Goal: Task Accomplishment & Management: Manage account settings

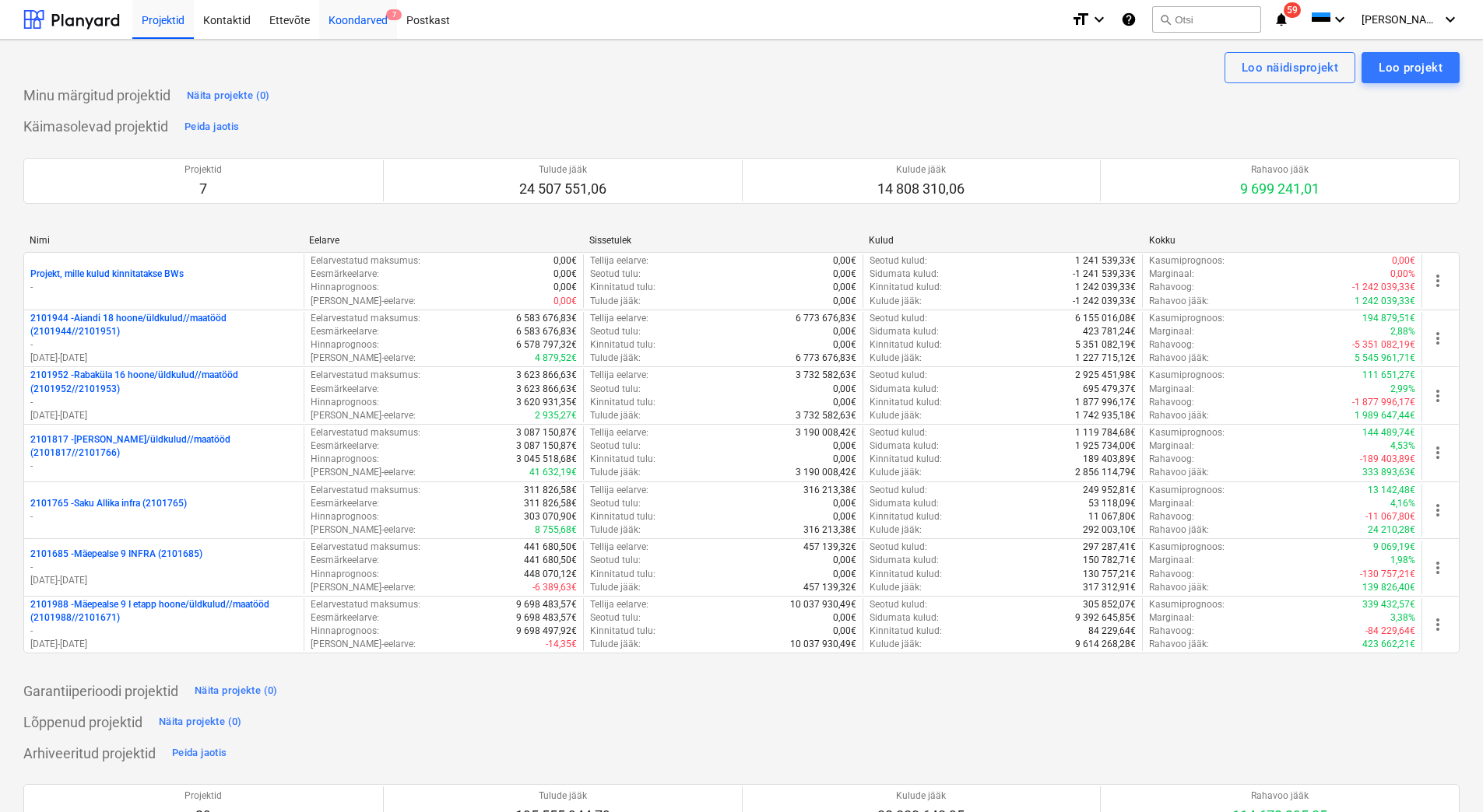
click at [361, 19] on div "Koondarved 7" at bounding box center [358, 19] width 78 height 40
click at [340, 21] on div "Koondarved 7" at bounding box center [358, 19] width 78 height 40
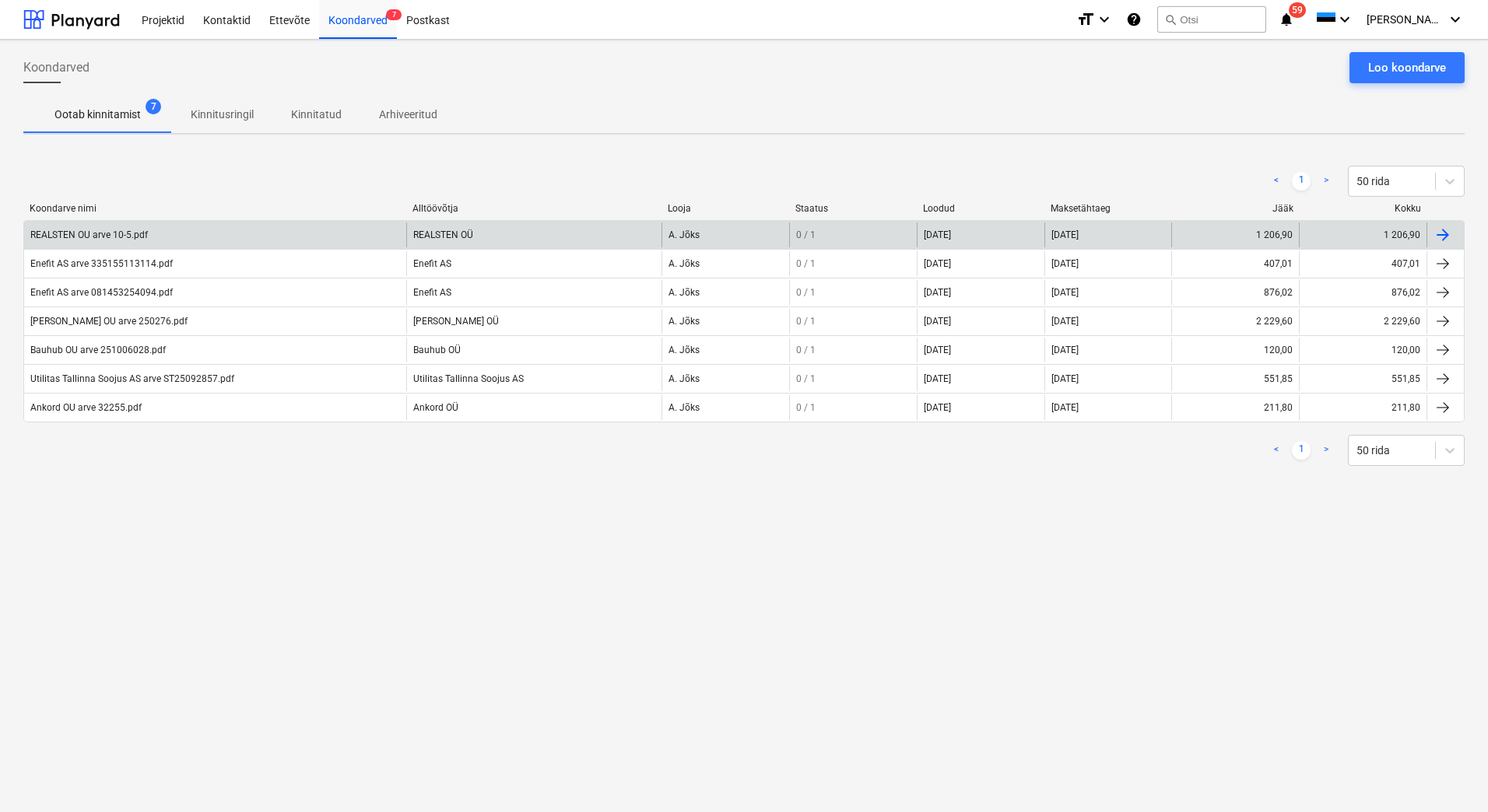
click at [88, 236] on div "REALSTEN OU arve 10-5.pdf" at bounding box center [89, 234] width 118 height 11
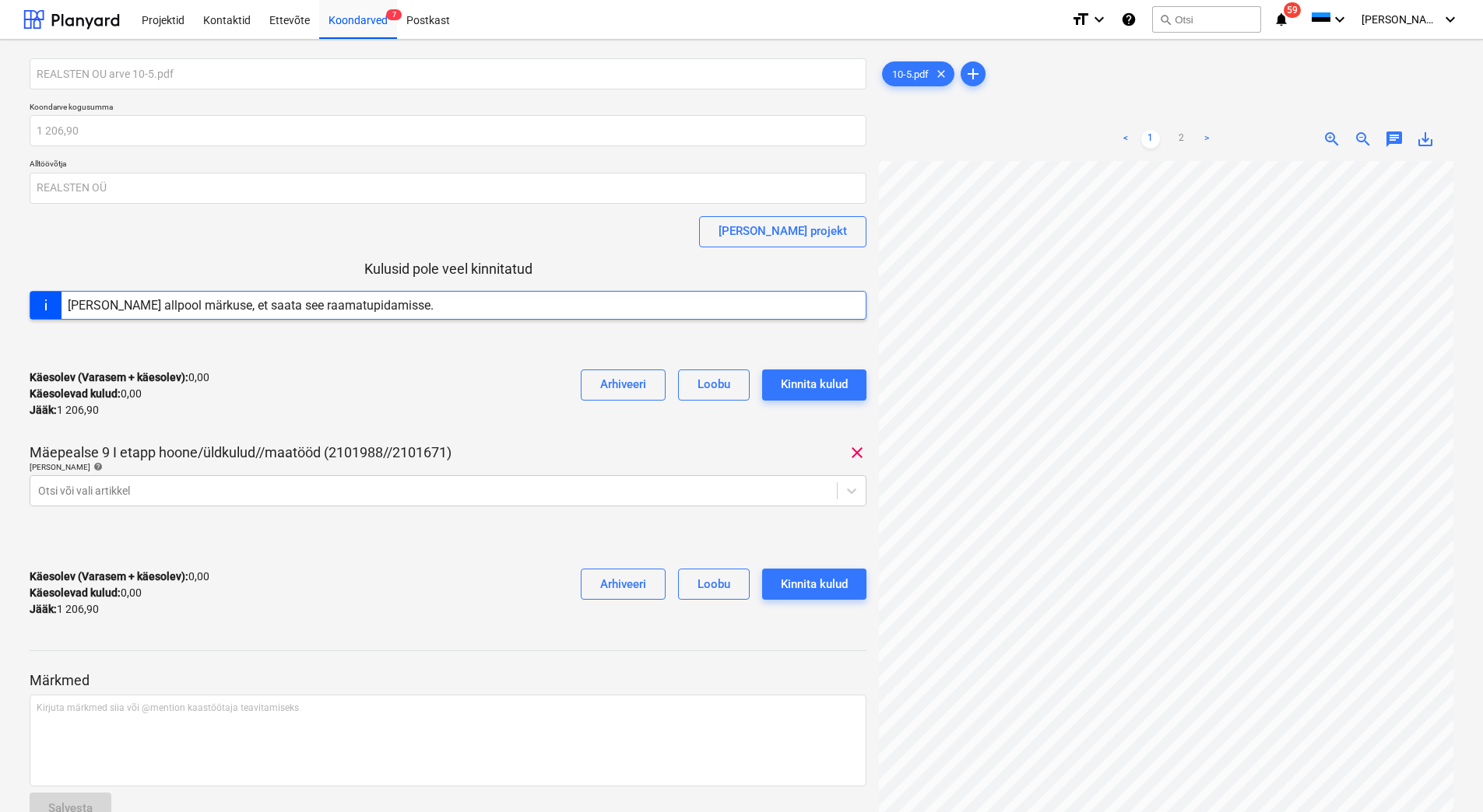
scroll to position [226, 0]
click at [287, 480] on div "Otsi või vali artikkel" at bounding box center [433, 491] width 806 height 22
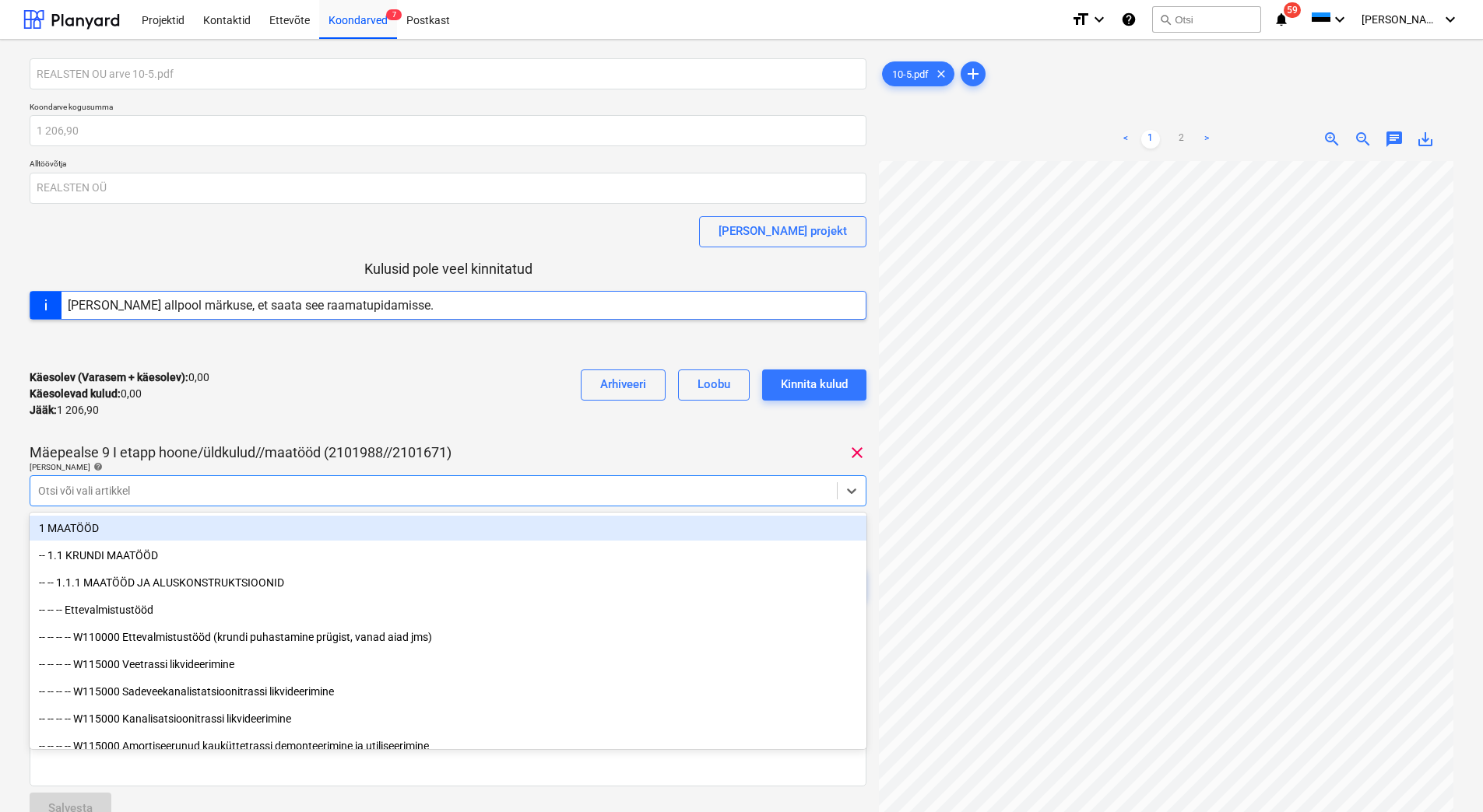
click at [311, 422] on div "Käesolev (Varasem + käesolev) : 0,00 Käesolevad kulud : 0,00 Jääk : 1 206,90 Ar…" at bounding box center [448, 394] width 837 height 74
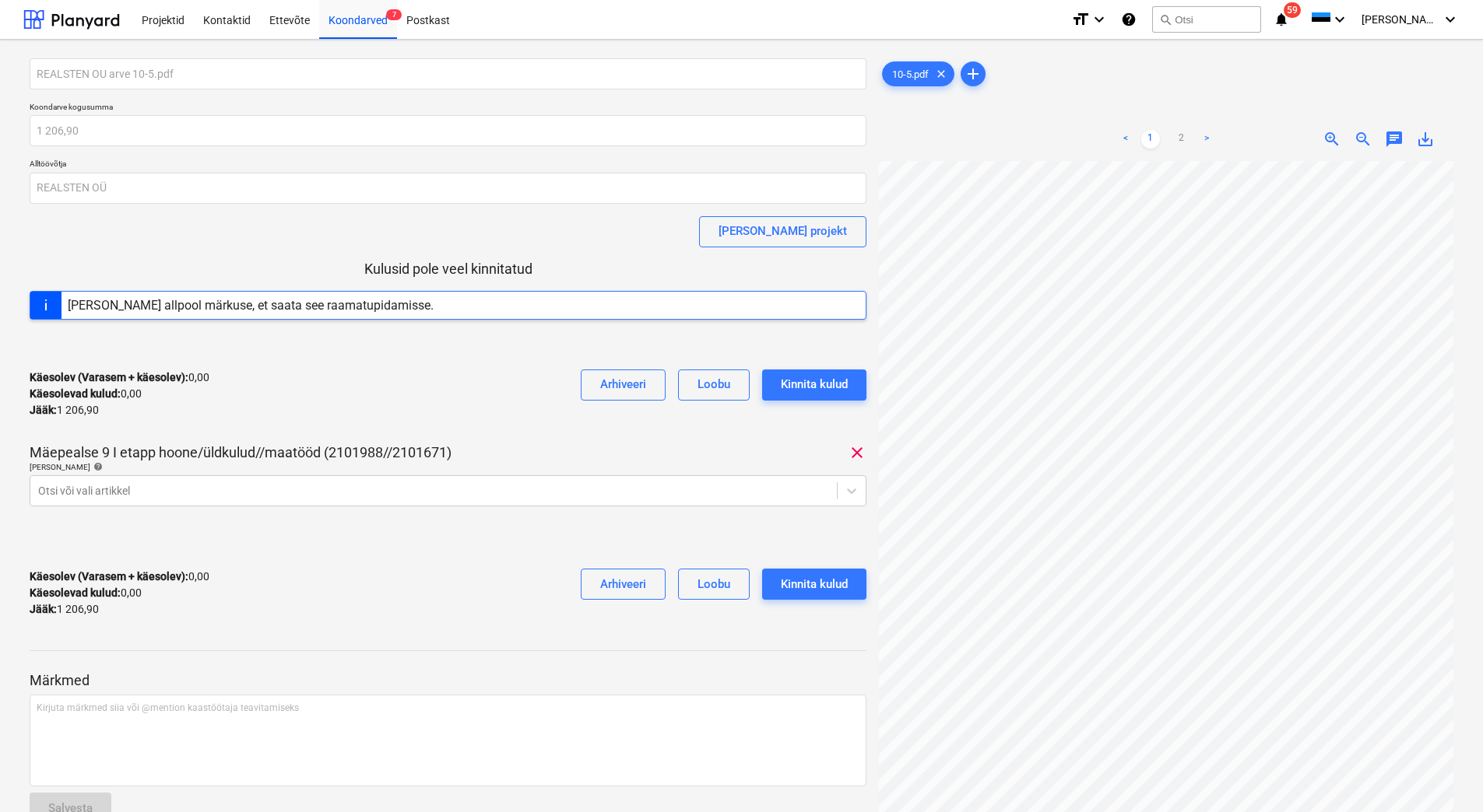
click at [21, 210] on div "REALSTEN OU arve 10-5.pdf Koondarve kogusumma 1 206,90 Alltöövõtja REALSTEN OÜ …" at bounding box center [741, 494] width 1483 height 909
click at [379, 560] on div "Käesolev (Varasem + käesolev) : 0,00 Käesolevad kulud : 0,00 Jääk : 1 206,90 Ar…" at bounding box center [448, 593] width 837 height 74
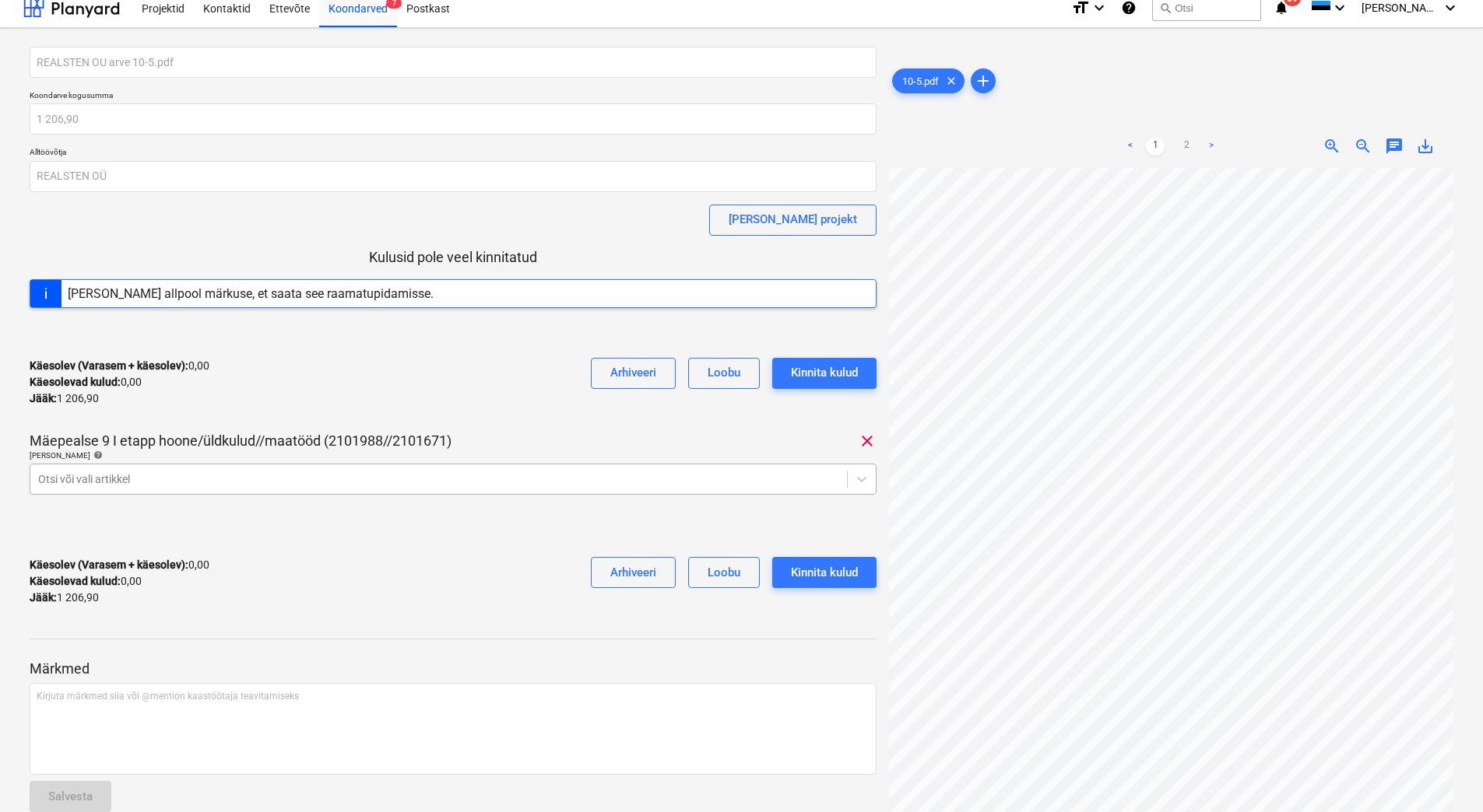
scroll to position [0, 0]
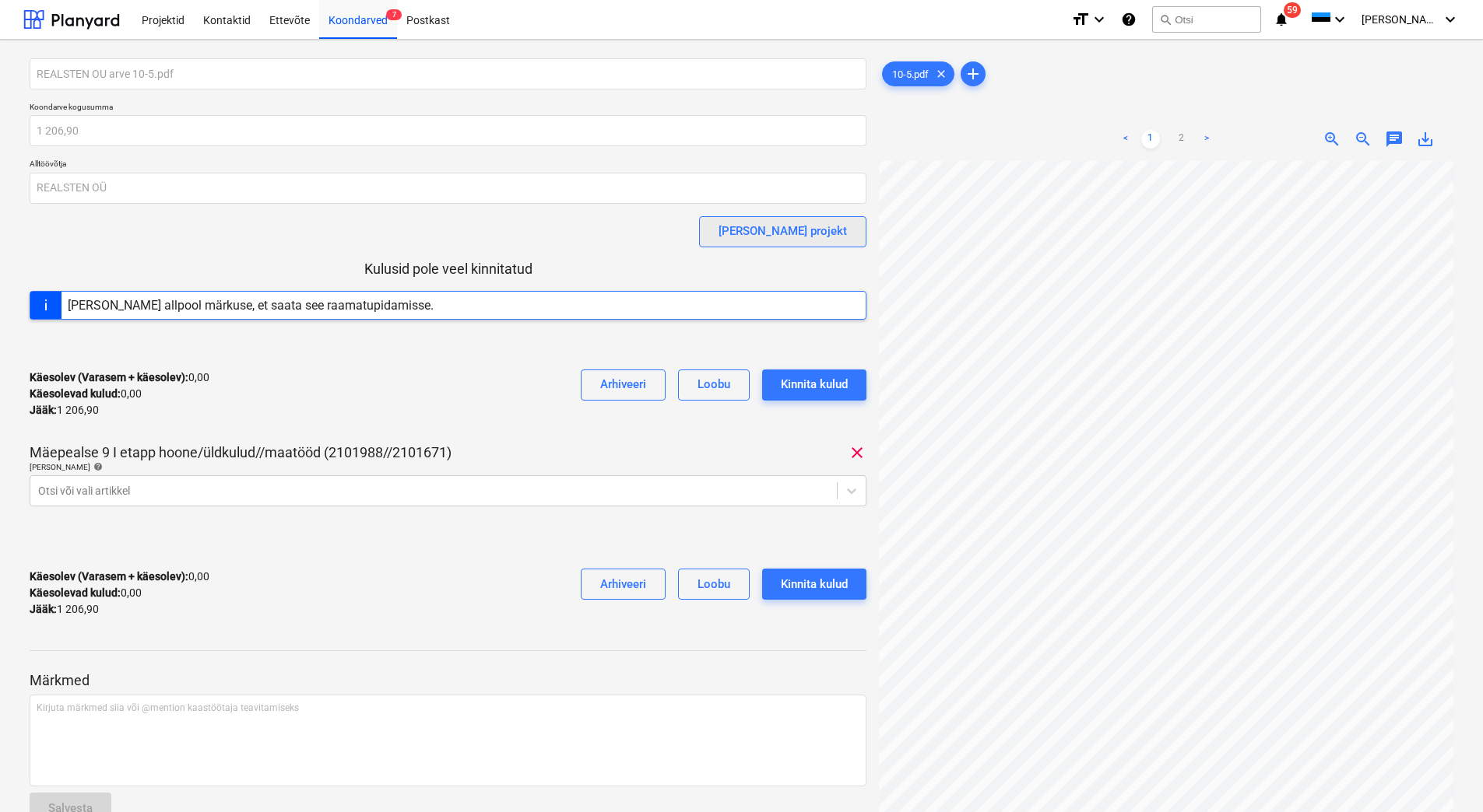
click at [814, 228] on div "[PERSON_NAME] projekt" at bounding box center [783, 230] width 129 height 20
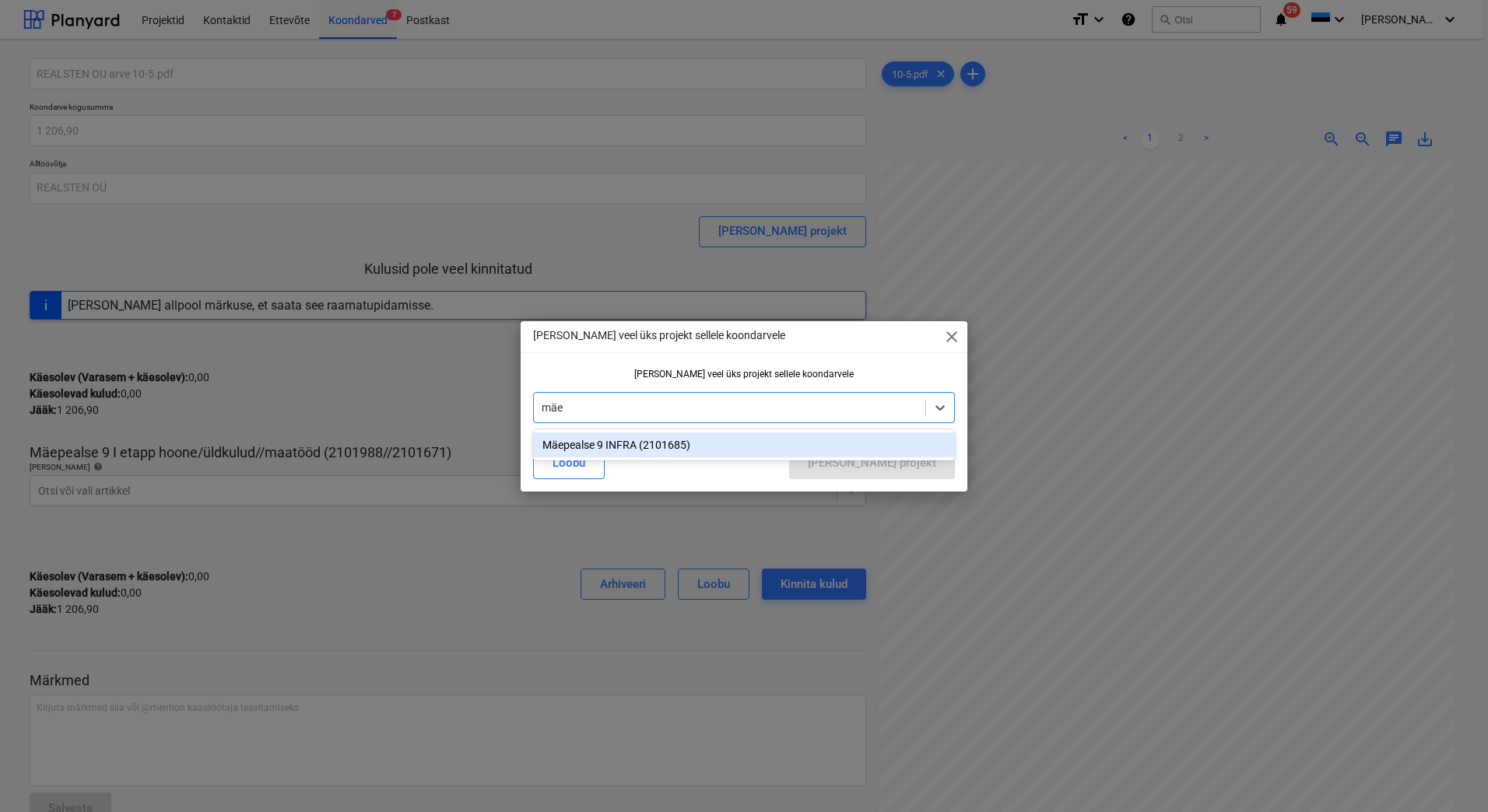
type input "mäep"
click at [674, 441] on div "Mäepealse 9 INFRA (2101685)" at bounding box center [744, 444] width 421 height 25
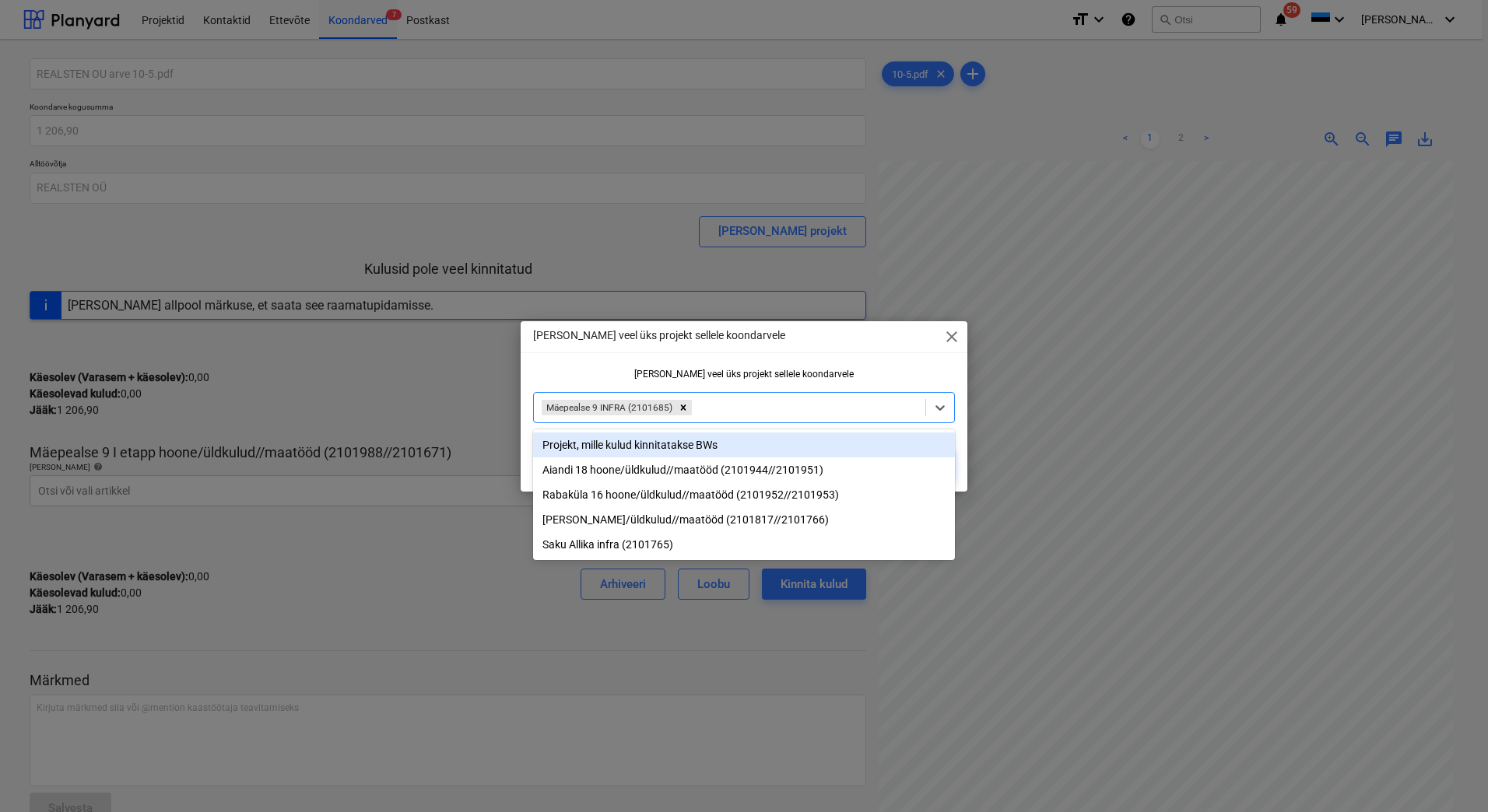
click at [626, 370] on div "[PERSON_NAME] veel üks projekt sellele koondarvele" at bounding box center [744, 374] width 421 height 11
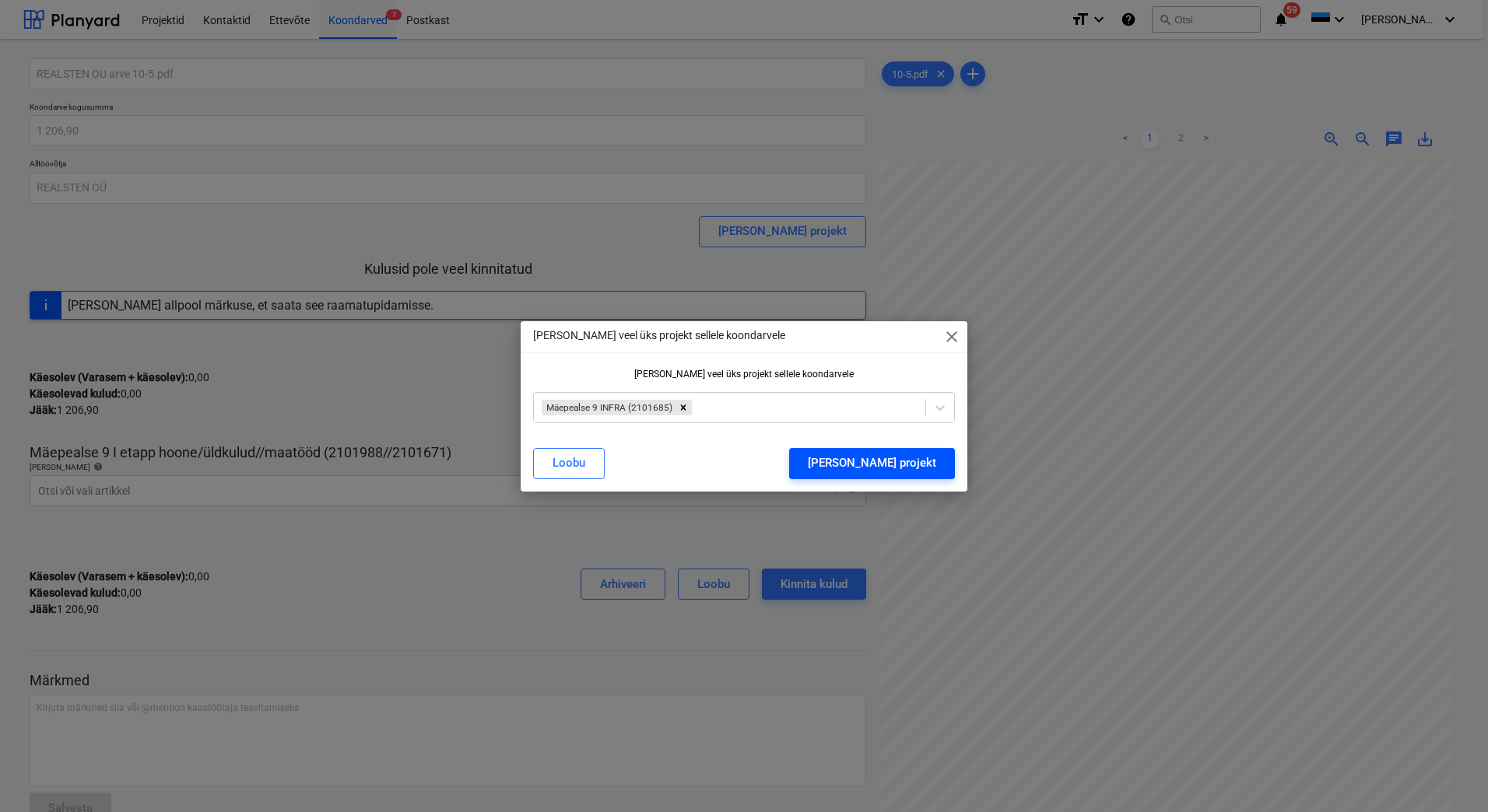
click at [907, 469] on div "[PERSON_NAME] projekt" at bounding box center [873, 463] width 129 height 20
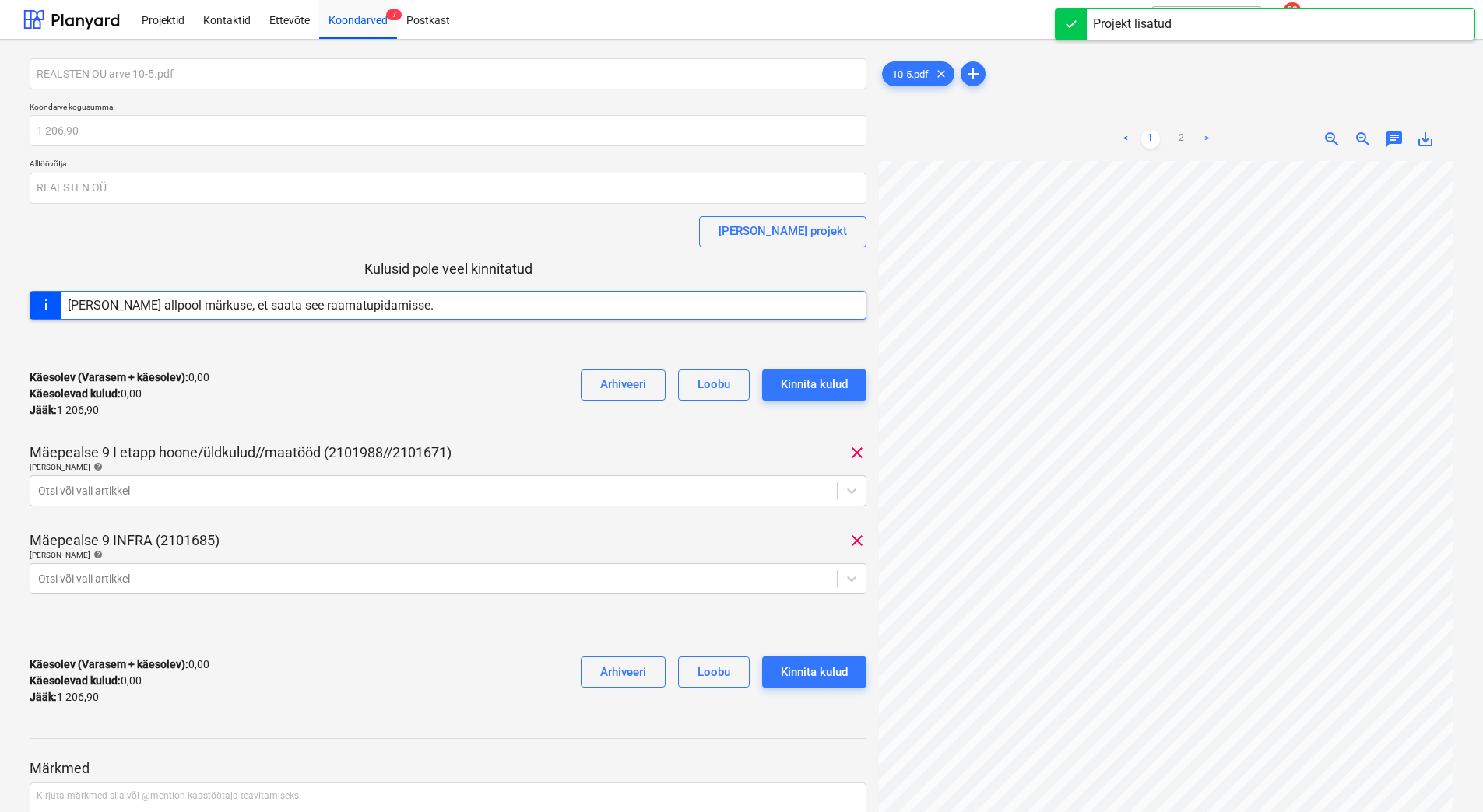
click at [854, 452] on span "clear" at bounding box center [857, 452] width 19 height 19
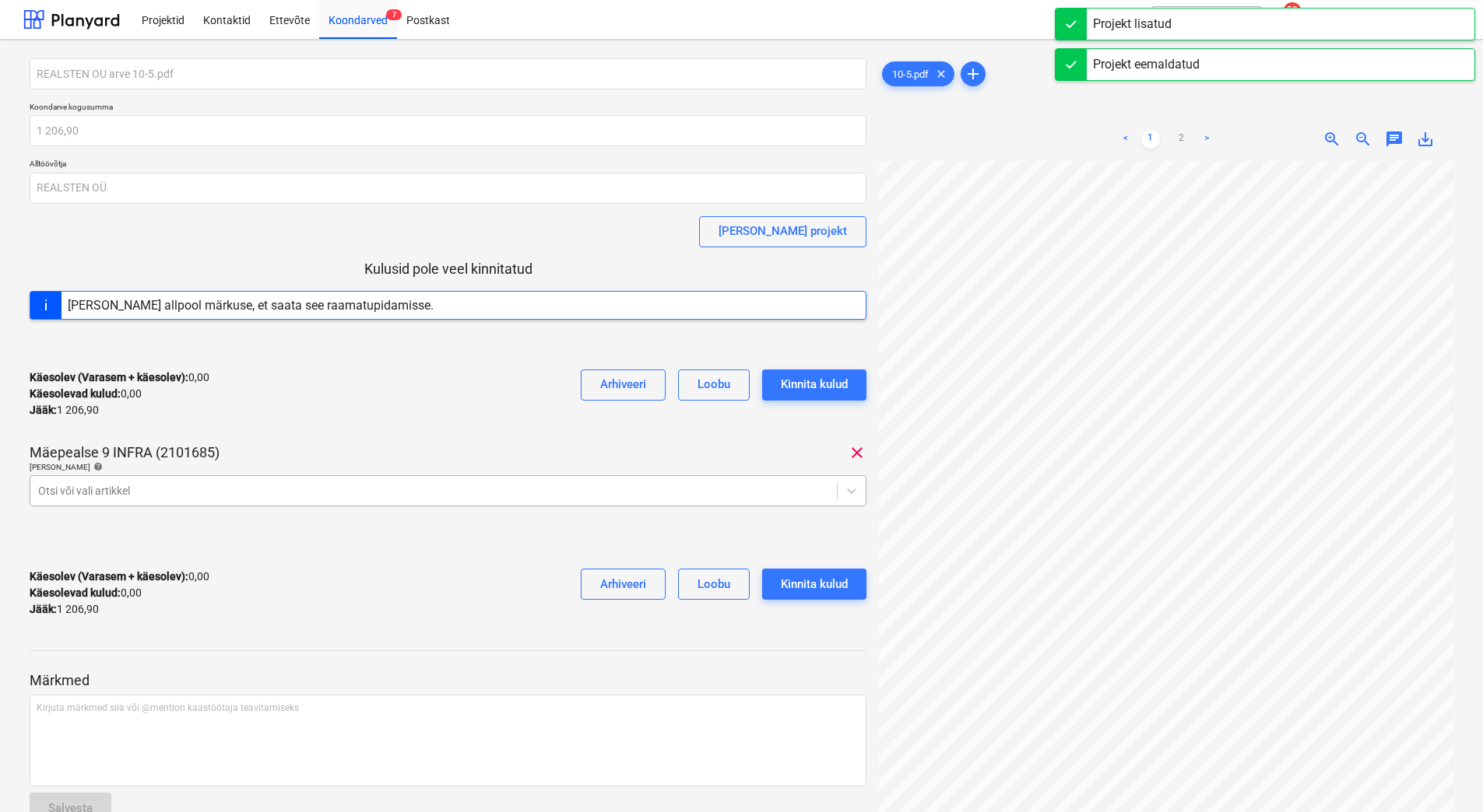
click at [140, 493] on div at bounding box center [433, 492] width 790 height 16
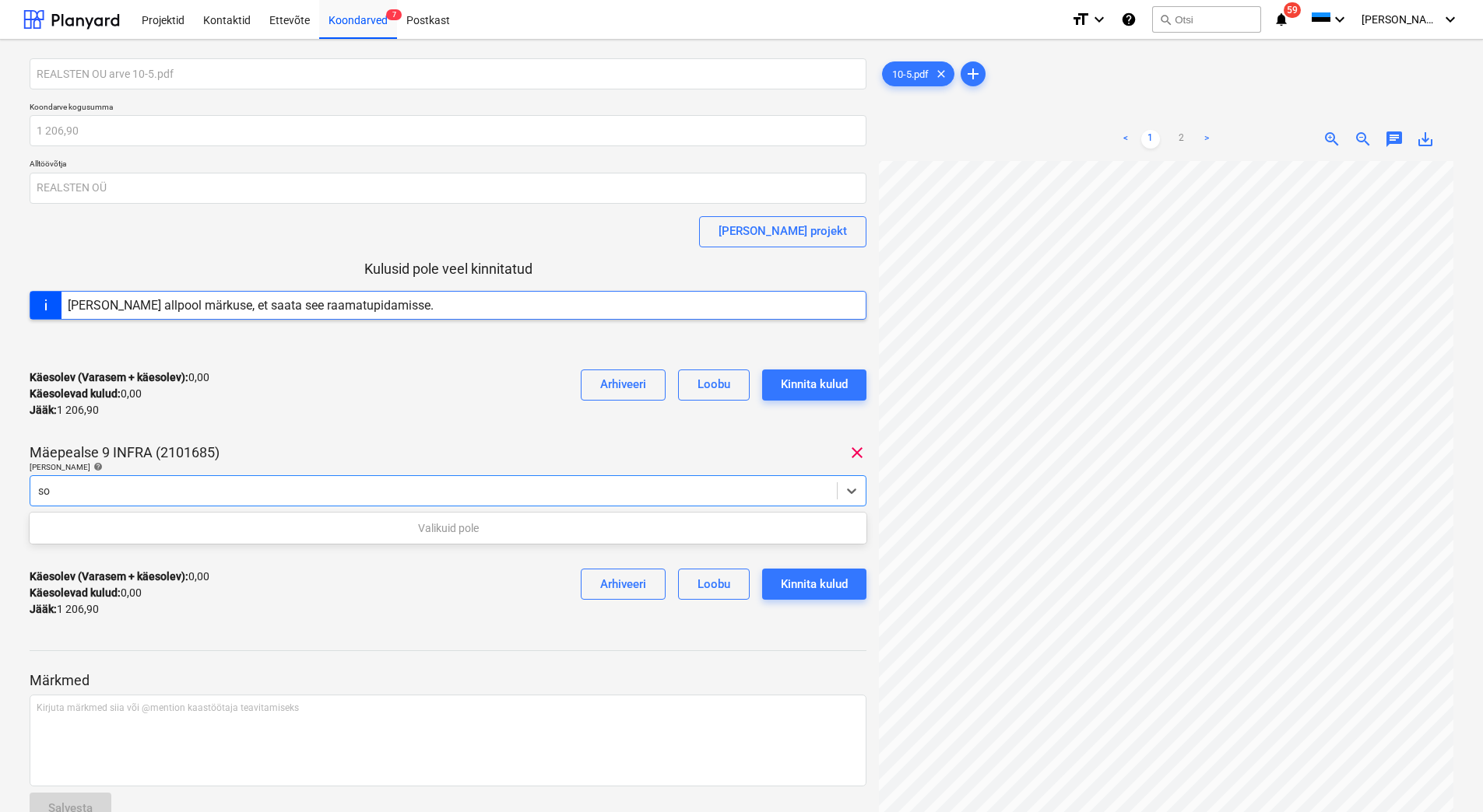
type input "s"
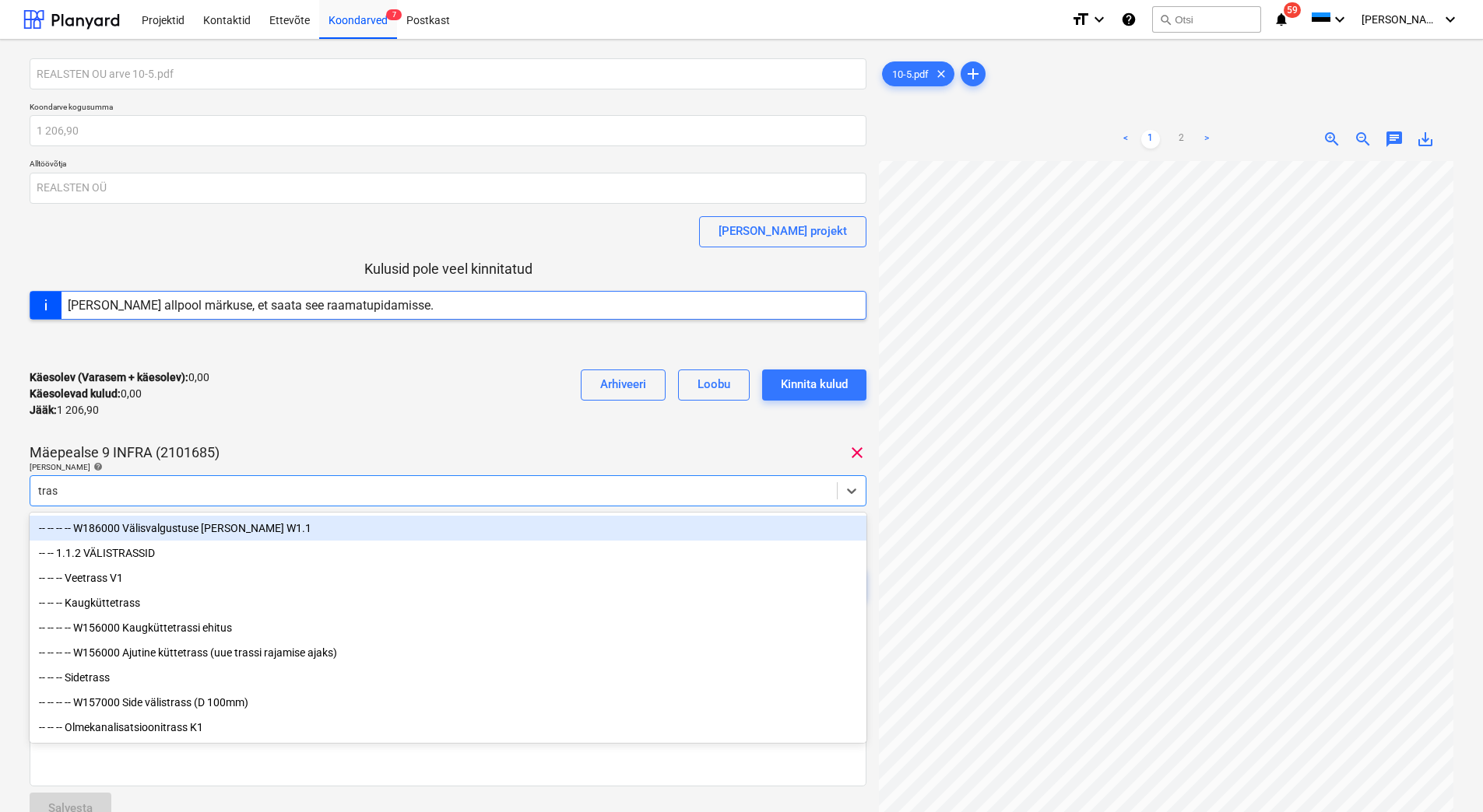
type input "[PERSON_NAME]"
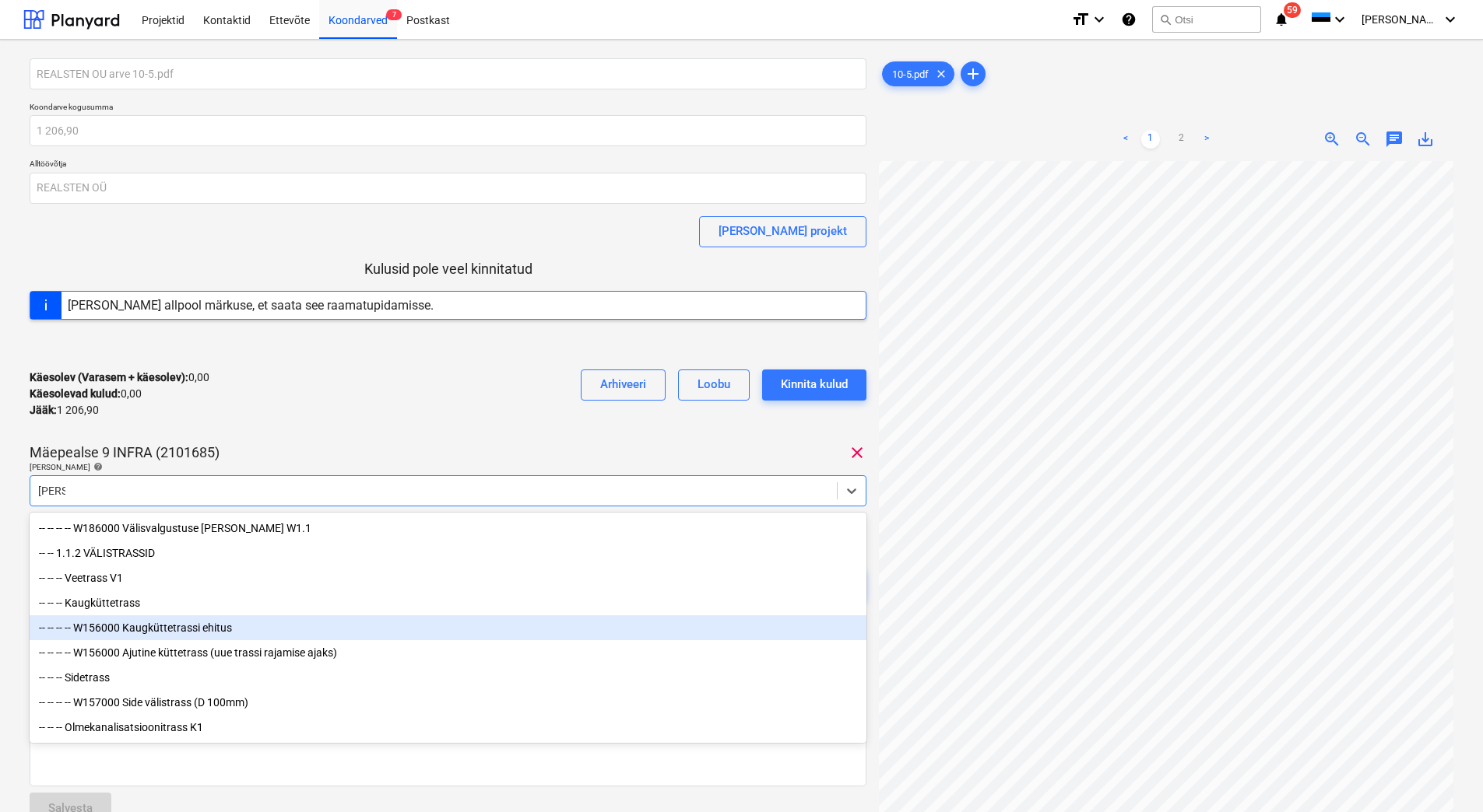
scroll to position [4, 0]
click at [200, 631] on div "-- -- -- -- W156000 Kaugküttetrassi ehitus" at bounding box center [448, 627] width 837 height 25
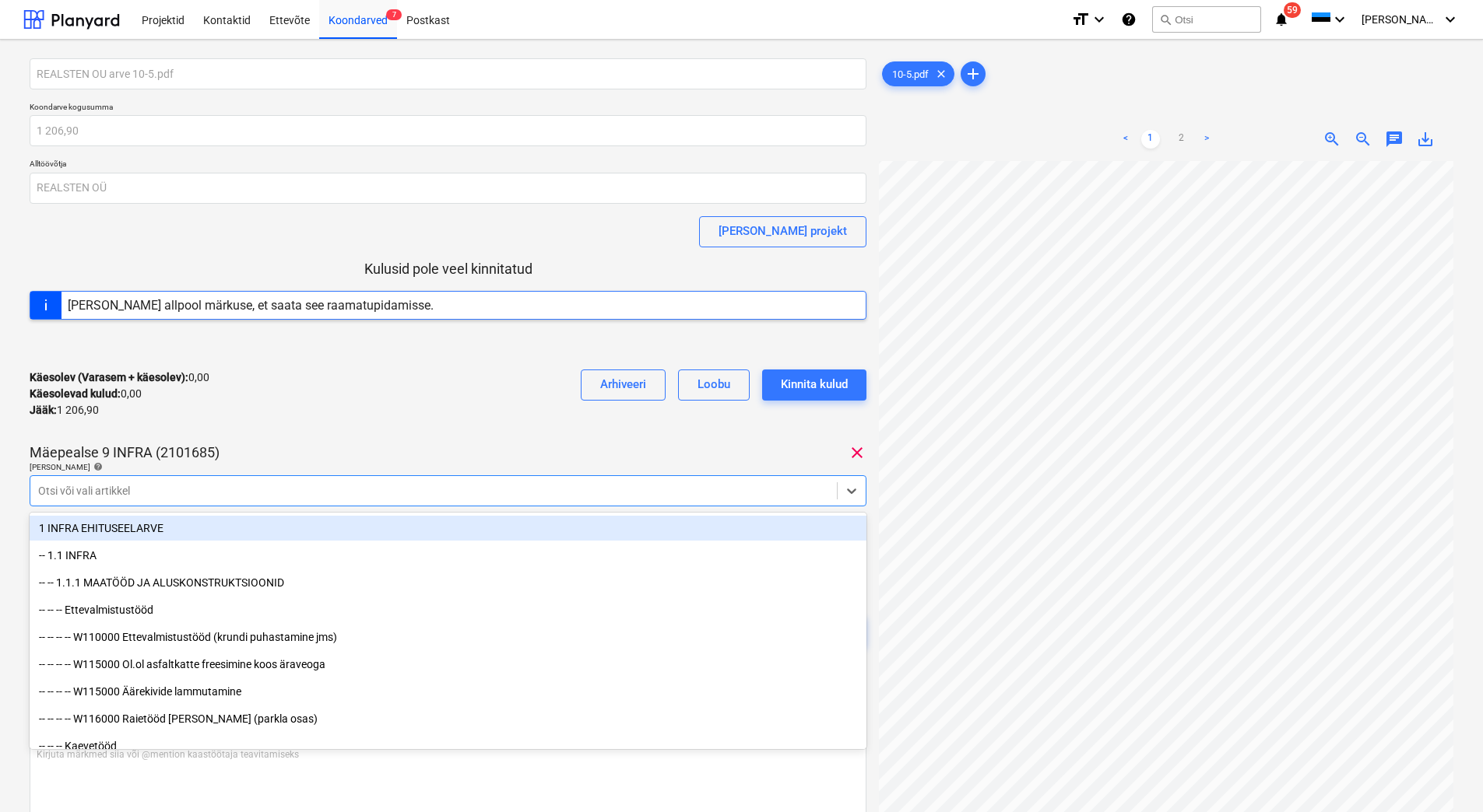
click at [303, 434] on div "REALSTEN OU arve 10-5.pdf Koondarve kogusumma 1 206,90 Alltöövõtja REALSTEN OÜ …" at bounding box center [448, 368] width 837 height 619
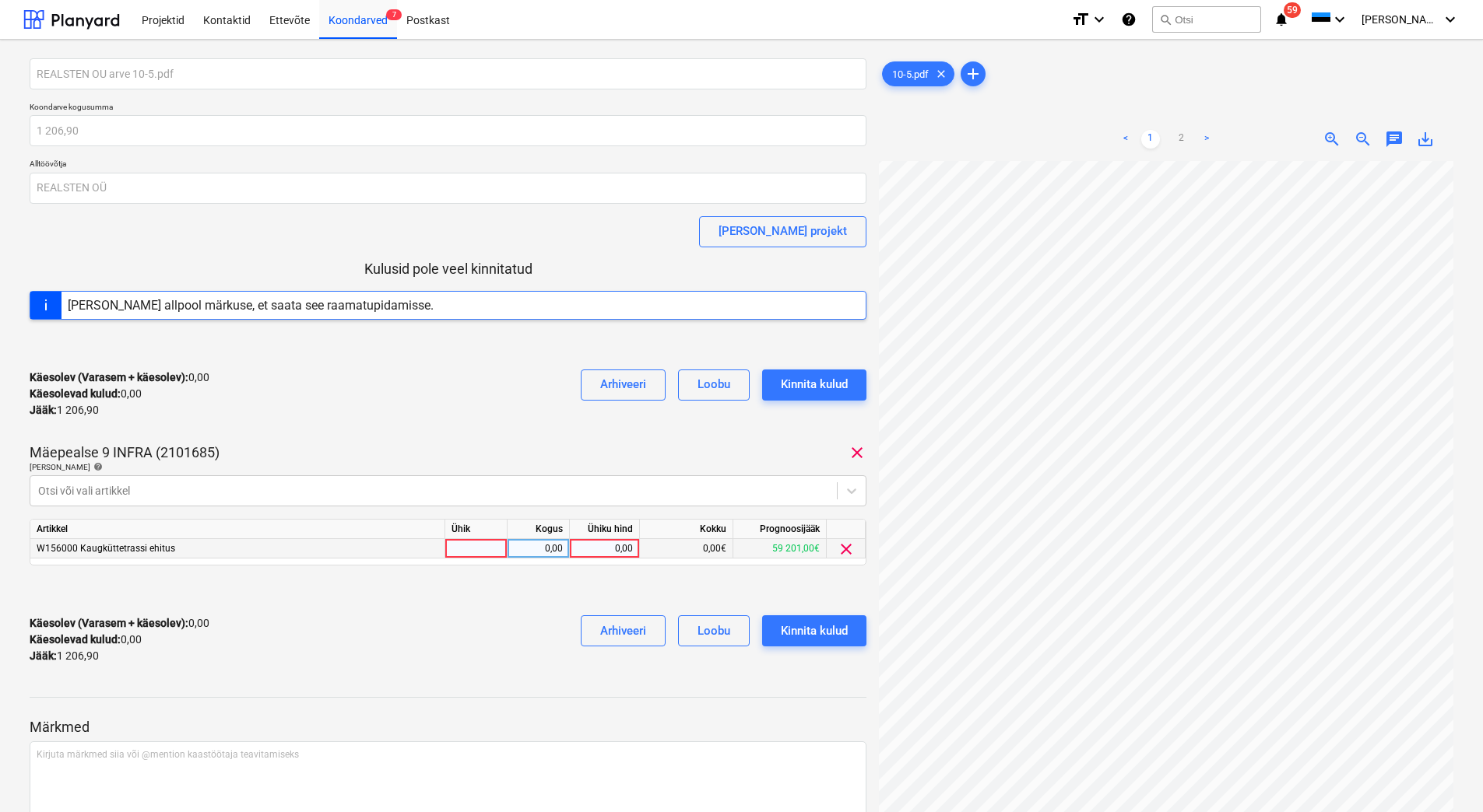
click at [599, 549] on div "0,00" at bounding box center [603, 549] width 56 height 20
type input "1206,90"
click at [482, 652] on div "Käesolev (Varasem + käesolev) : 1 206,90 Käesolevad kulud : 1 206,90 Jääk : 0,0…" at bounding box center [448, 640] width 837 height 74
click at [786, 634] on div "Kinnita kulud" at bounding box center [814, 631] width 67 height 20
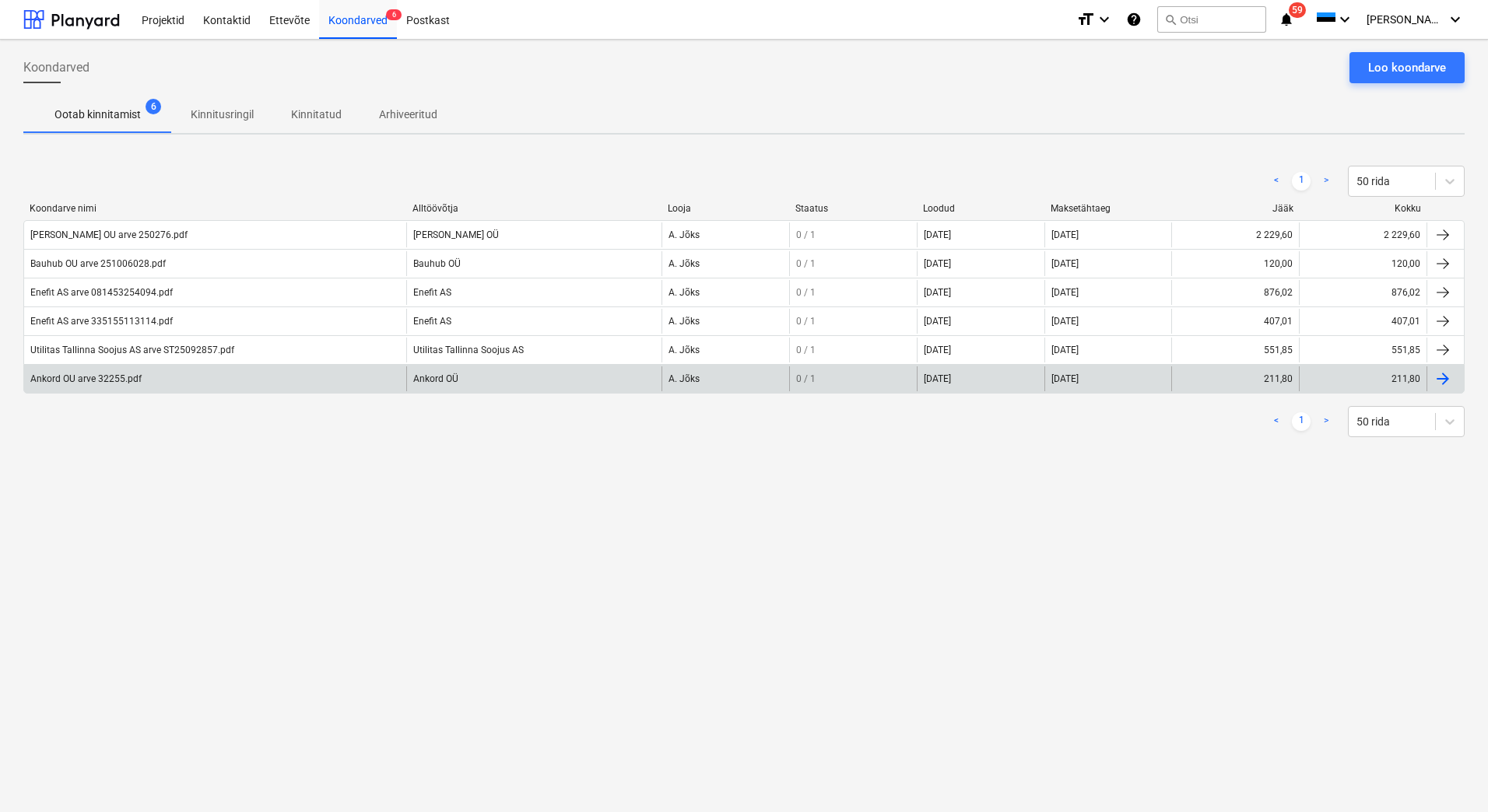
click at [95, 378] on div "Ankord OU arve 32255.pdf" at bounding box center [86, 379] width 112 height 11
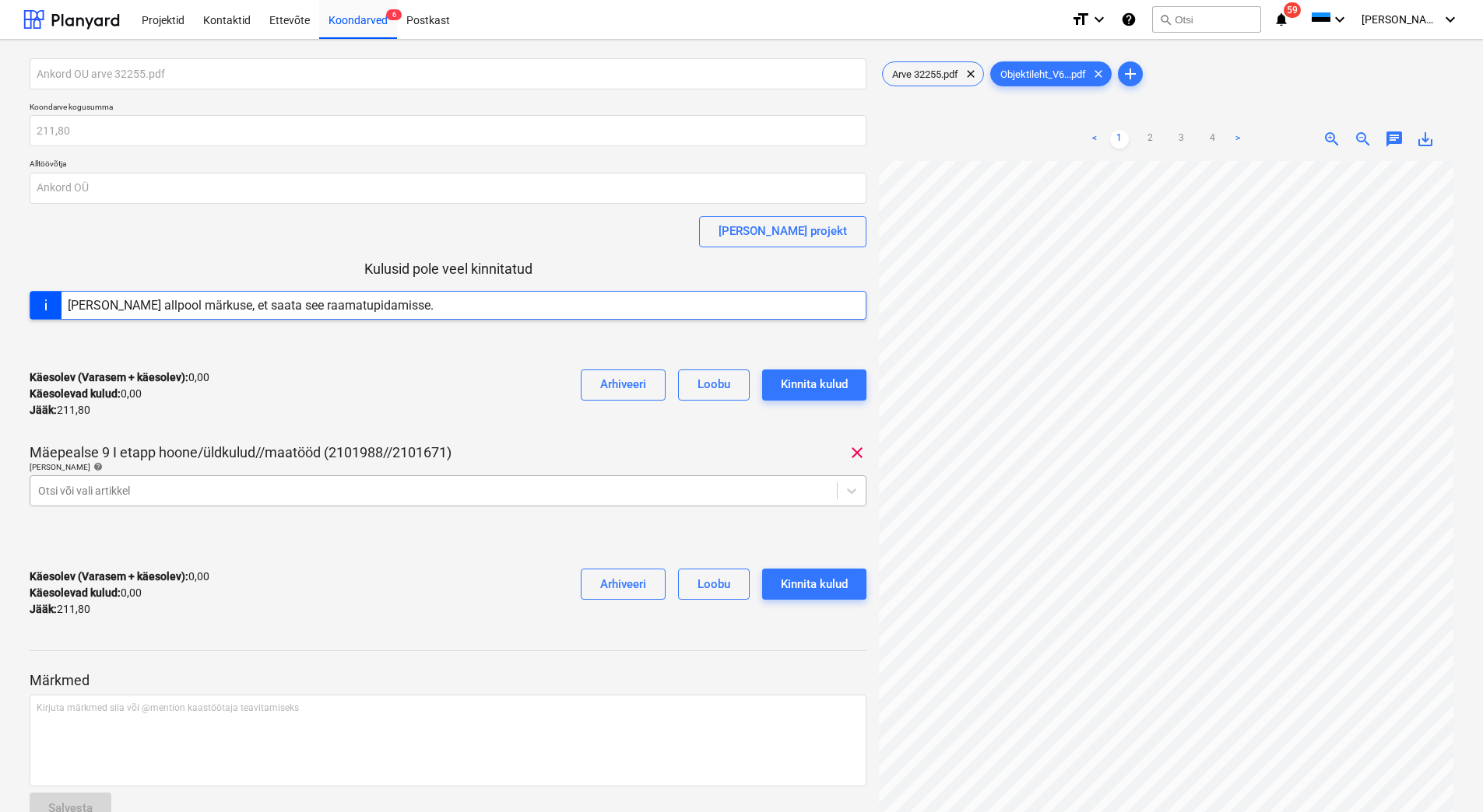
click at [205, 493] on div at bounding box center [433, 492] width 790 height 16
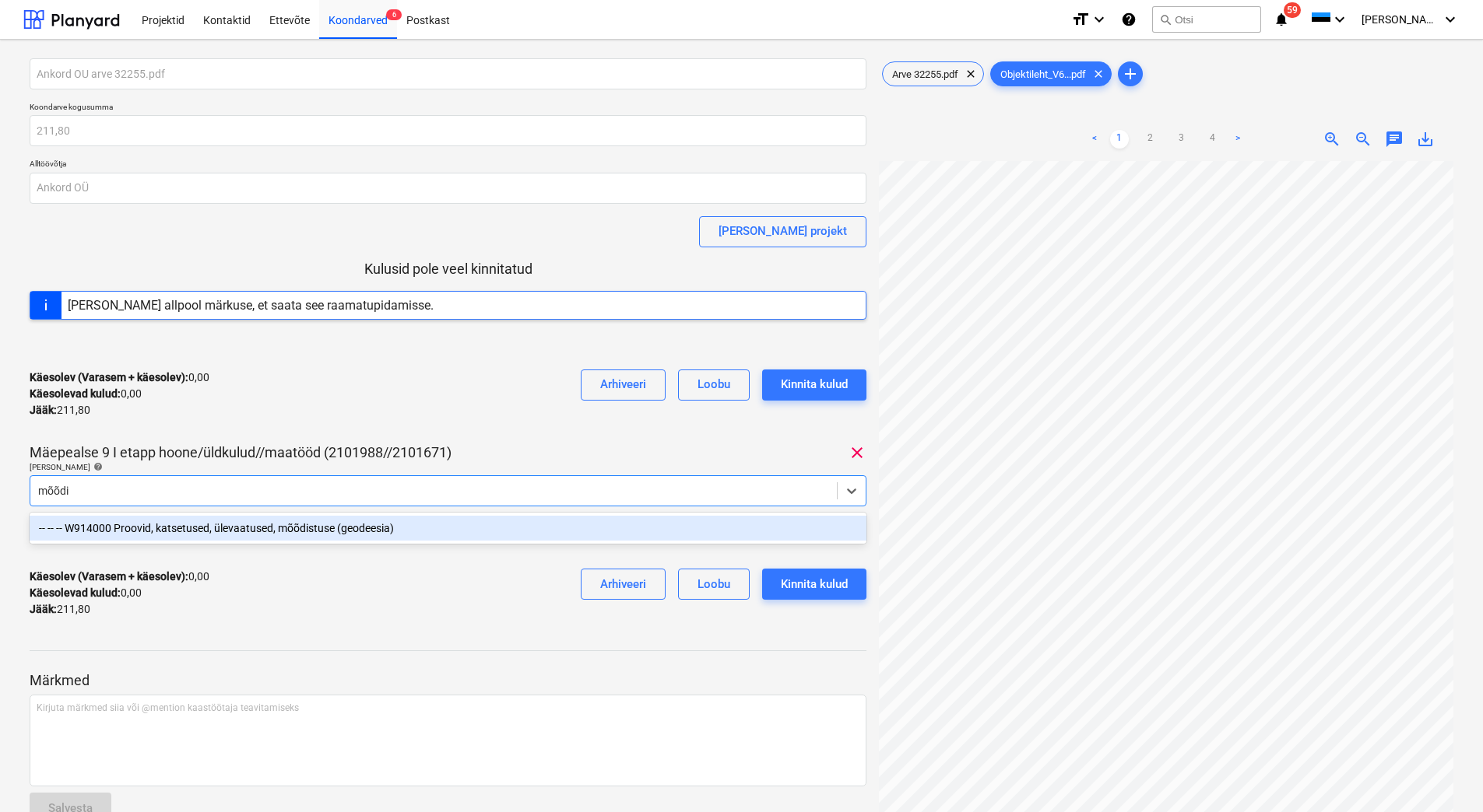
type input "mõõdis"
click at [221, 532] on div "-- -- -- W914000 Proovid, katsetused, ülevaatused, mõõdistuse (geodeesia)" at bounding box center [448, 528] width 837 height 25
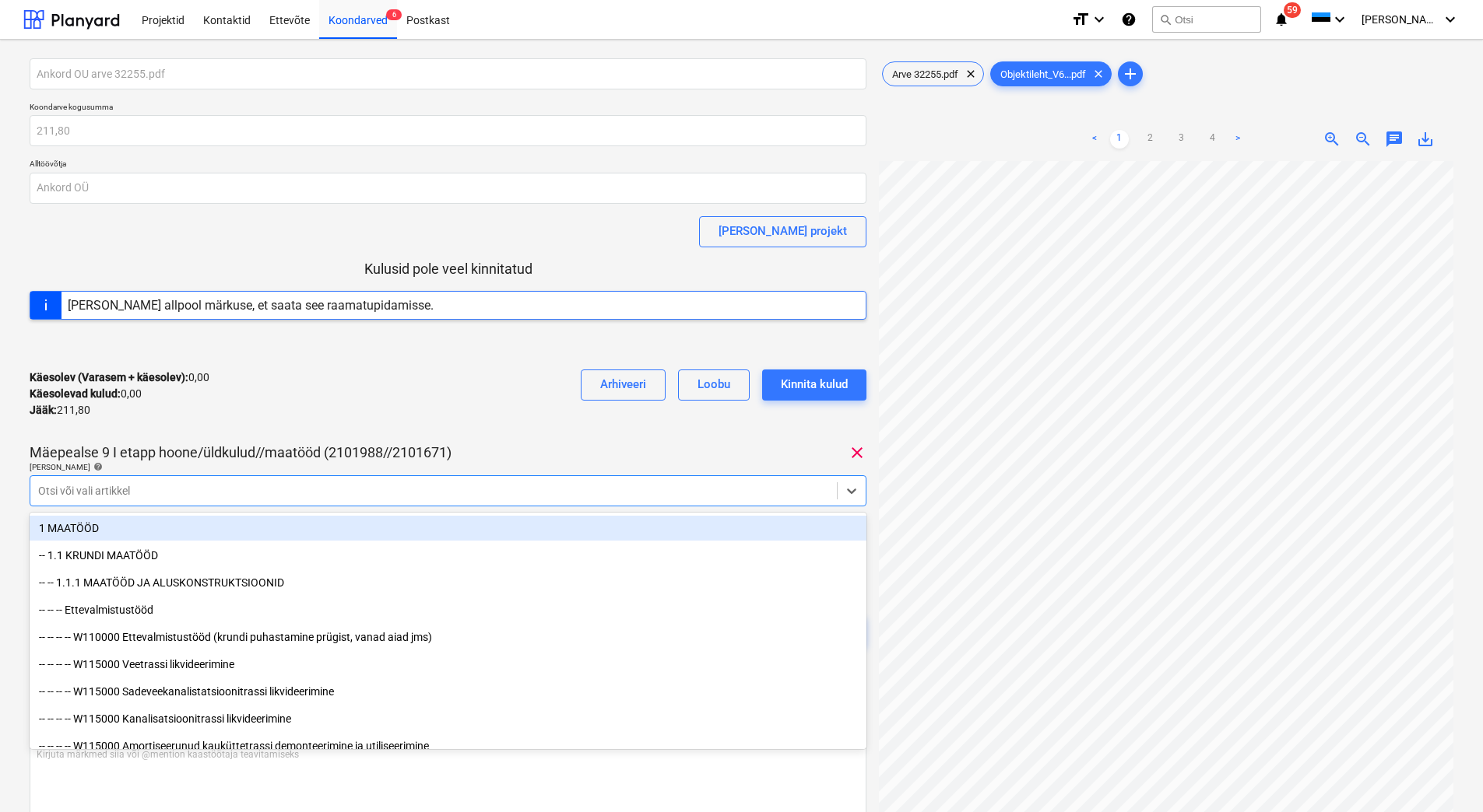
click at [423, 389] on div "Käesolev (Varasem + käesolev) : 0,00 Käesolevad kulud : 0,00 Jääk : 211,80 Arhi…" at bounding box center [448, 394] width 837 height 74
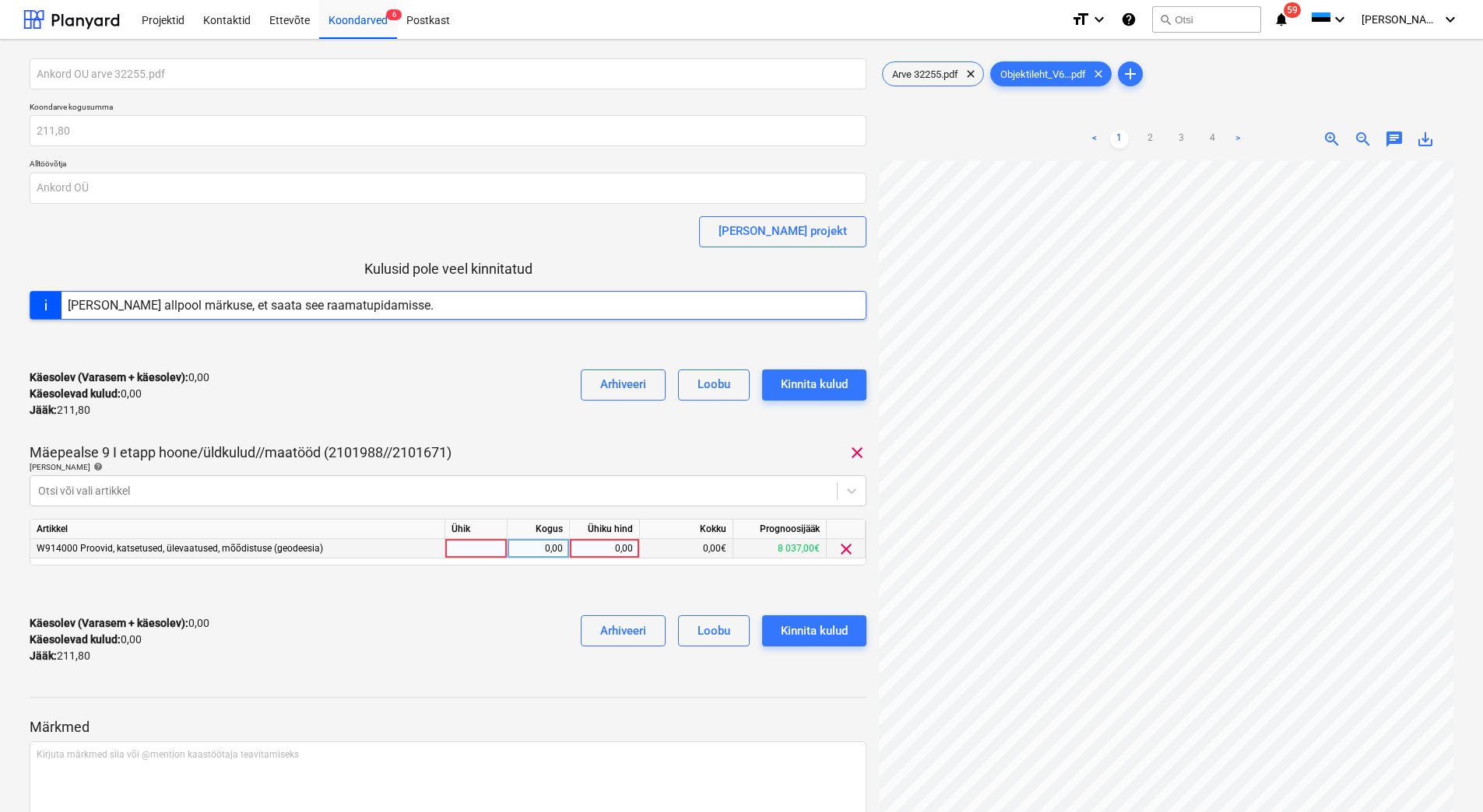
click at [606, 550] on div "0,00" at bounding box center [603, 549] width 56 height 20
type input "211,80"
click at [479, 637] on div "Käesolev (Varasem + käesolev) : 0,00 Käesolevad kulud : 0,00 Jääk : 211,80 Arhi…" at bounding box center [448, 640] width 837 height 74
click at [951, 77] on span "Arve 32255.pdf" at bounding box center [925, 74] width 85 height 12
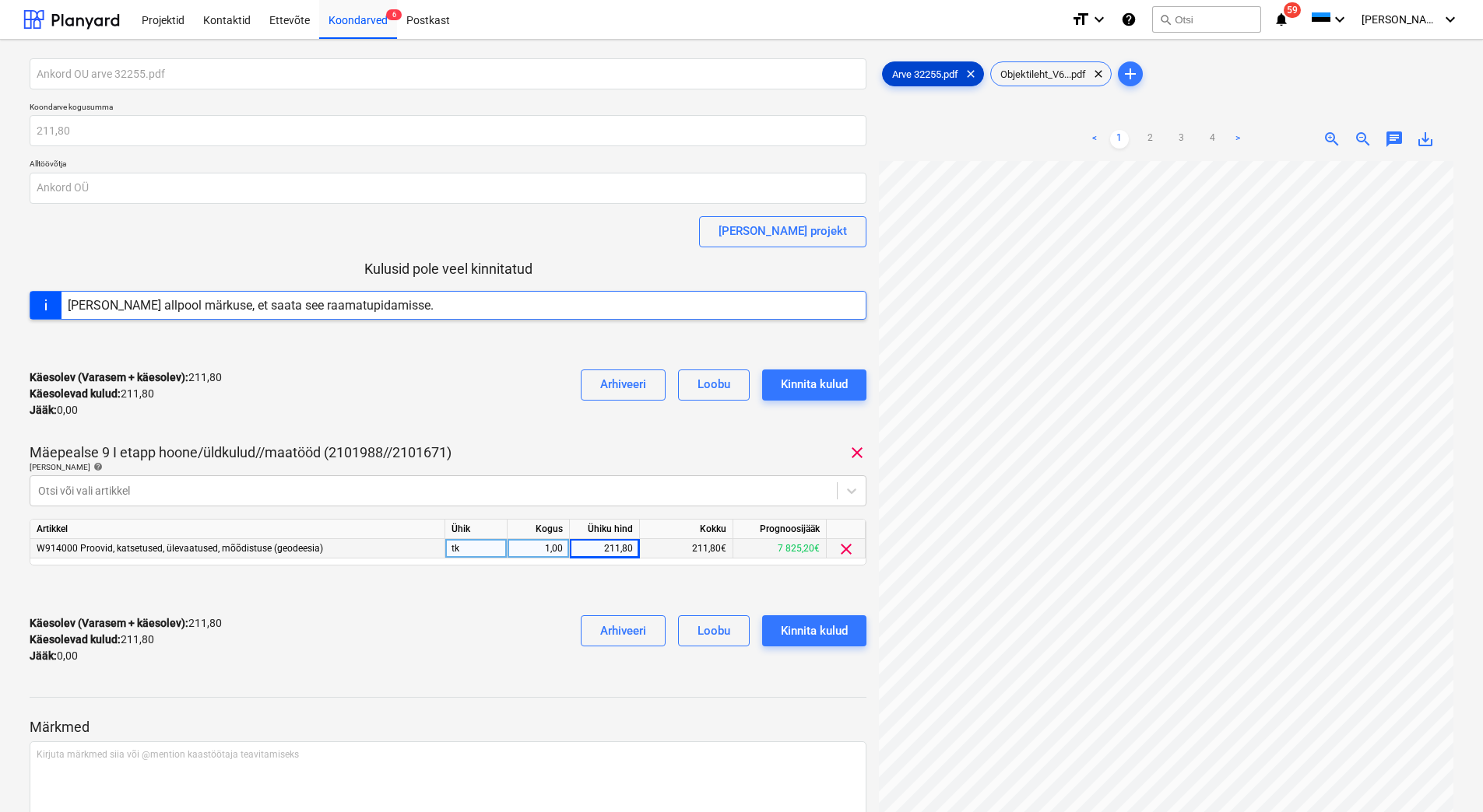
click at [943, 77] on span "Arve 32255.pdf" at bounding box center [925, 74] width 85 height 12
click at [821, 631] on div "Kinnita kulud" at bounding box center [814, 631] width 67 height 20
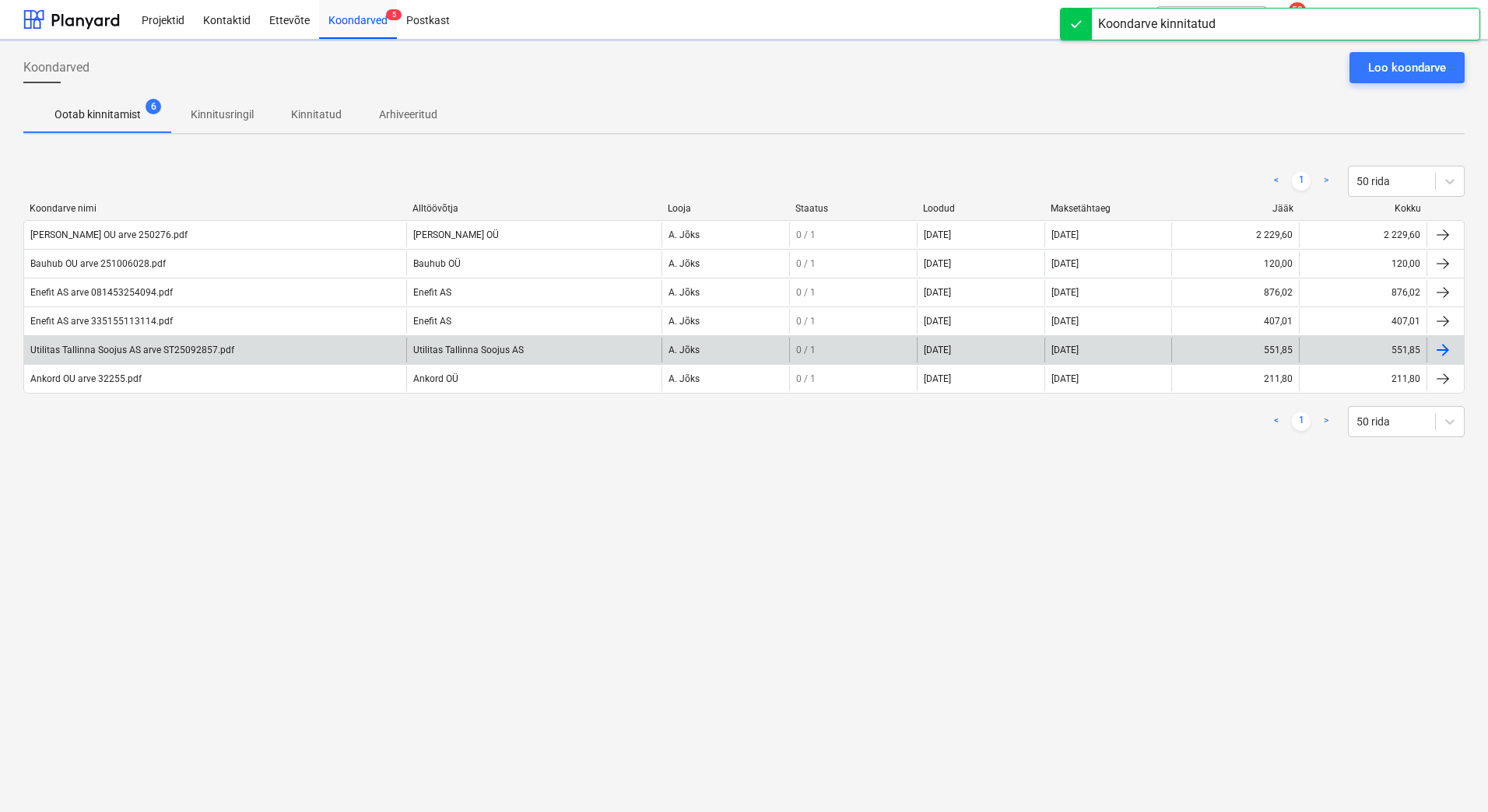
click at [140, 345] on div "Utilitas Tallinna Soojus AS arve ST25092857.pdf" at bounding box center [133, 350] width 204 height 11
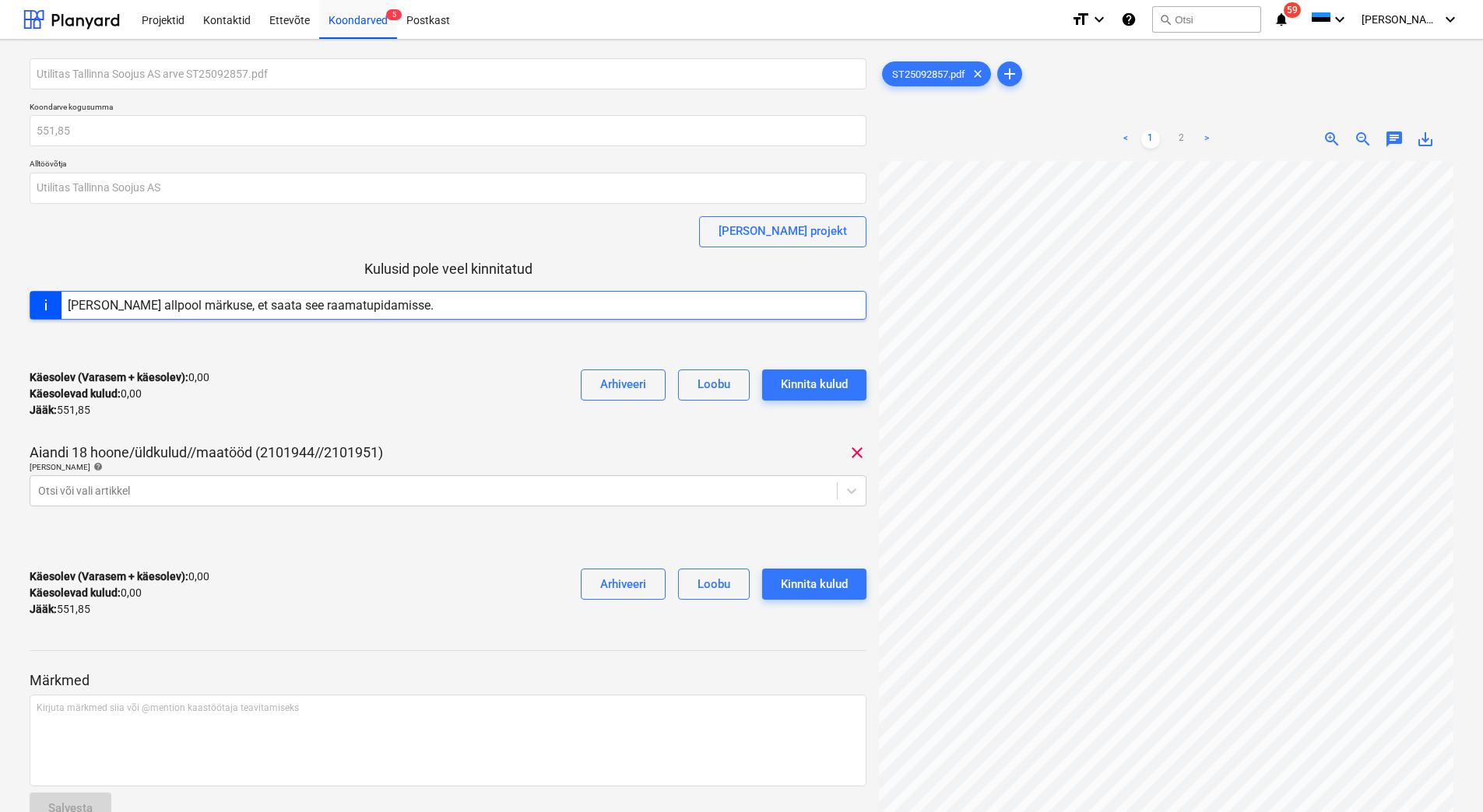
scroll to position [215, 130]
click at [155, 486] on div at bounding box center [433, 492] width 790 height 16
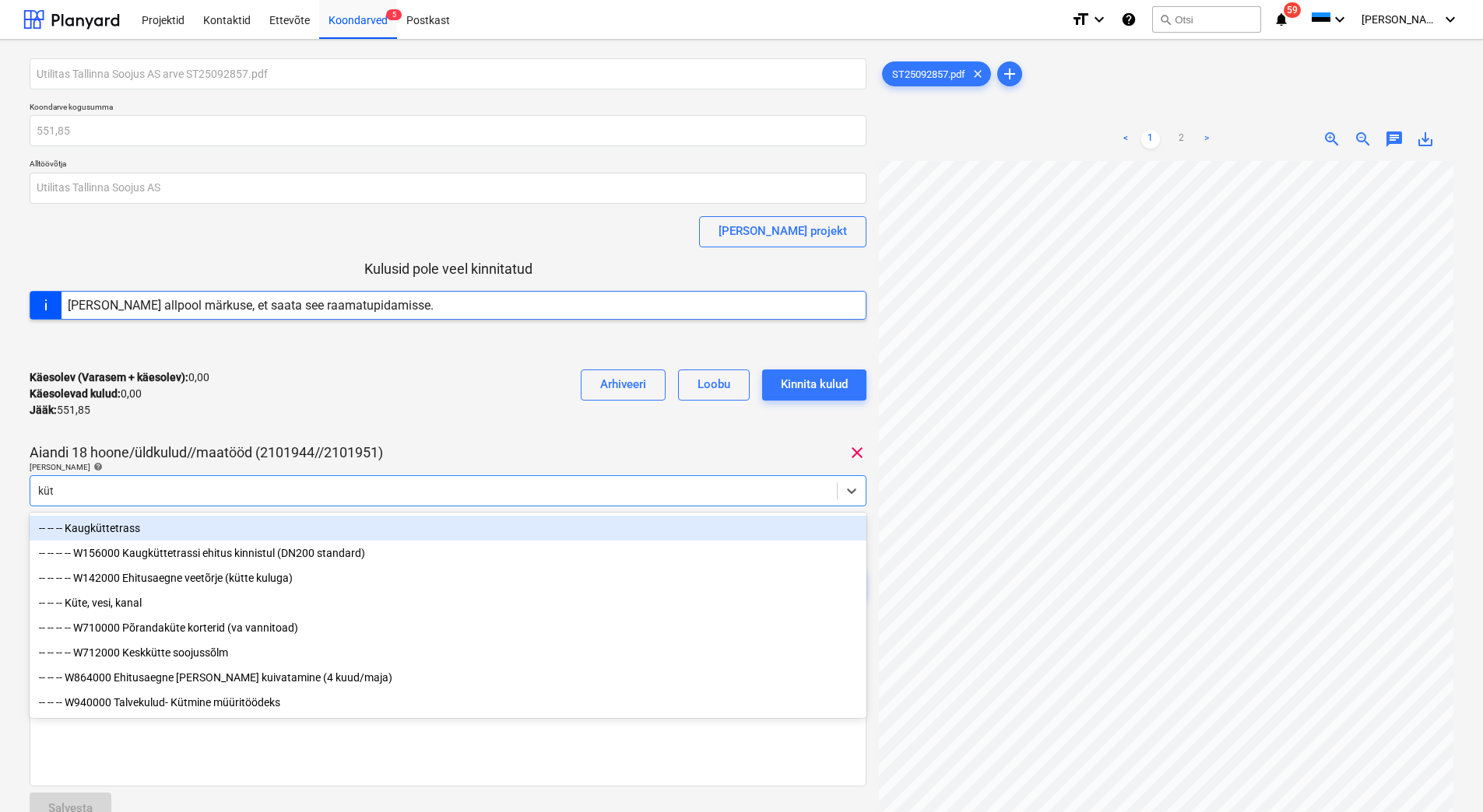
type input "küte"
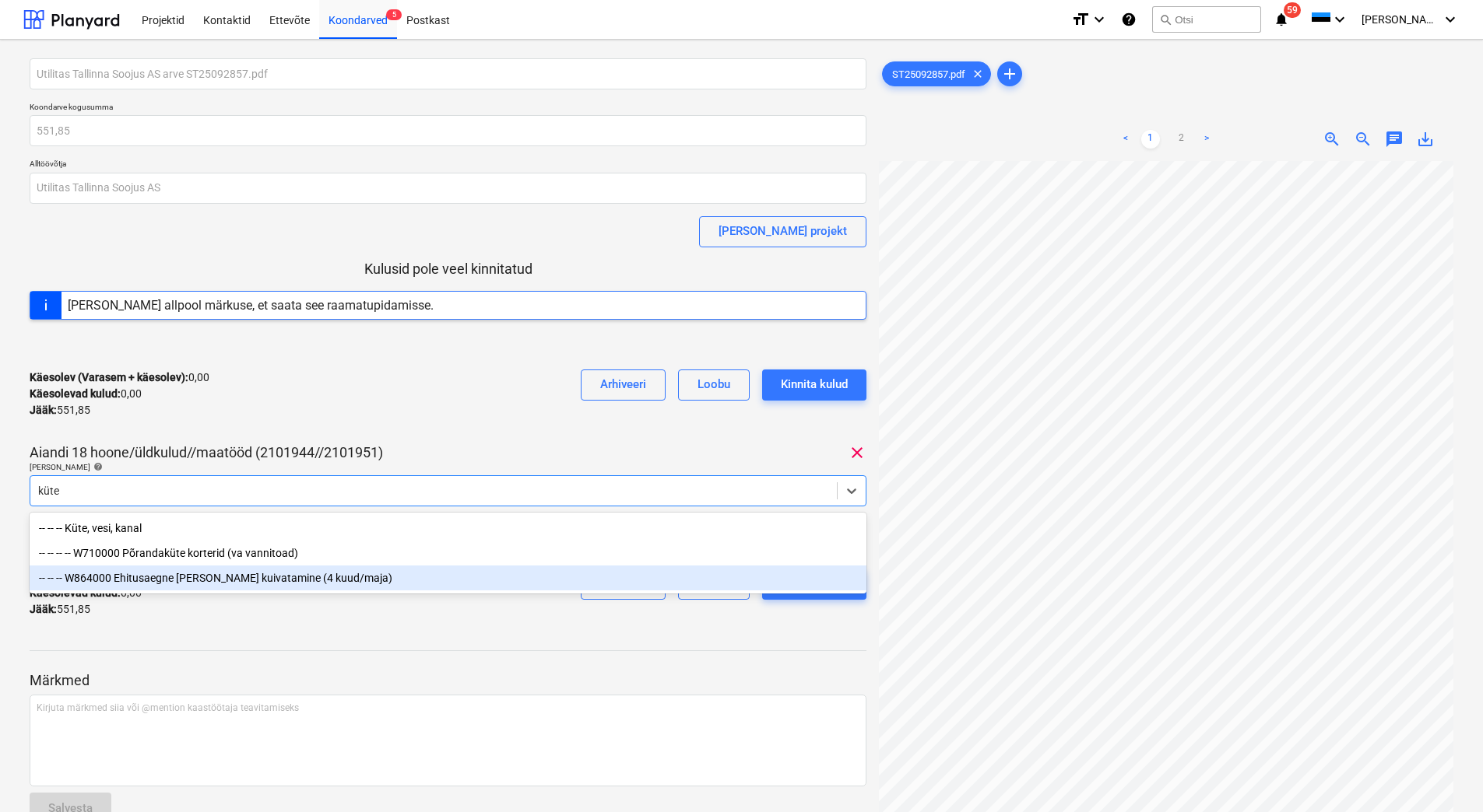
click at [187, 583] on div "-- -- -- W864000 Ehitusaegne [PERSON_NAME] kuivatamine (4 kuud/maja)" at bounding box center [448, 578] width 837 height 25
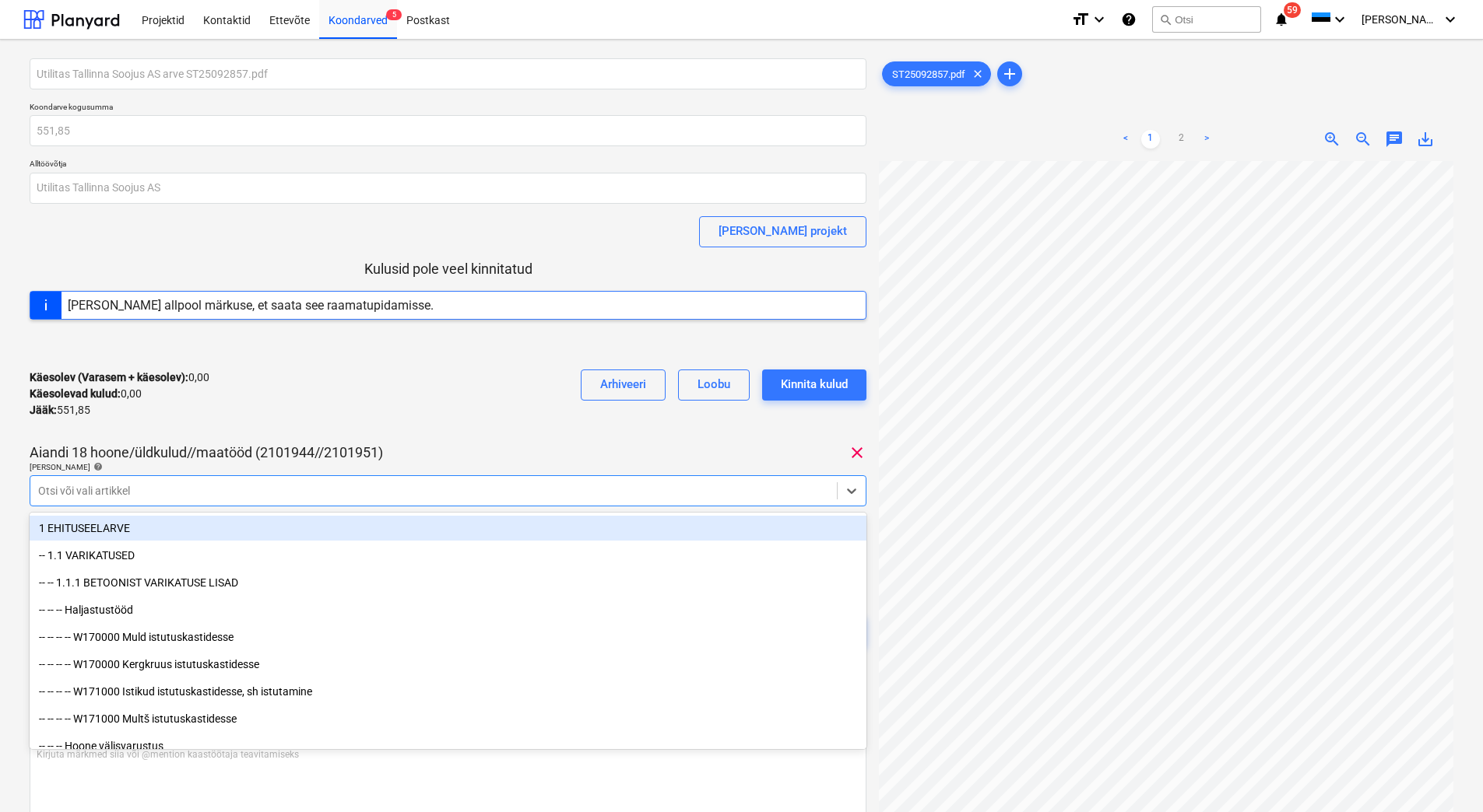
click at [334, 407] on div "Käesolev (Varasem + käesolev) : 0,00 Käesolevad kulud : 0,00 Jääk : 551,85 Arhi…" at bounding box center [448, 394] width 837 height 74
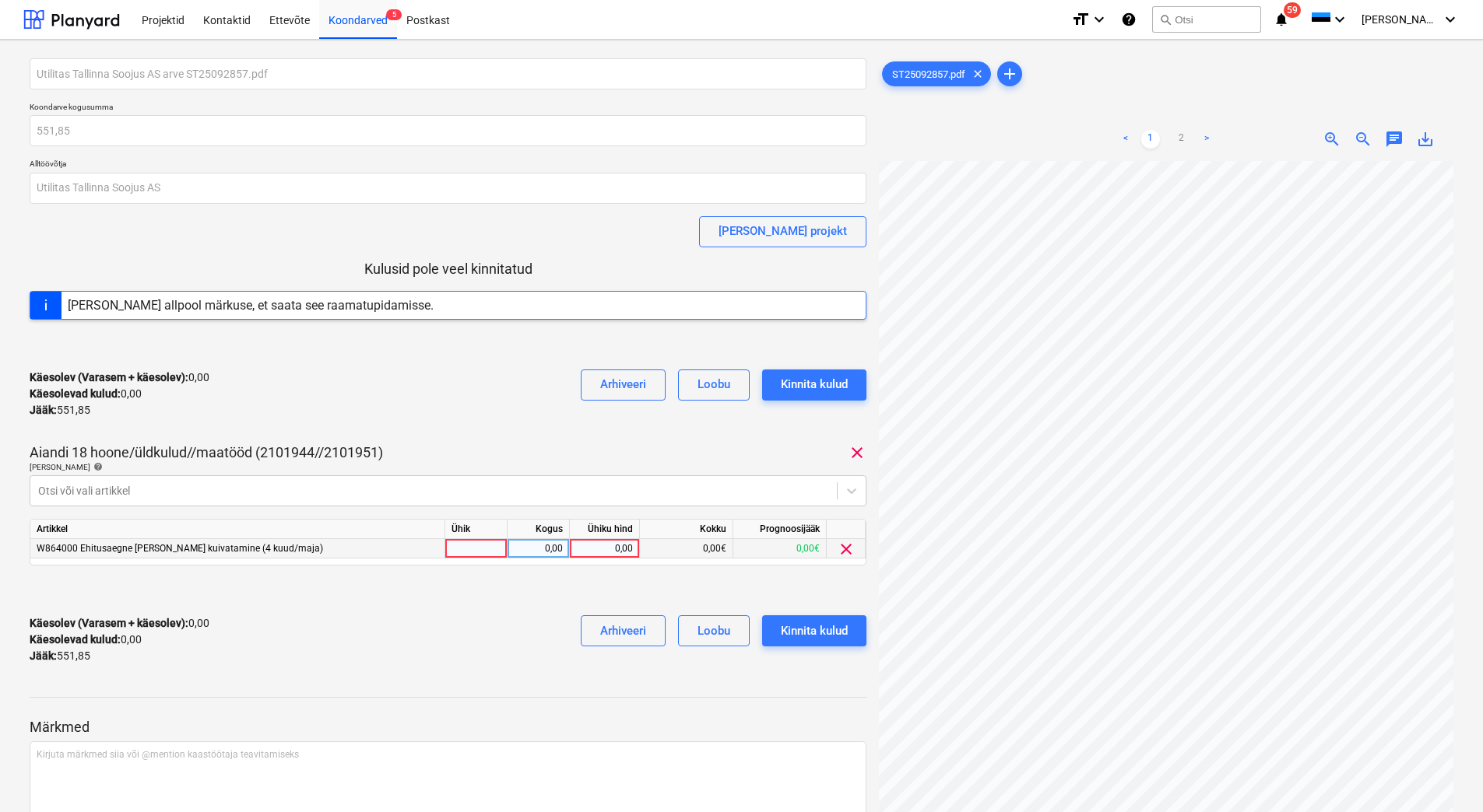
click at [595, 548] on div "0,00" at bounding box center [603, 549] width 56 height 20
type input "551,85"
click at [378, 647] on div "Käesolev (Varasem + käesolev) : 0,00 Käesolevad kulud : 0,00 Jääk : 551,85 Arhi…" at bounding box center [448, 640] width 837 height 74
click at [378, 652] on div "Käesolev (Varasem + käesolev) : 551,85 Käesolevad kulud : 551,85 Jääk : 0,00 Ar…" at bounding box center [448, 640] width 837 height 74
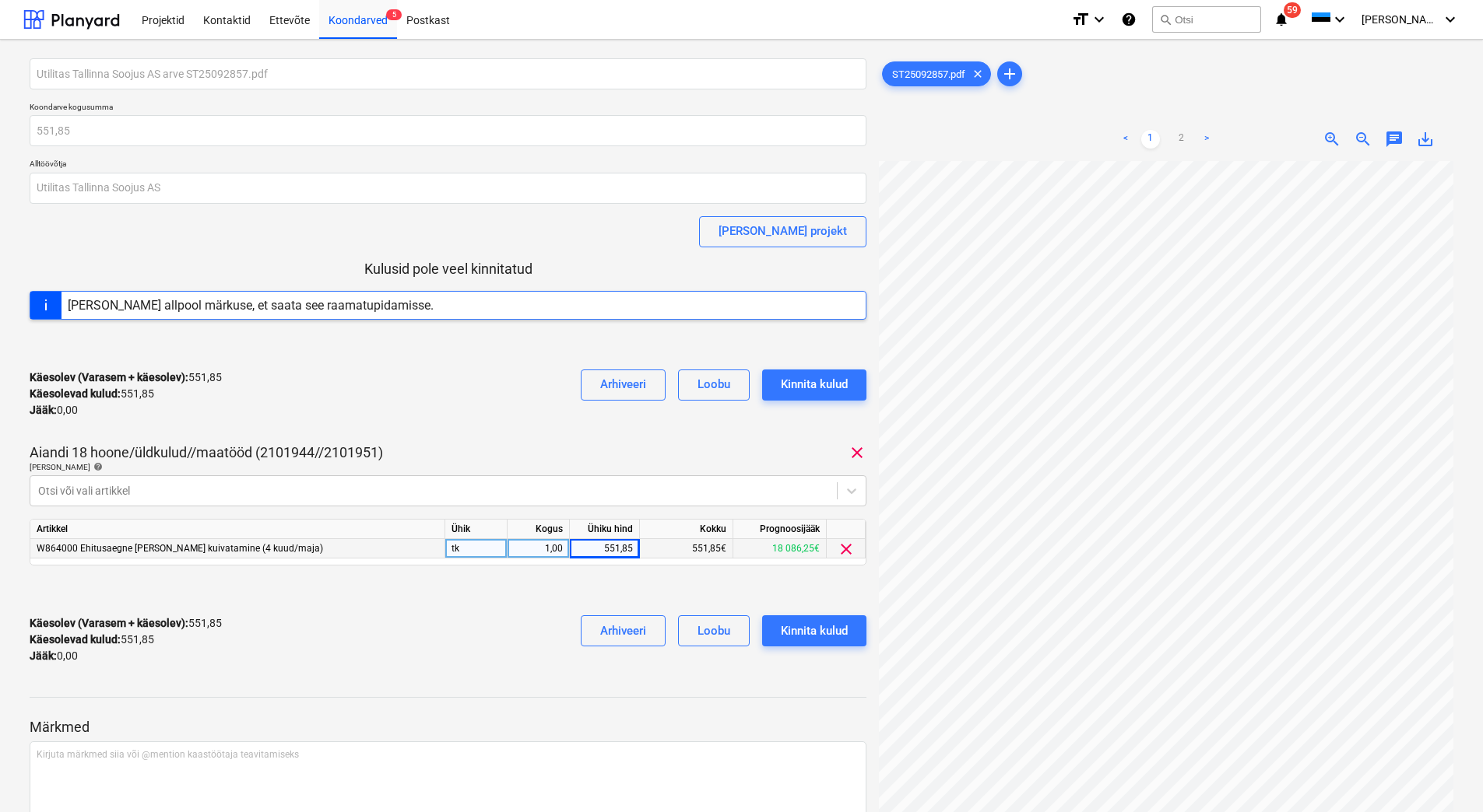
click at [302, 669] on div "Käesolev (Varasem + käesolev) : 551,85 Käesolevad kulud : 551,85 Jääk : 0,00 Ar…" at bounding box center [448, 640] width 837 height 74
click at [819, 628] on div "Kinnita kulud" at bounding box center [814, 631] width 67 height 20
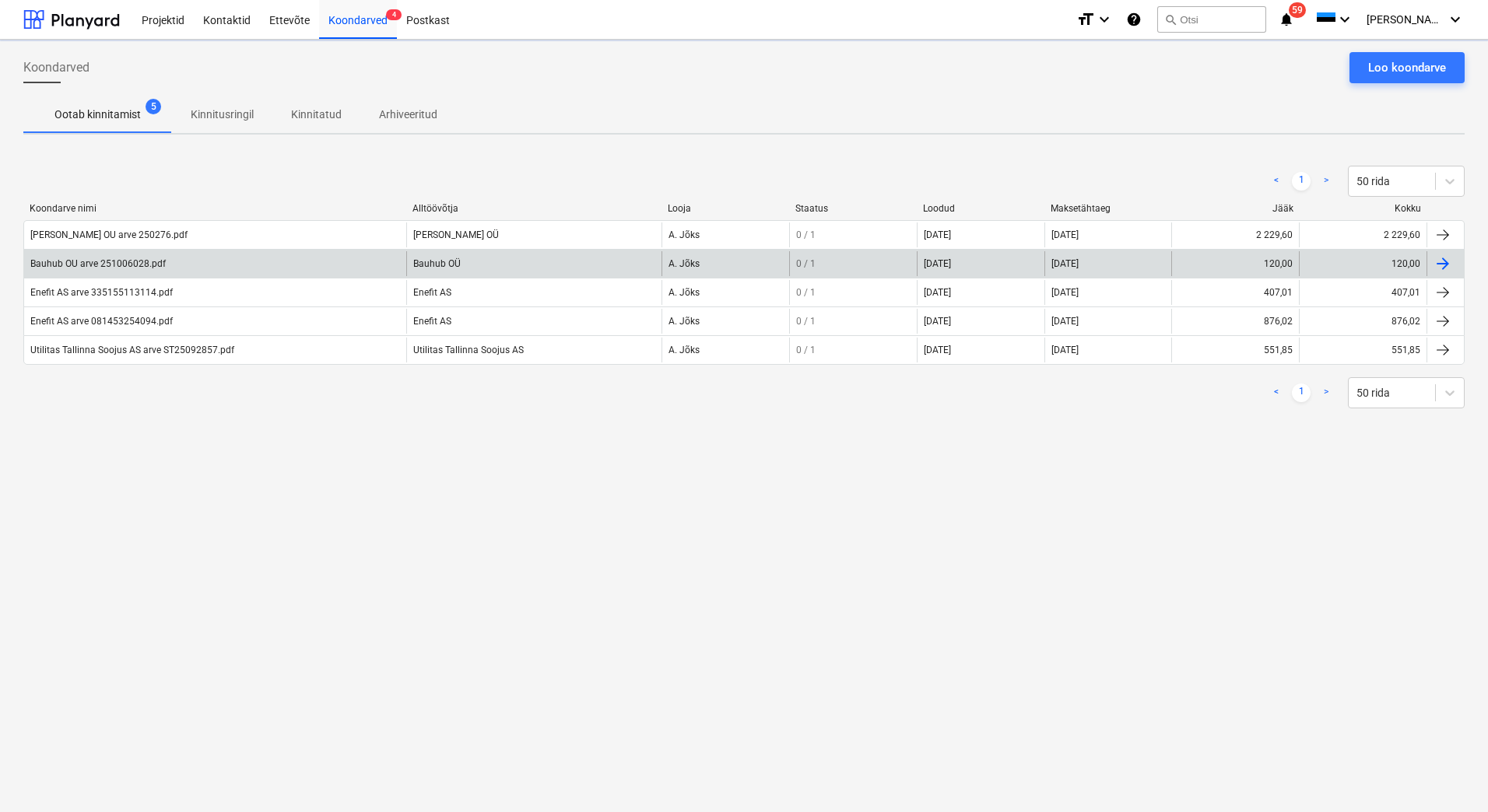
click at [119, 253] on div "Bauhub OU arve 251006028.pdf" at bounding box center [215, 263] width 382 height 25
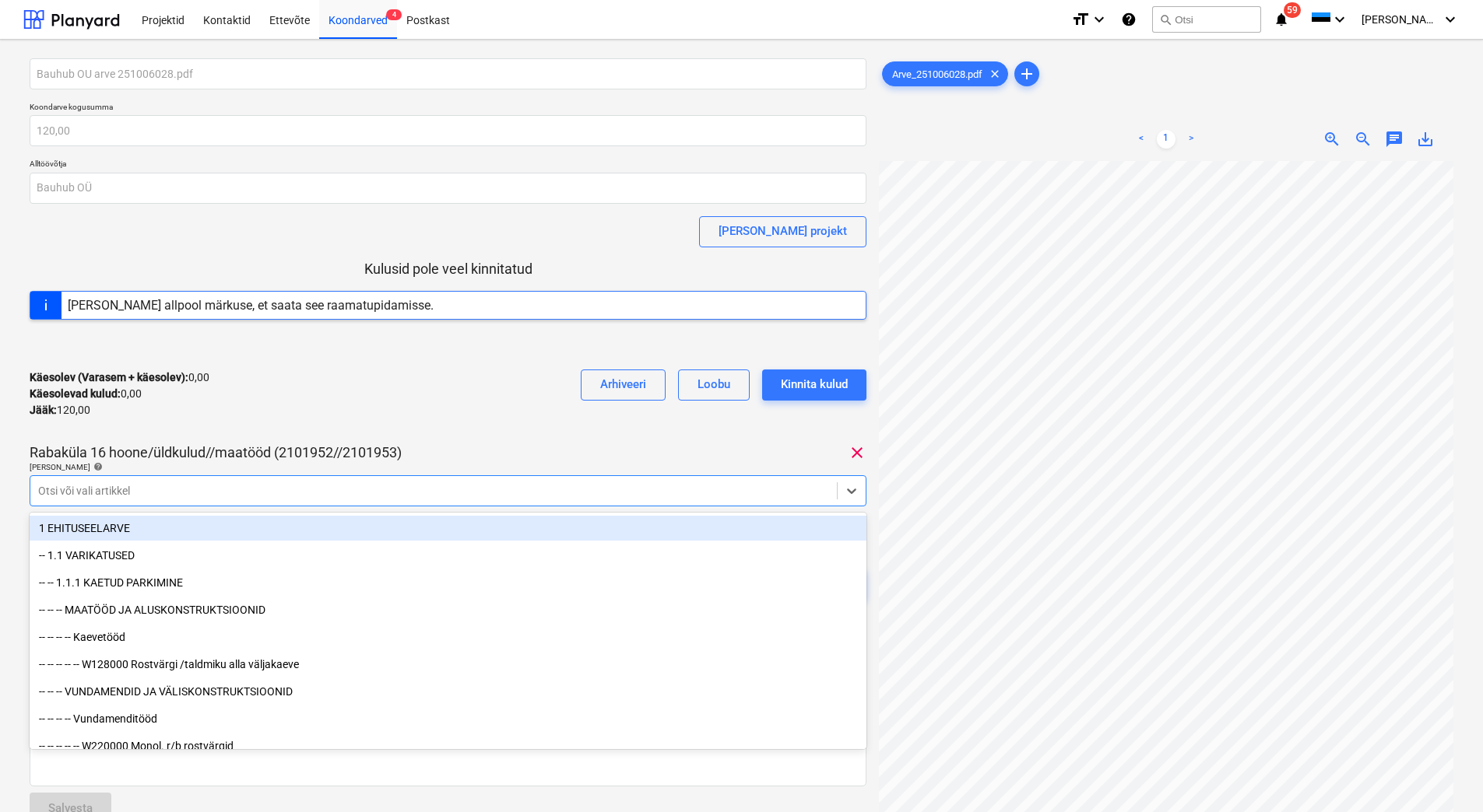
click at [143, 496] on div at bounding box center [433, 492] width 790 height 16
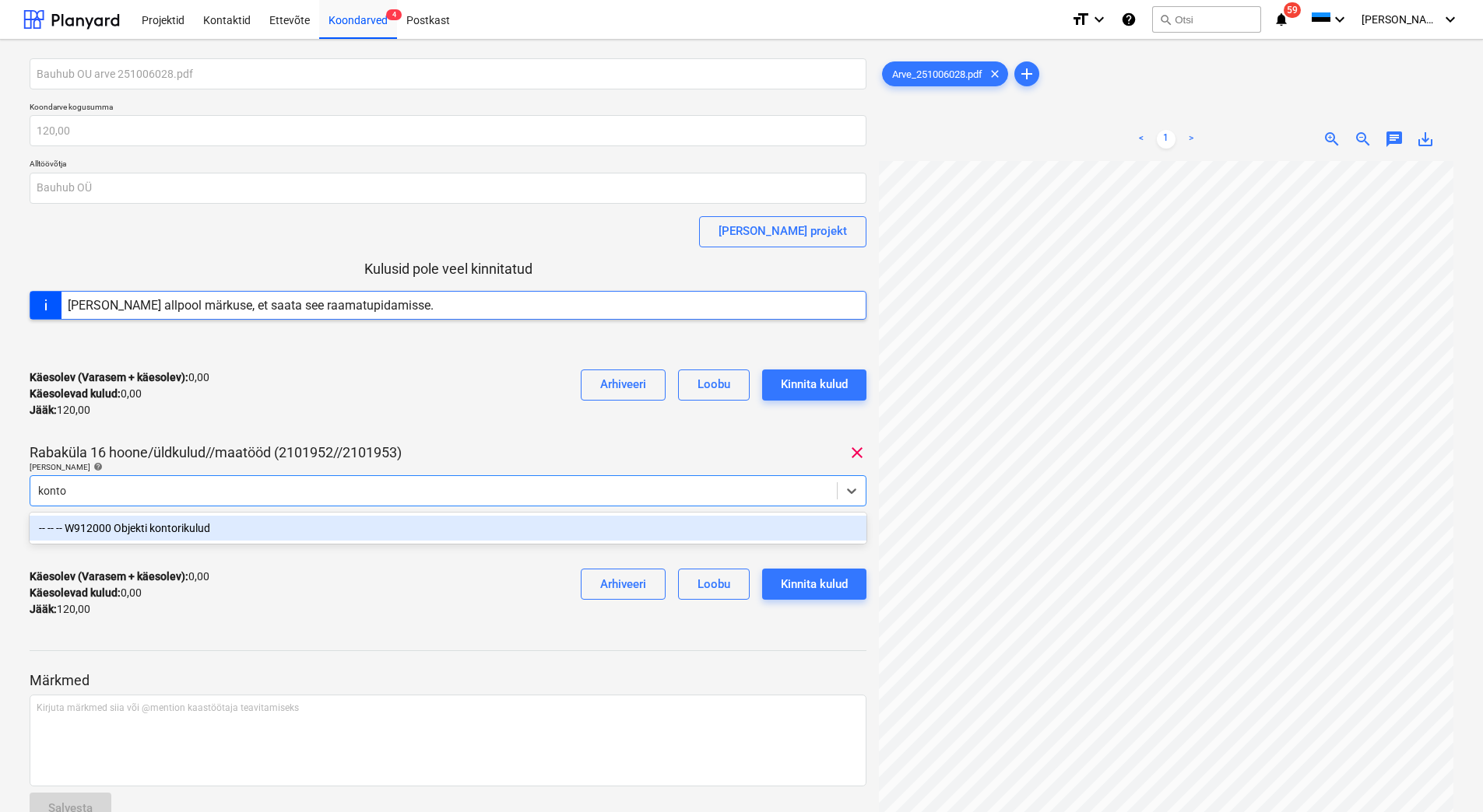
type input "kontor"
click at [147, 526] on div "-- -- -- W912000 Objekti kontorikulud" at bounding box center [448, 528] width 837 height 25
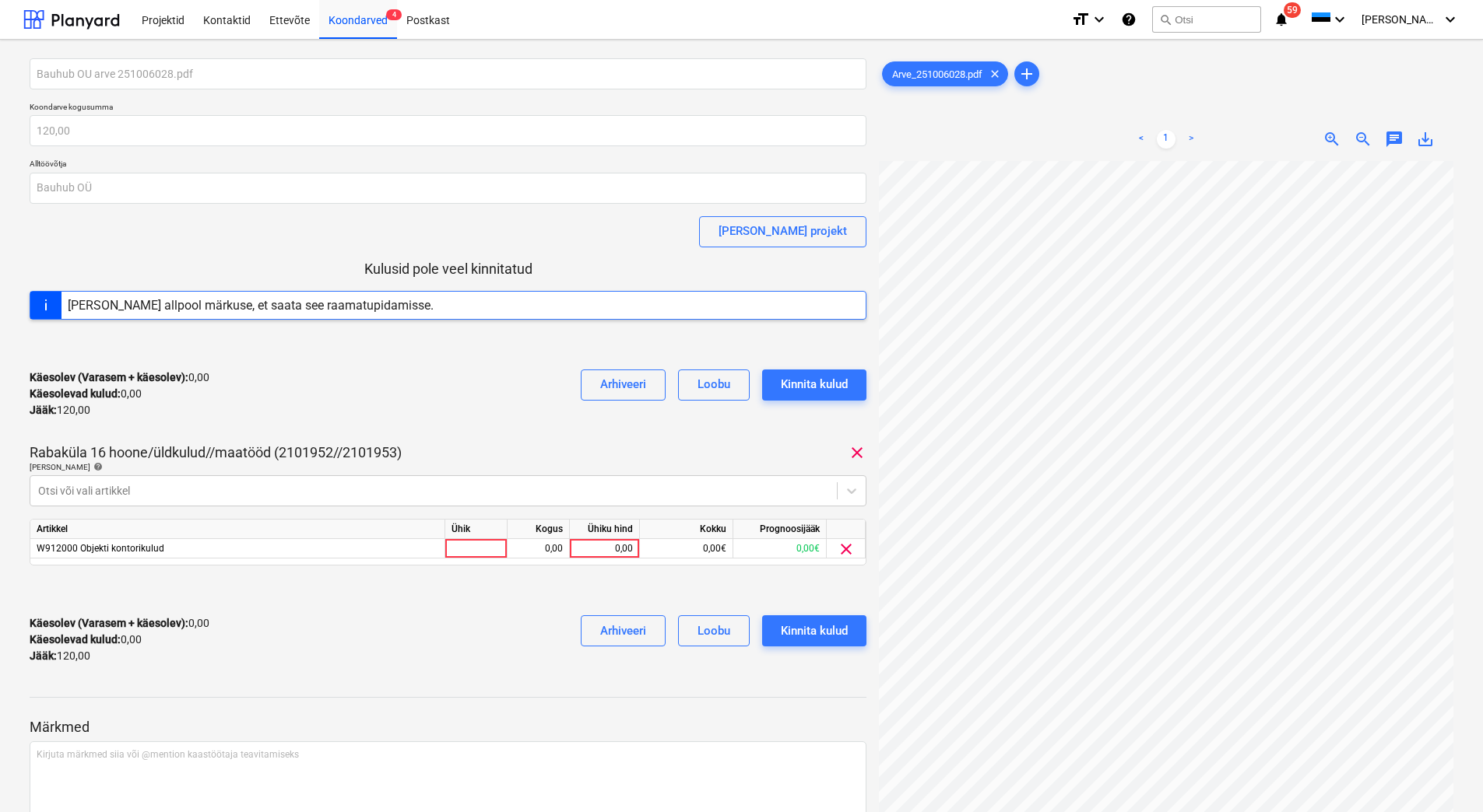
click at [290, 426] on div "Käesolev (Varasem + käesolev) : 0,00 Käesolevad kulud : 0,00 Jääk : 120,00 Arhi…" at bounding box center [448, 394] width 837 height 74
click at [579, 550] on div "0,00" at bounding box center [603, 549] width 56 height 20
type input "120"
click at [453, 612] on div "Käesolev (Varasem + käesolev) : 0,00 Käesolevad kulud : 0,00 Jääk : 120,00 Arhi…" at bounding box center [448, 640] width 837 height 74
click at [849, 630] on button "Kinnita kulud" at bounding box center [813, 630] width 104 height 31
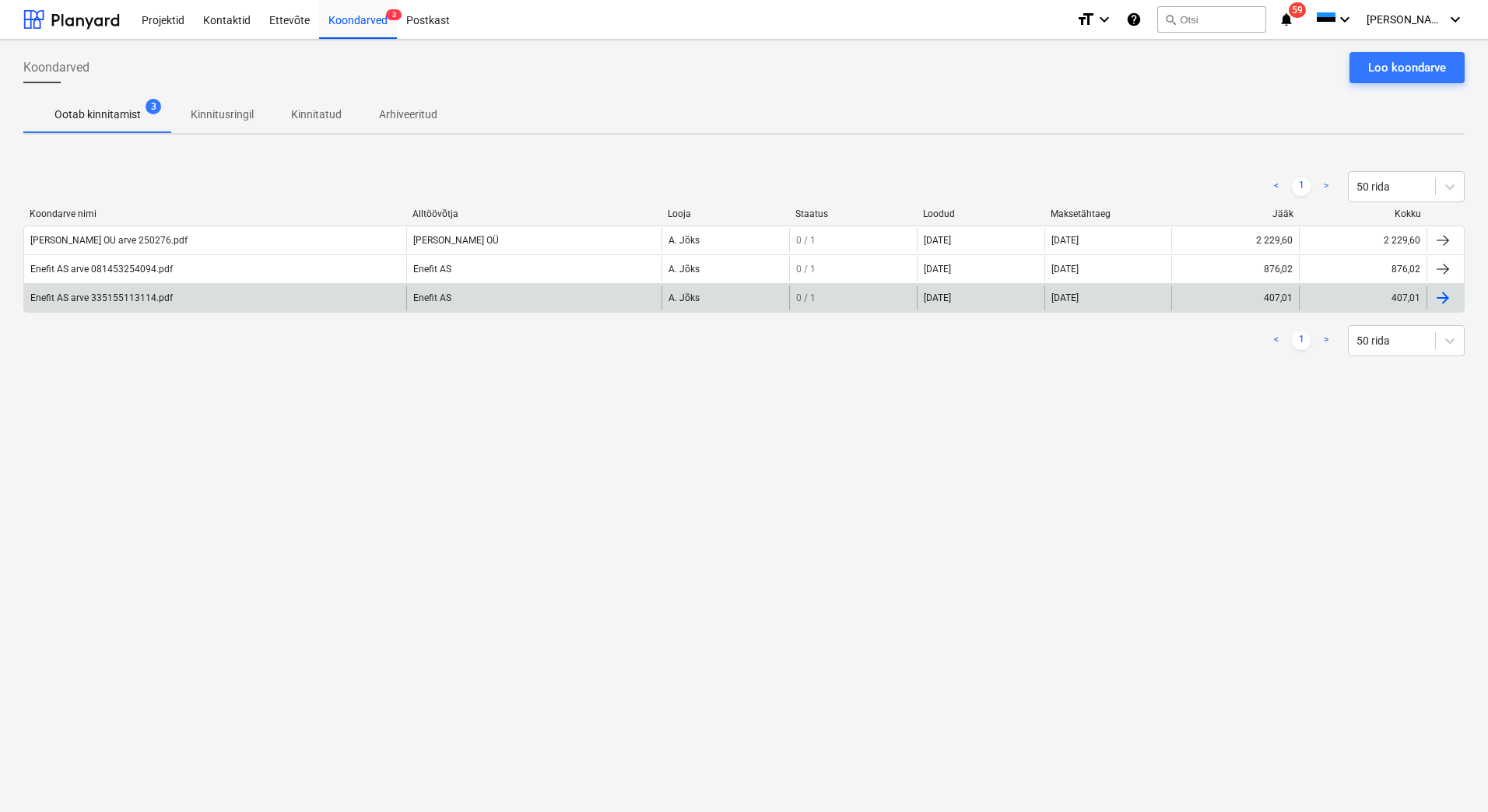
click at [247, 298] on div "Enefit AS arve 335155113114.pdf" at bounding box center [215, 298] width 382 height 25
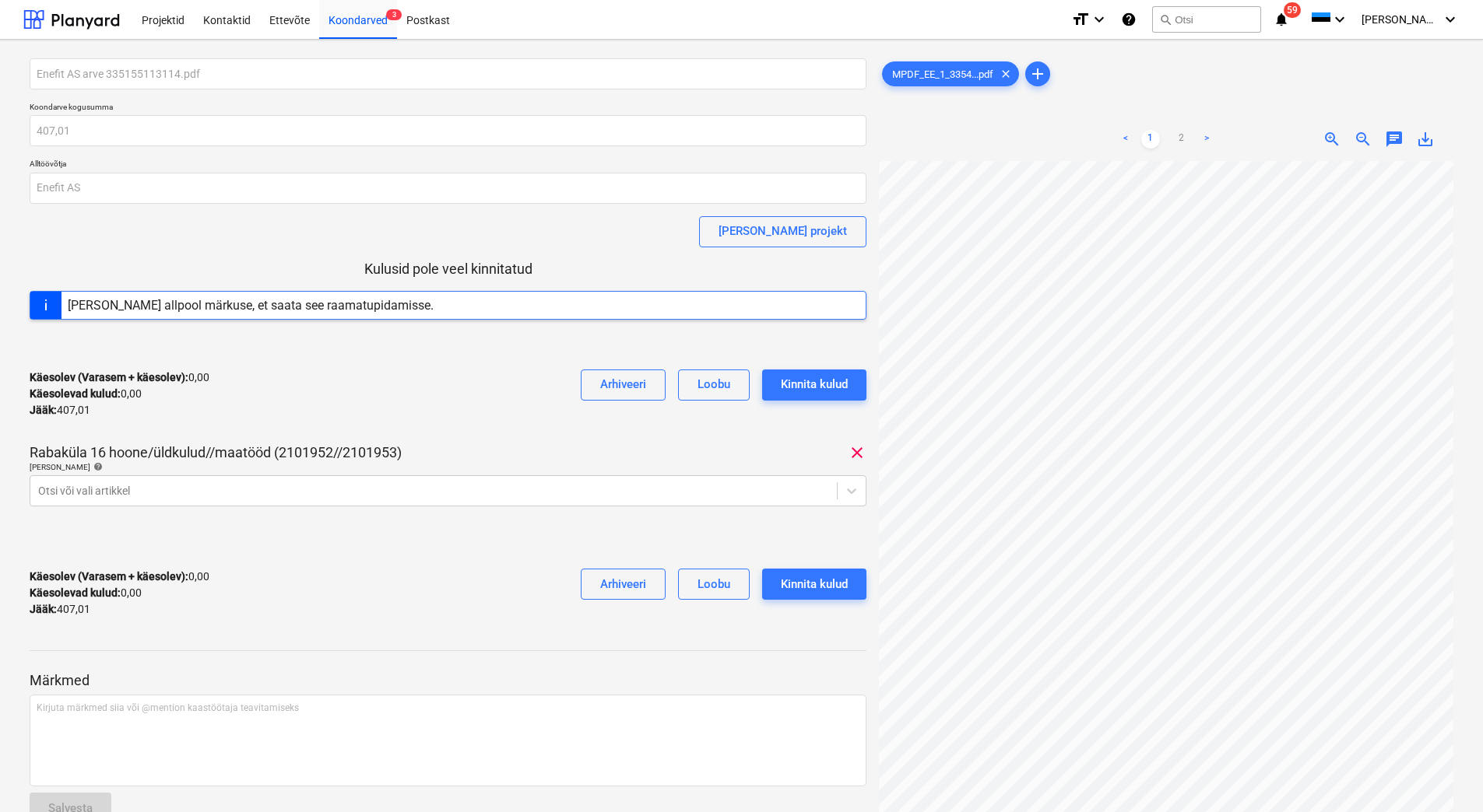
scroll to position [0, 23]
click at [1180, 140] on link "2" at bounding box center [1181, 138] width 19 height 19
click at [184, 491] on div at bounding box center [433, 492] width 790 height 16
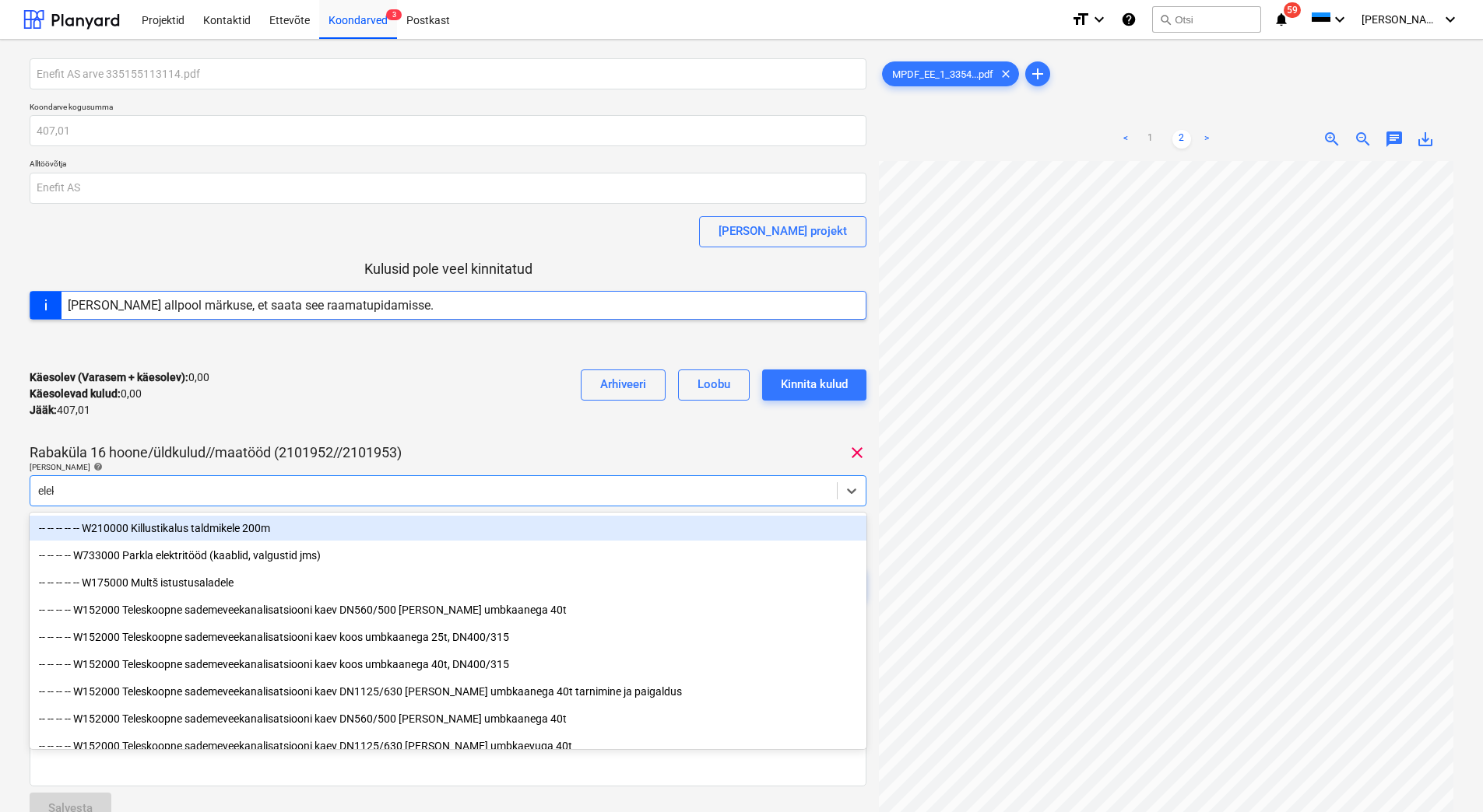
type input "elekt"
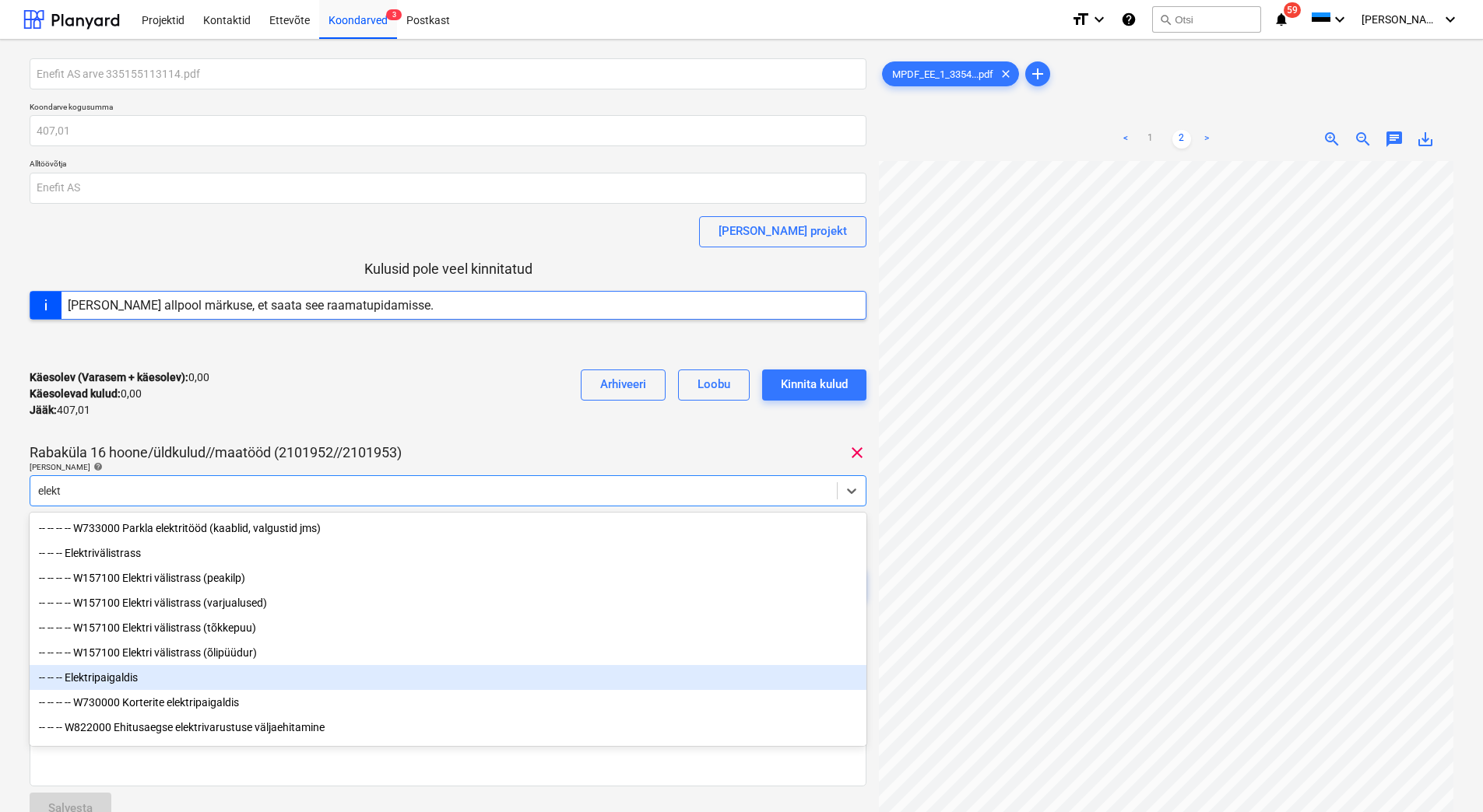
scroll to position [55, 0]
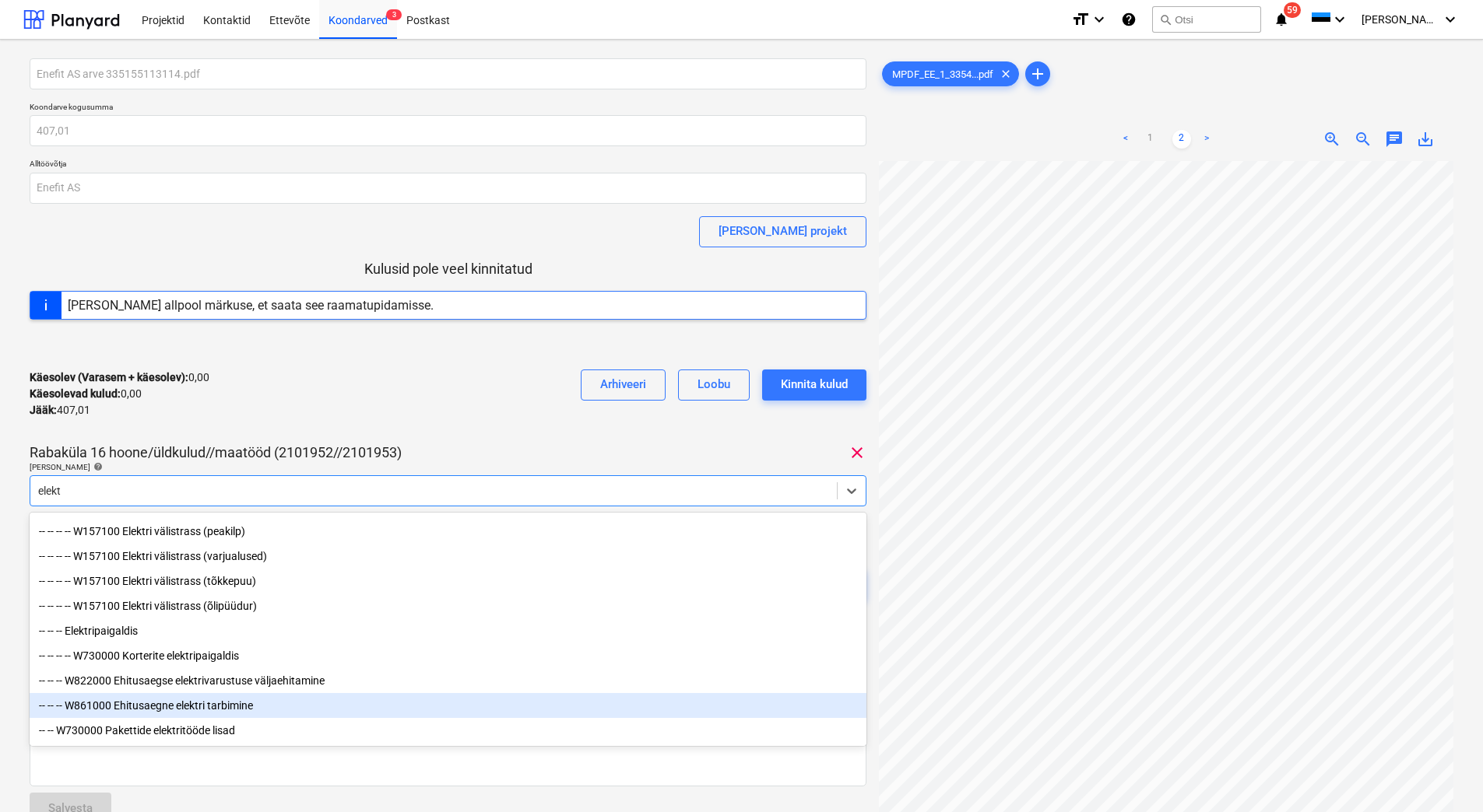
click at [250, 706] on div "-- -- -- W861000 Ehitusaegne elektri tarbimine" at bounding box center [448, 705] width 837 height 25
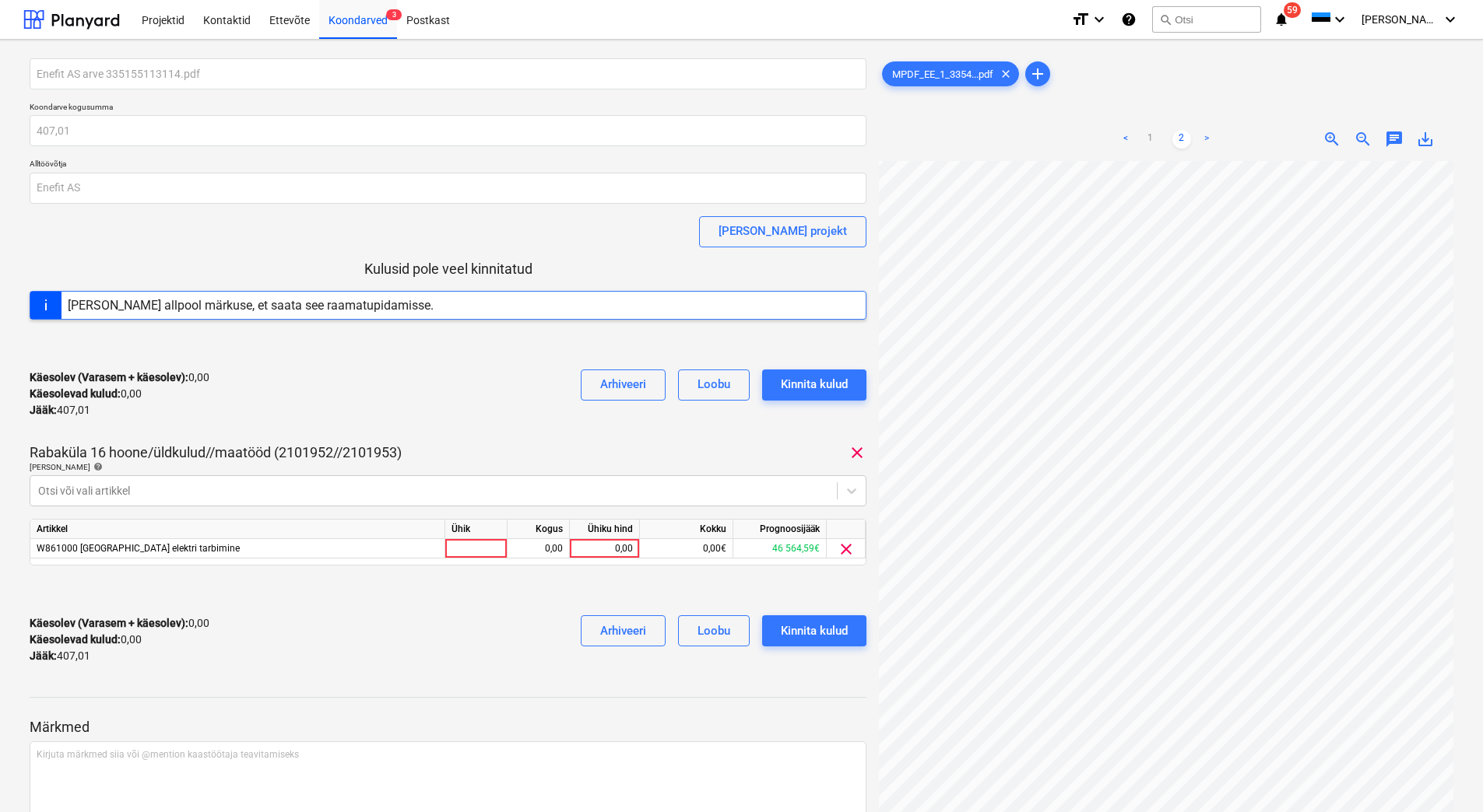
click at [443, 403] on div "Käesolev (Varasem + käesolev) : 0,00 Käesolevad kulud : 0,00 Jääk : 407,01 Arhi…" at bounding box center [448, 394] width 837 height 74
click at [586, 546] on div "0,00" at bounding box center [603, 549] width 56 height 20
type input "407,01"
click at [484, 603] on div "Käesolev (Varasem + käesolev) : 407,01 Käesolevad kulud : 407,01 Jääk : 0,00 Ar…" at bounding box center [448, 640] width 837 height 74
click at [810, 631] on div "Kinnita kulud" at bounding box center [814, 631] width 67 height 20
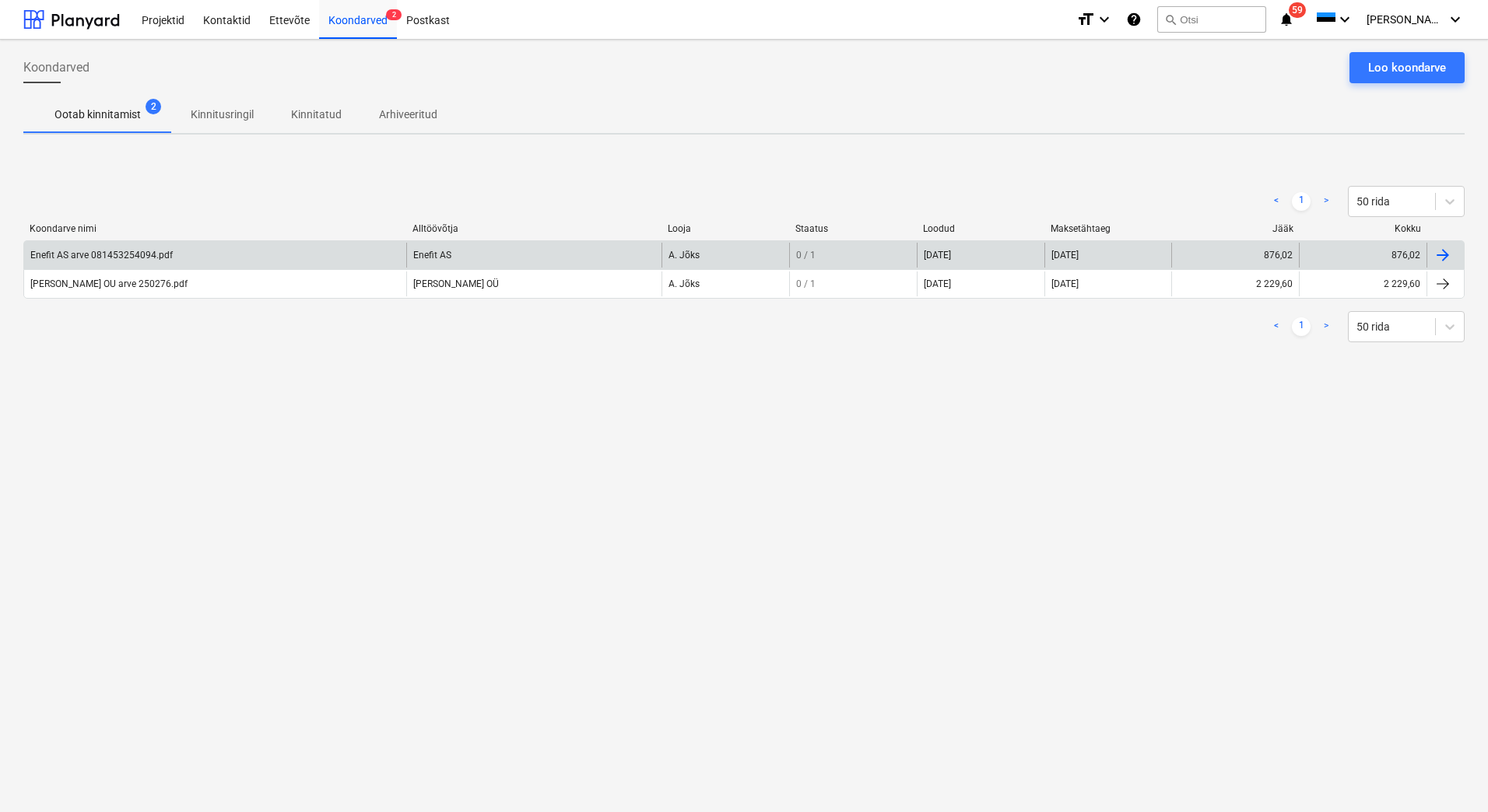
click at [250, 252] on div "Enefit AS arve 081453254094.pdf" at bounding box center [215, 254] width 382 height 25
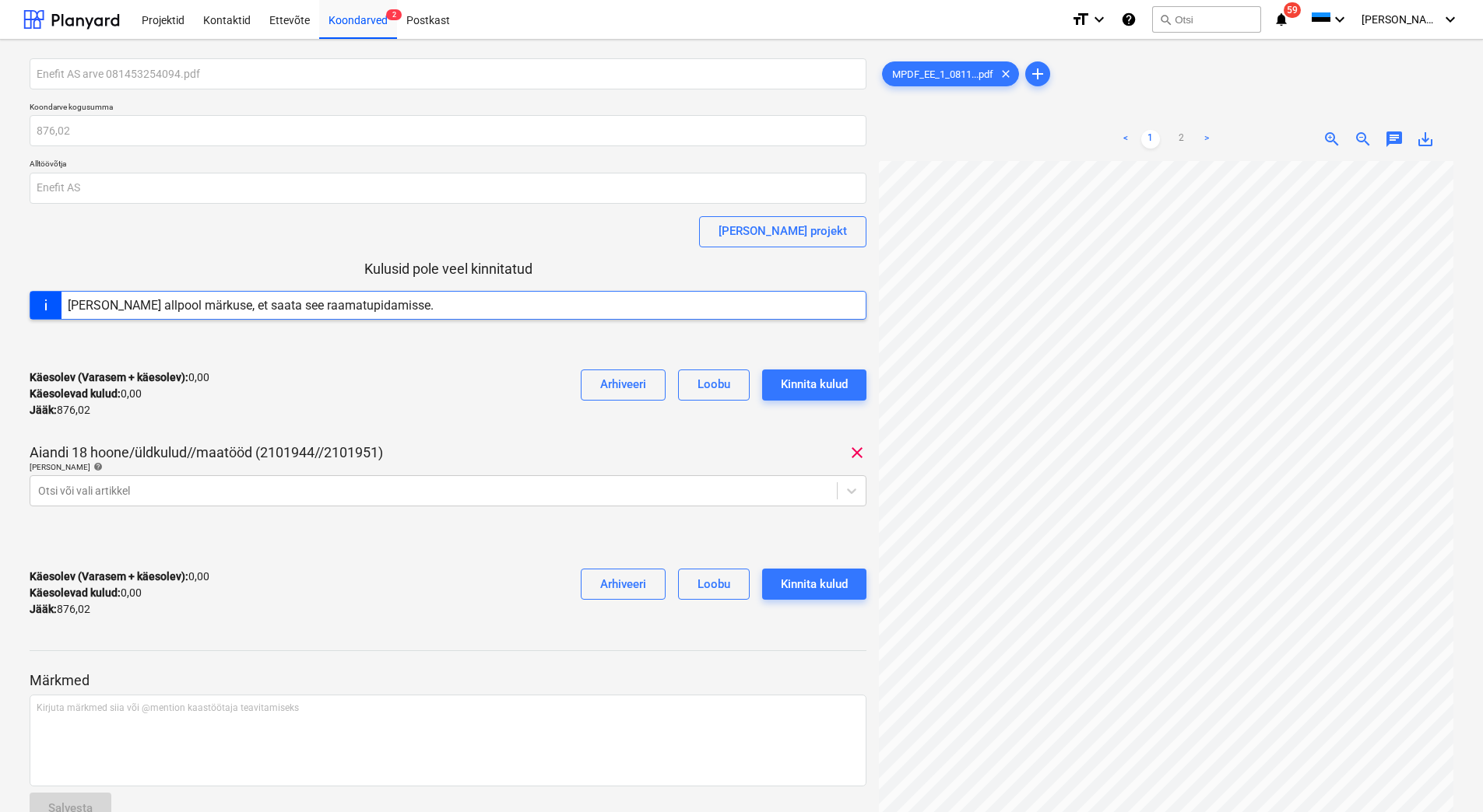
scroll to position [71, 130]
click at [324, 488] on div at bounding box center [433, 492] width 790 height 16
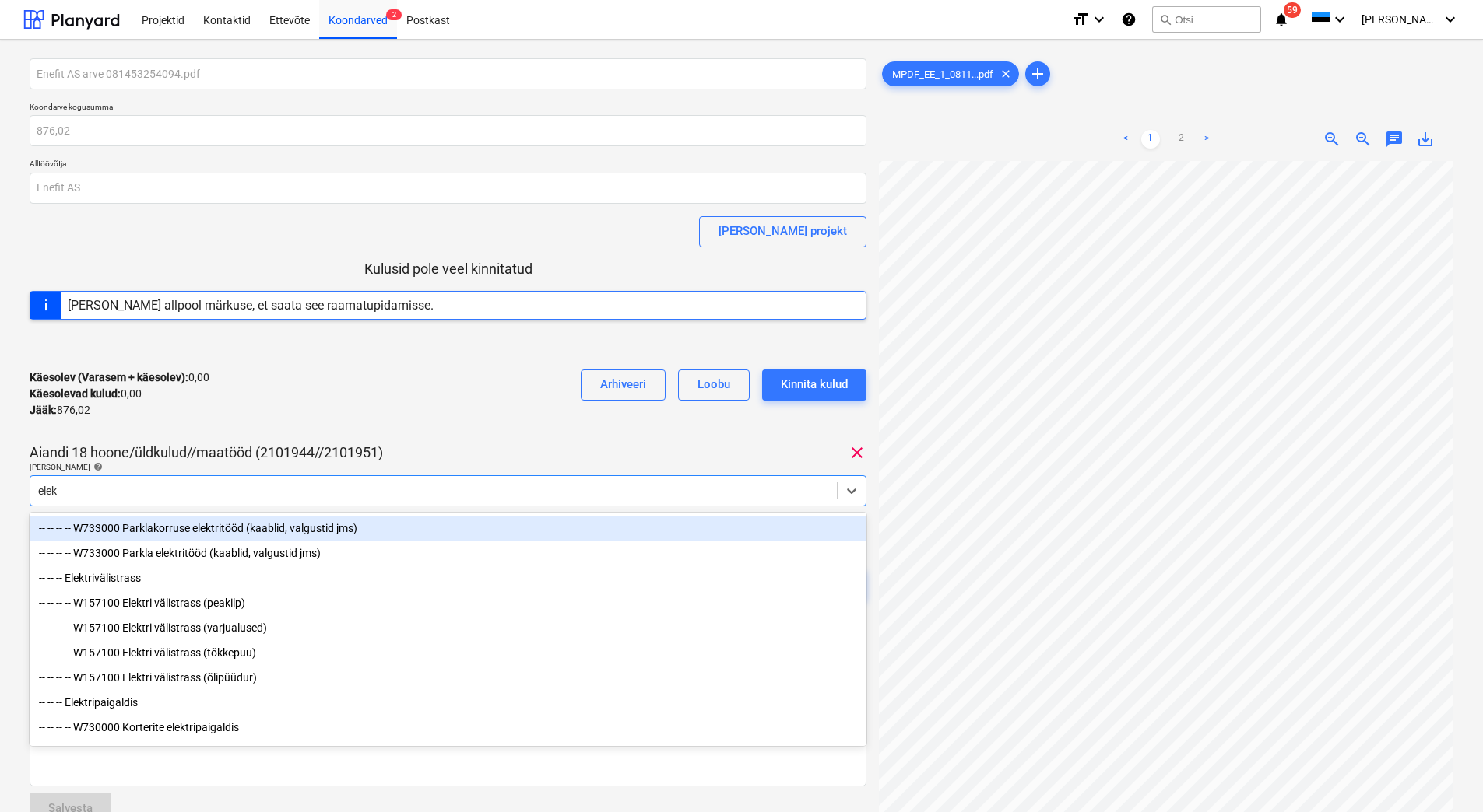
type input "elekt"
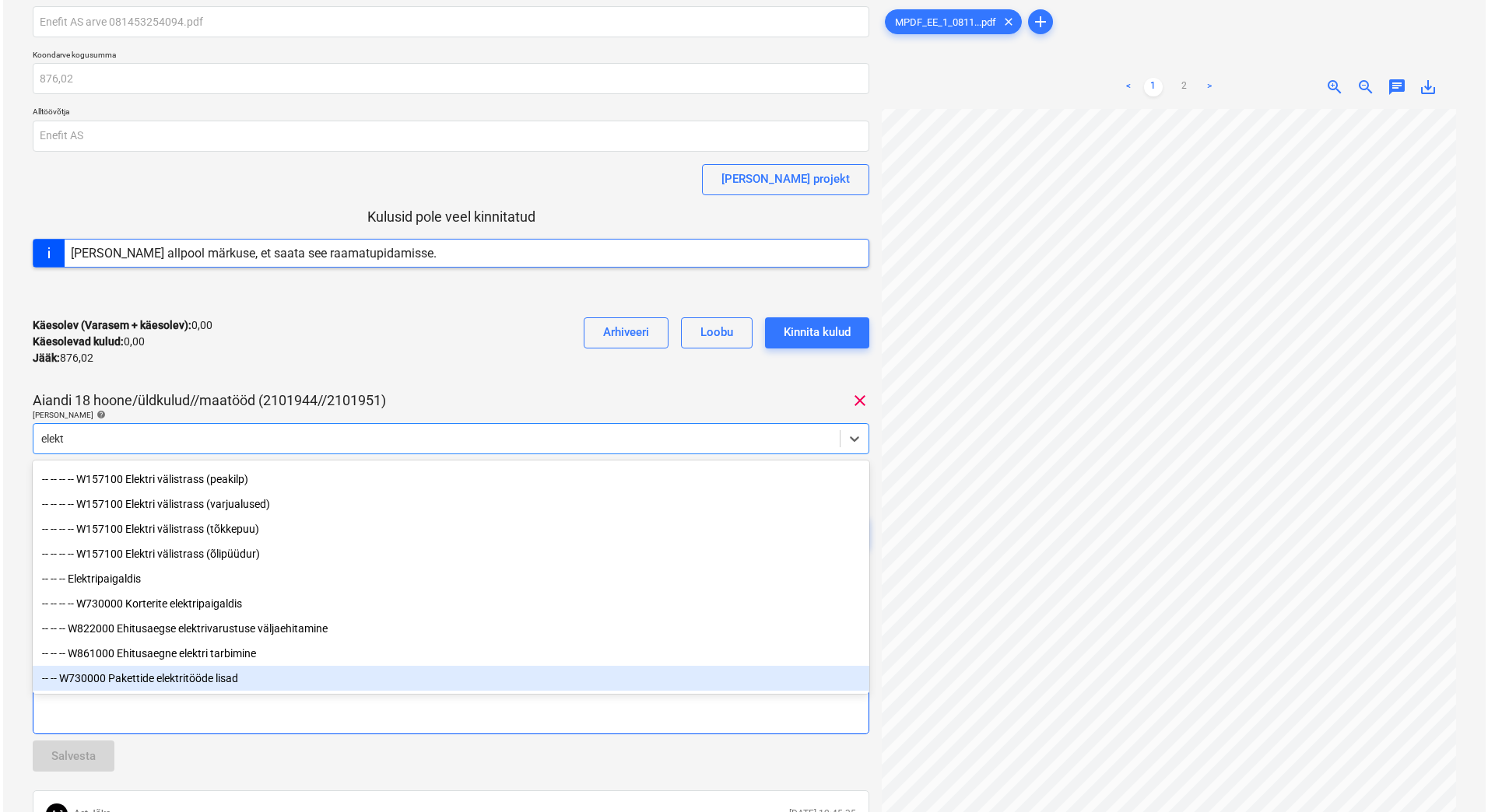
scroll to position [78, 0]
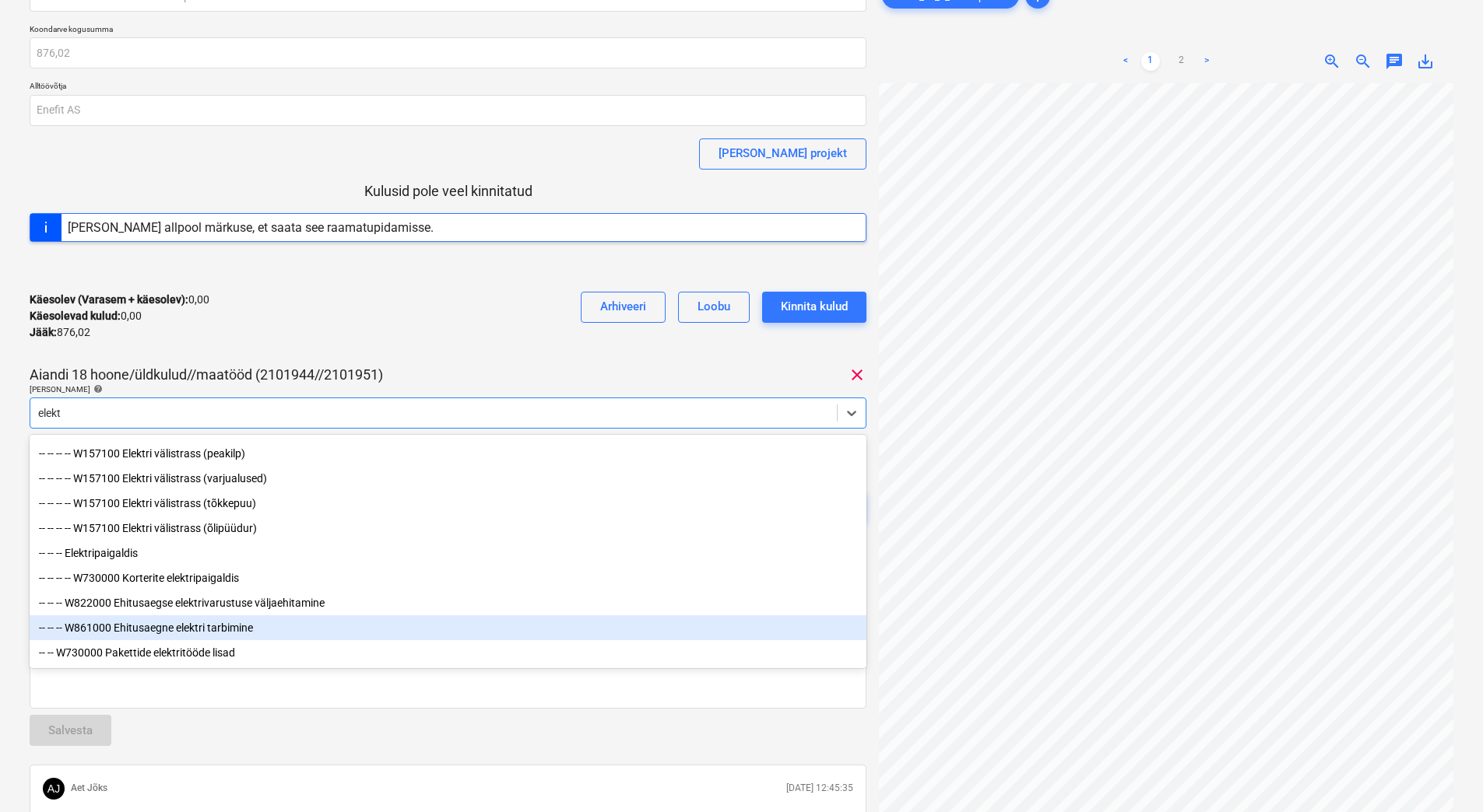
click at [240, 626] on div "-- -- -- W861000 Ehitusaegne elektri tarbimine" at bounding box center [448, 627] width 837 height 25
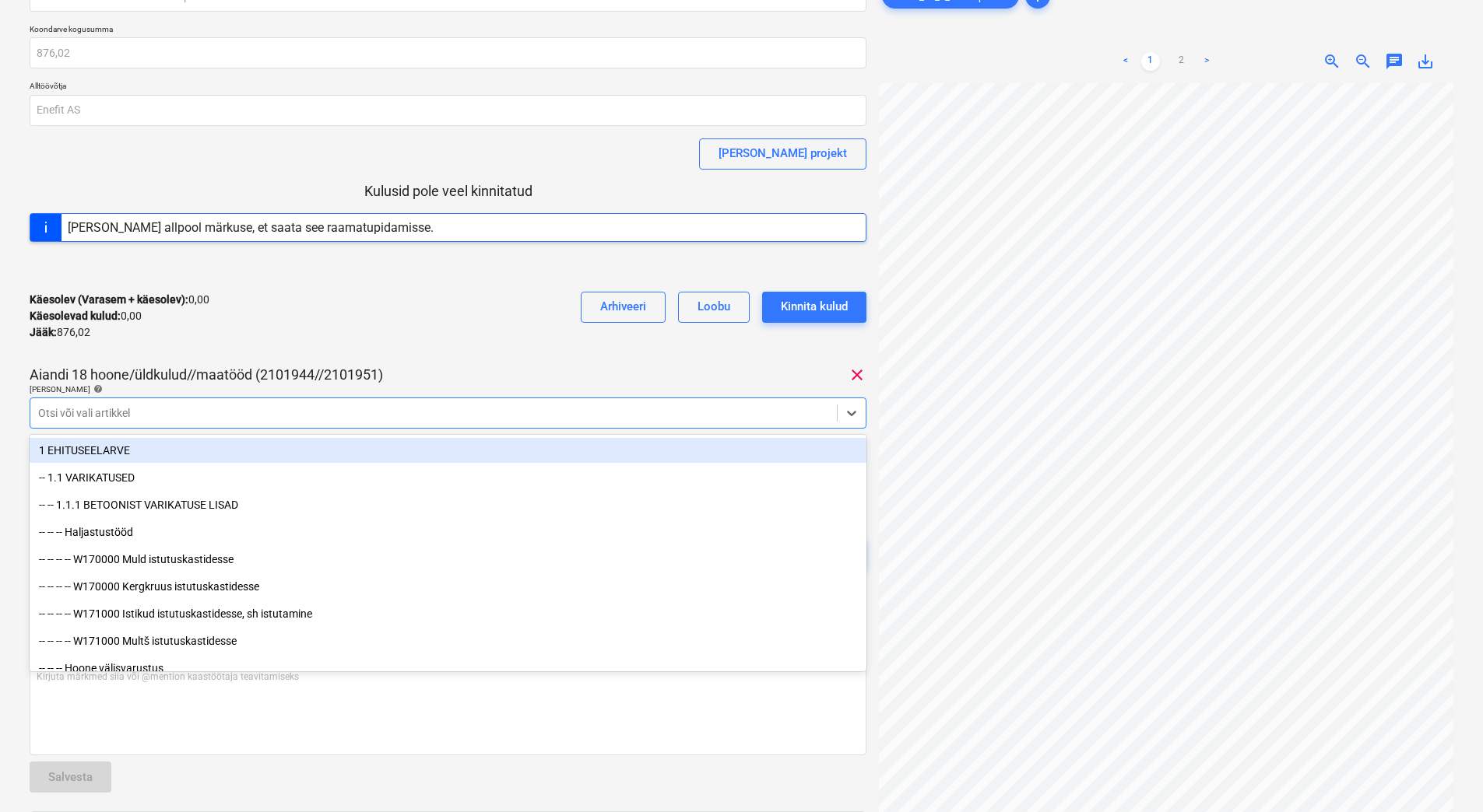
click at [418, 355] on div "Enefit AS arve 081453254094.pdf Koondarve kogusumma 876,02 Alltöövõtja Enefit A…" at bounding box center [448, 290] width 837 height 619
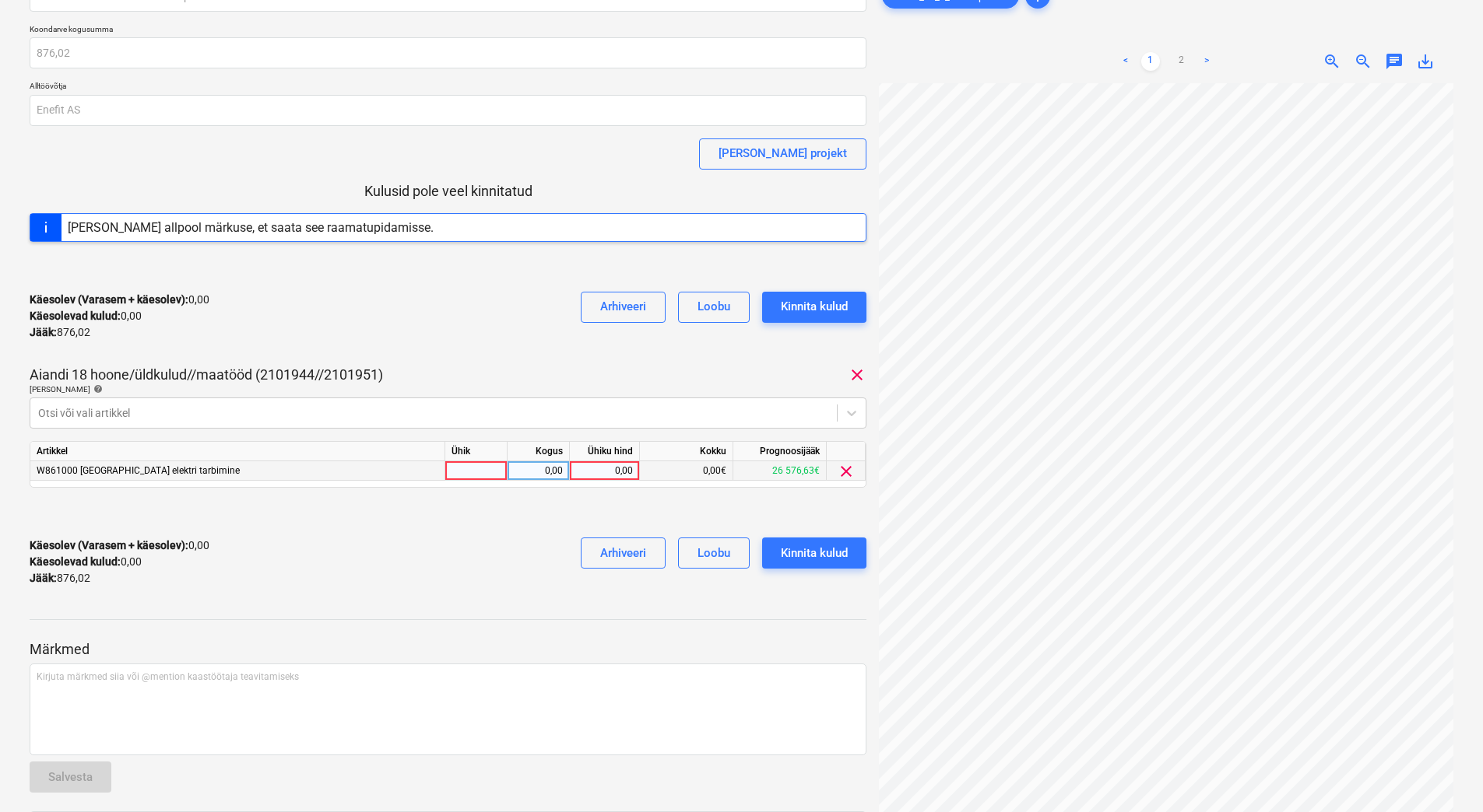
click at [603, 466] on div "0,00" at bounding box center [603, 472] width 56 height 20
type input "876,02"
click at [477, 543] on div "Käesolev (Varasem + käesolev) : 876,02 Käesolevad kulud : 876,02 Jääk : 0,00 Ar…" at bounding box center [448, 562] width 837 height 74
click at [819, 557] on div "Kinnita kulud" at bounding box center [814, 553] width 67 height 20
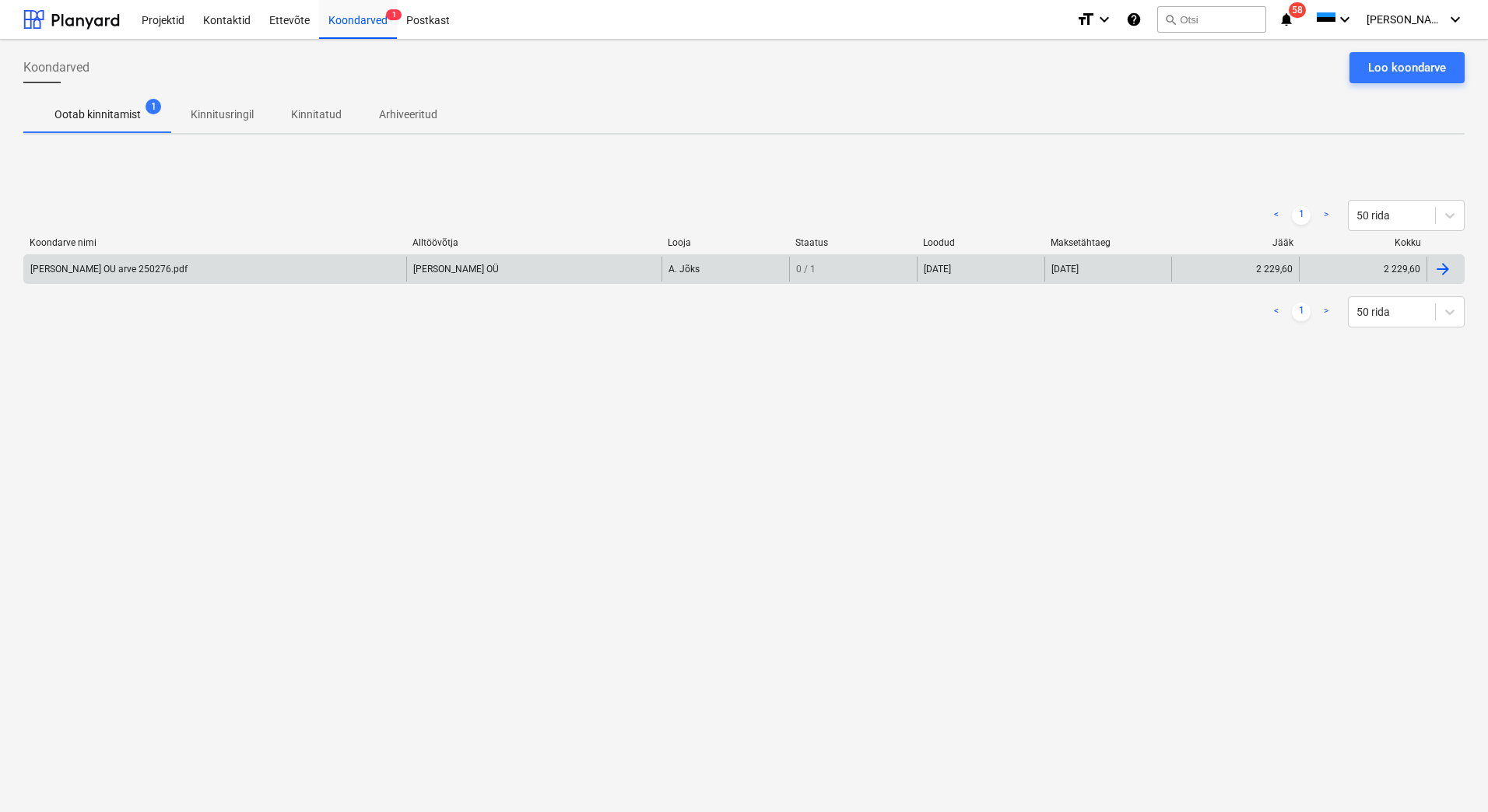
click at [166, 271] on div "[PERSON_NAME] OU arve 250276.pdf" at bounding box center [215, 269] width 382 height 25
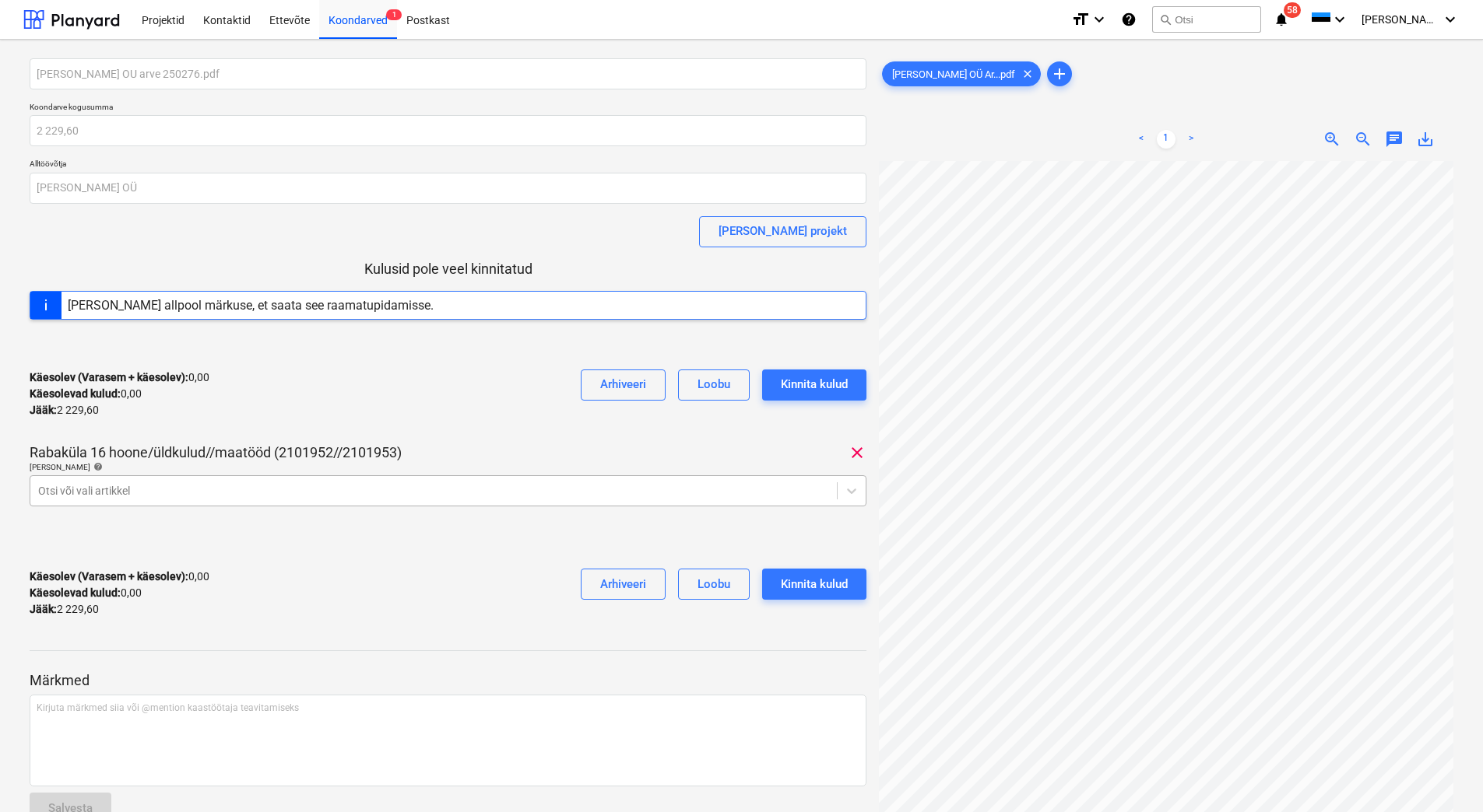
click at [268, 491] on div at bounding box center [433, 492] width 790 height 16
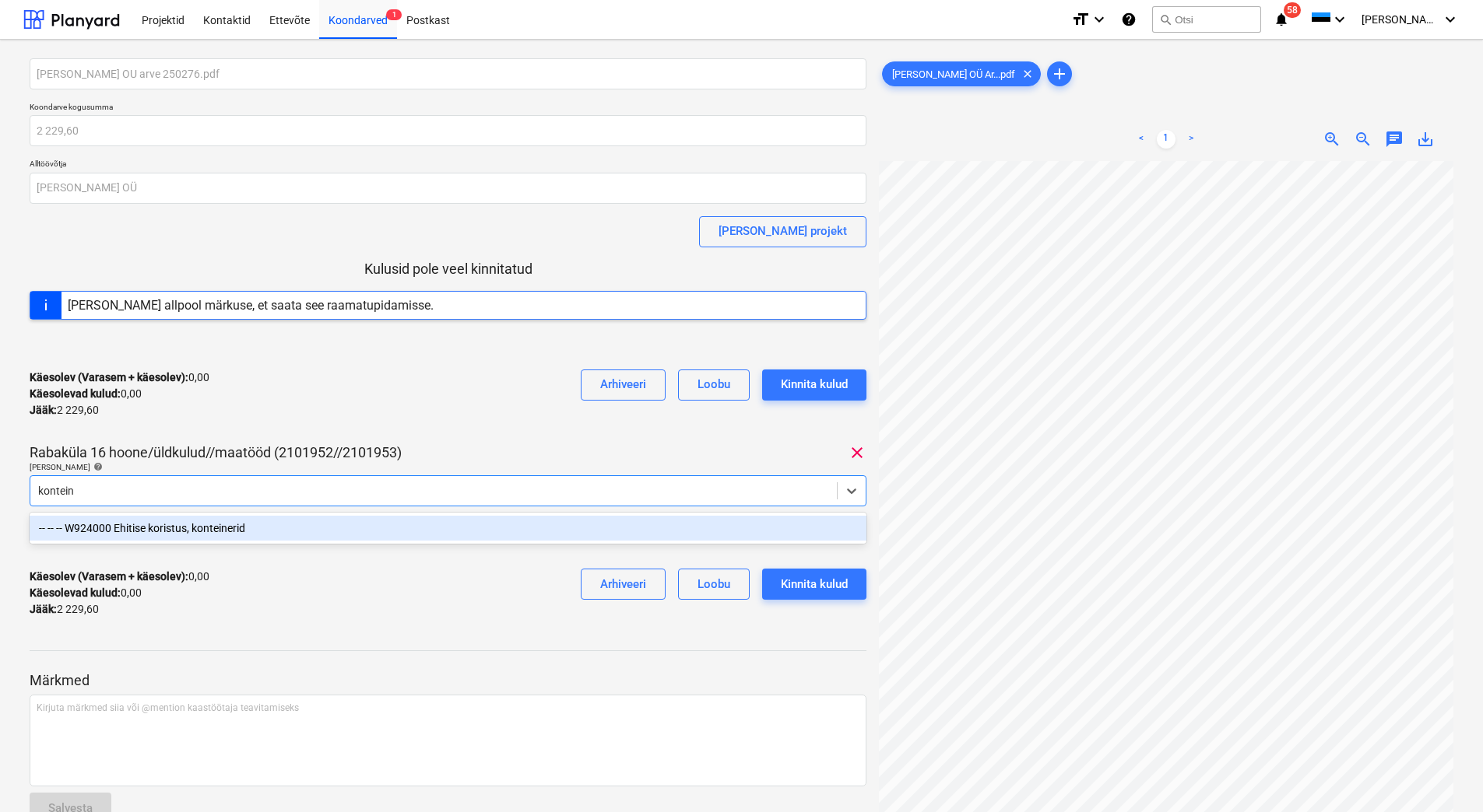
type input "konteine"
click at [177, 529] on div "-- -- -- W924000 Ehitise koristus, konteinerid" at bounding box center [448, 528] width 837 height 25
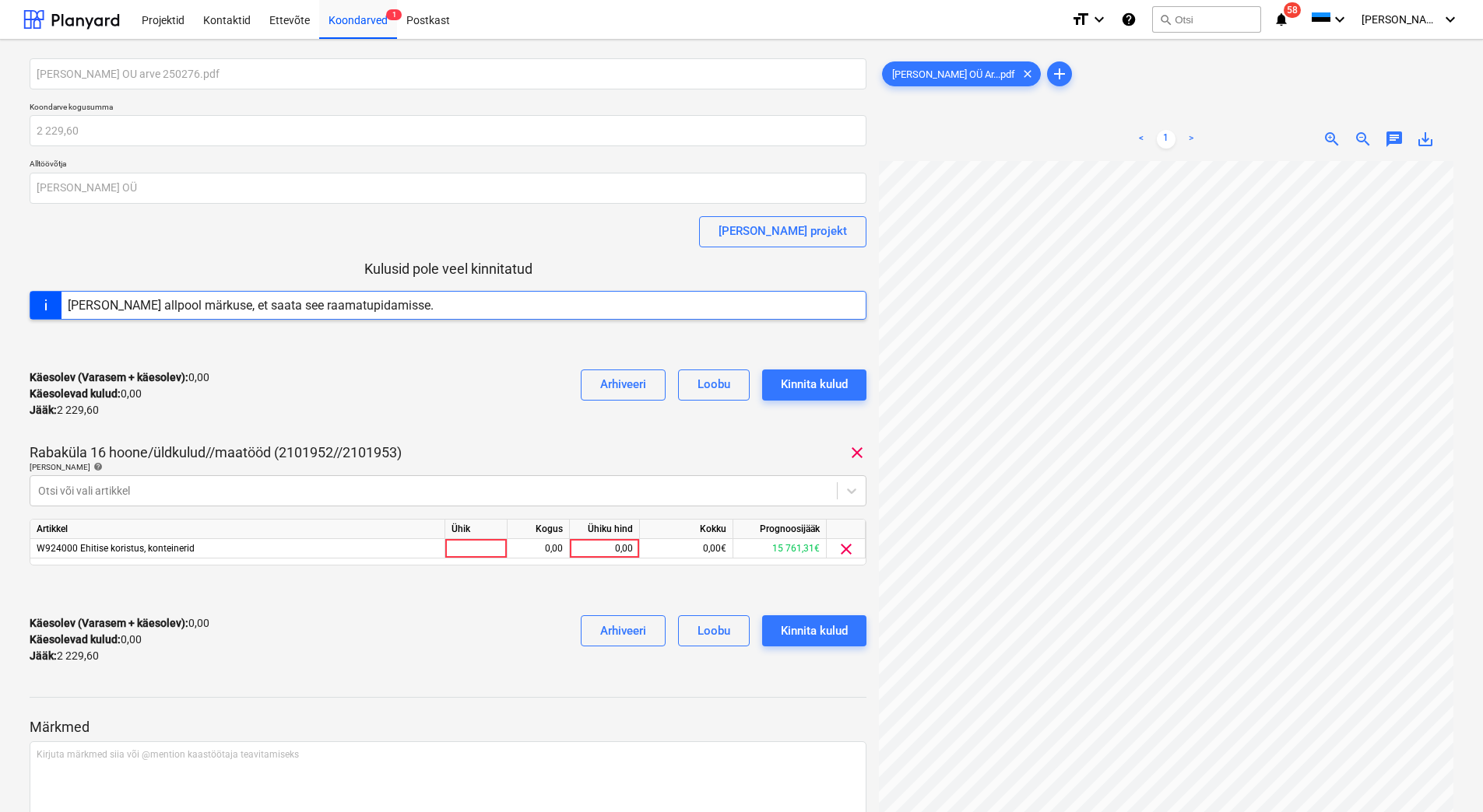
click at [305, 421] on div "Käesolev (Varasem + käesolev) : 0,00 Käesolevad kulud : 0,00 Jääk : 2 229,60 Ar…" at bounding box center [448, 394] width 837 height 74
click at [599, 549] on div "0,00" at bounding box center [603, 549] width 56 height 20
type input "2229,60"
click at [461, 659] on div "Käesolev (Varasem + käesolev) : 0,00 Käesolevad kulud : 0,00 Jääk : 2 229,60 Ar…" at bounding box center [448, 640] width 837 height 74
click at [819, 635] on div "Kinnita kulud" at bounding box center [814, 631] width 67 height 20
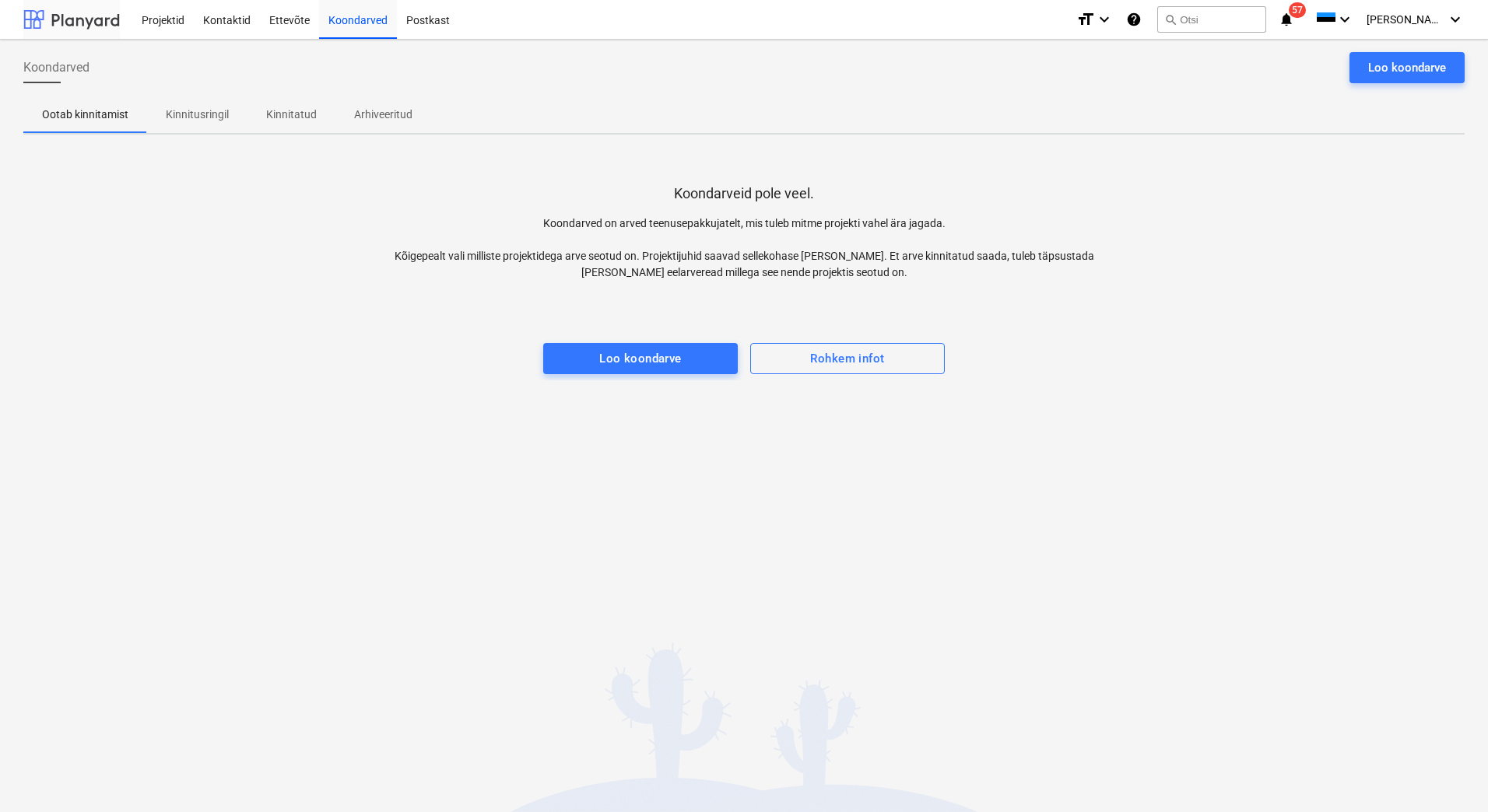
click at [75, 17] on div at bounding box center [72, 19] width 97 height 39
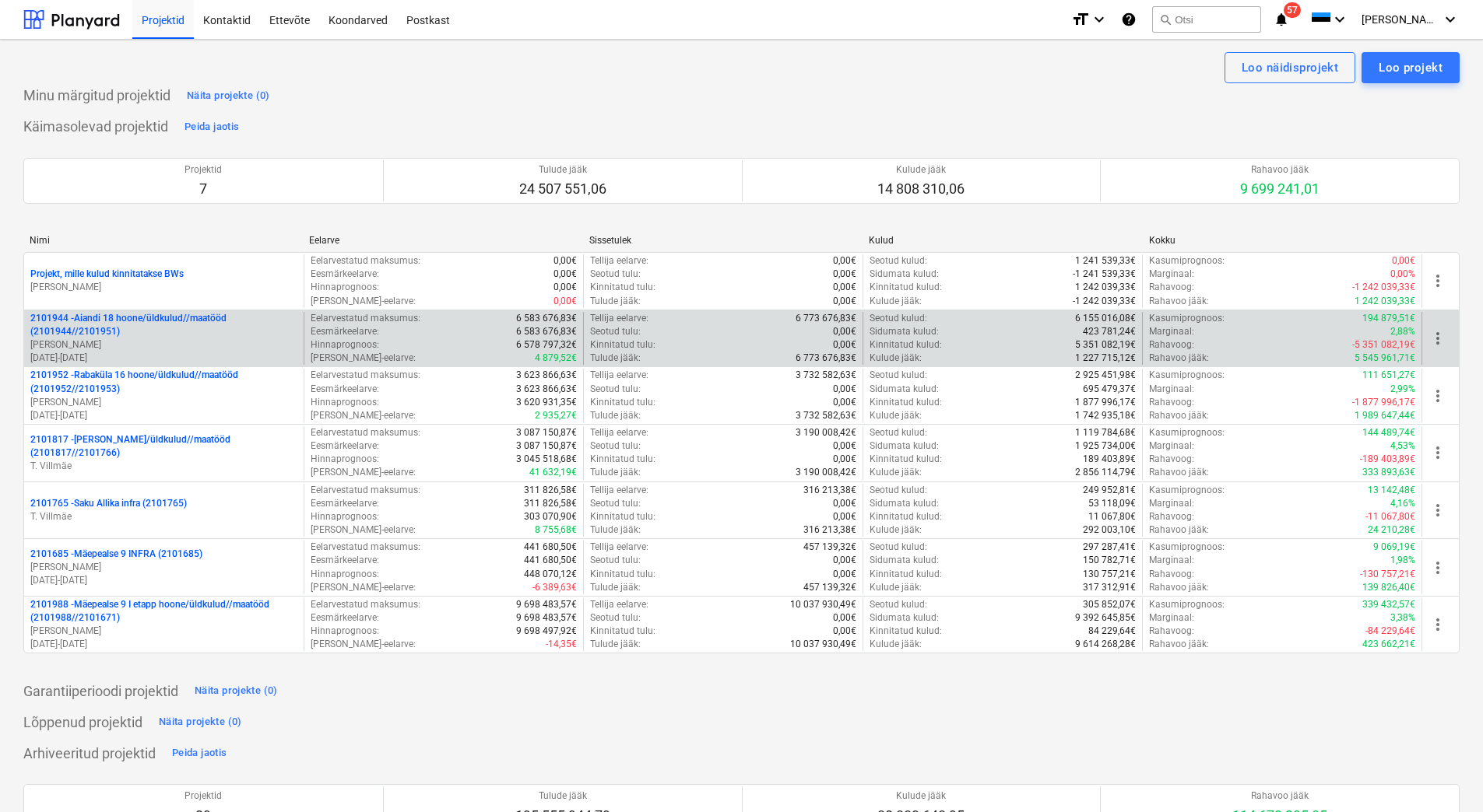
click at [142, 347] on p "[PERSON_NAME]" at bounding box center [164, 344] width 267 height 13
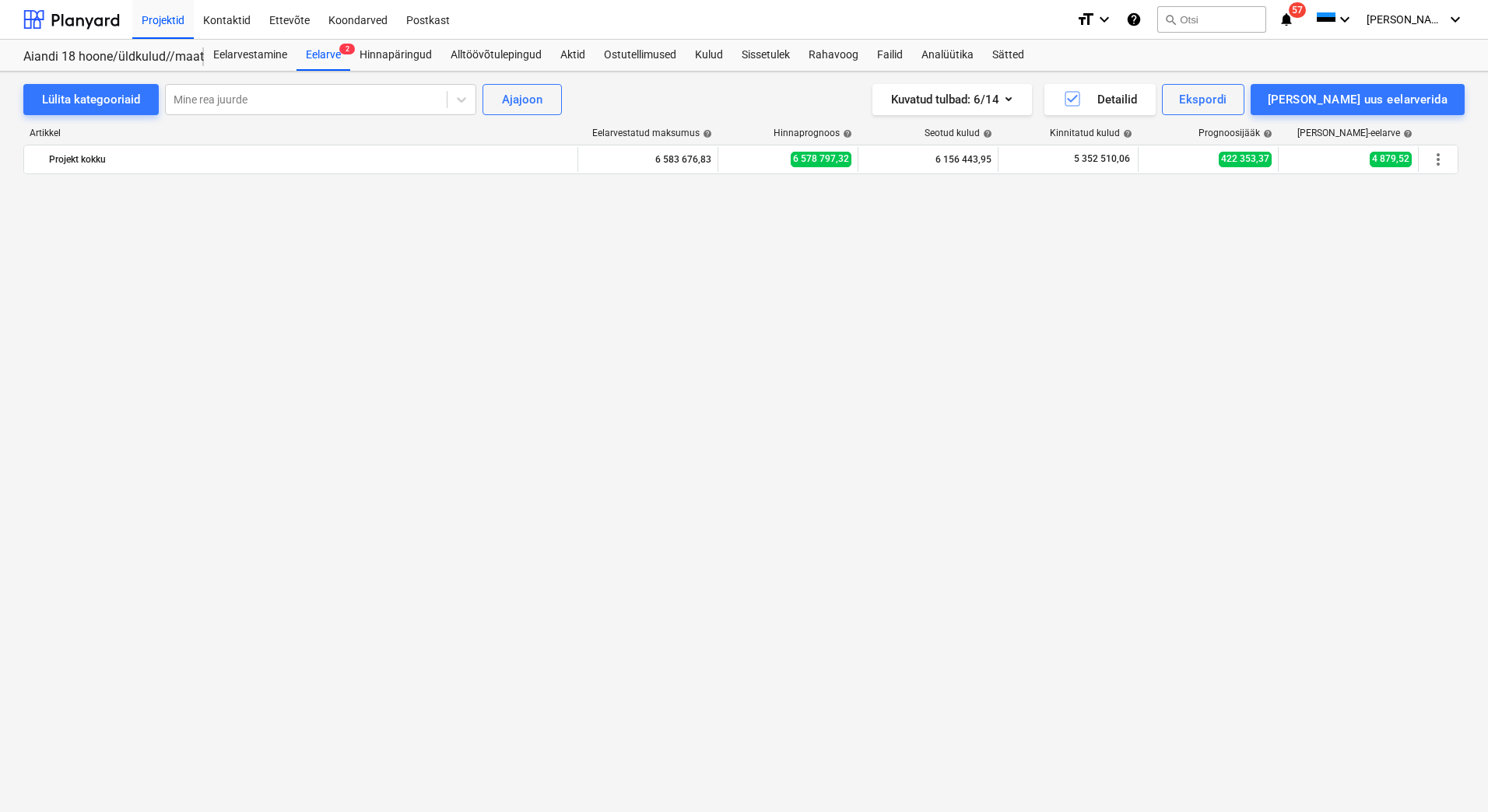
scroll to position [5448, 0]
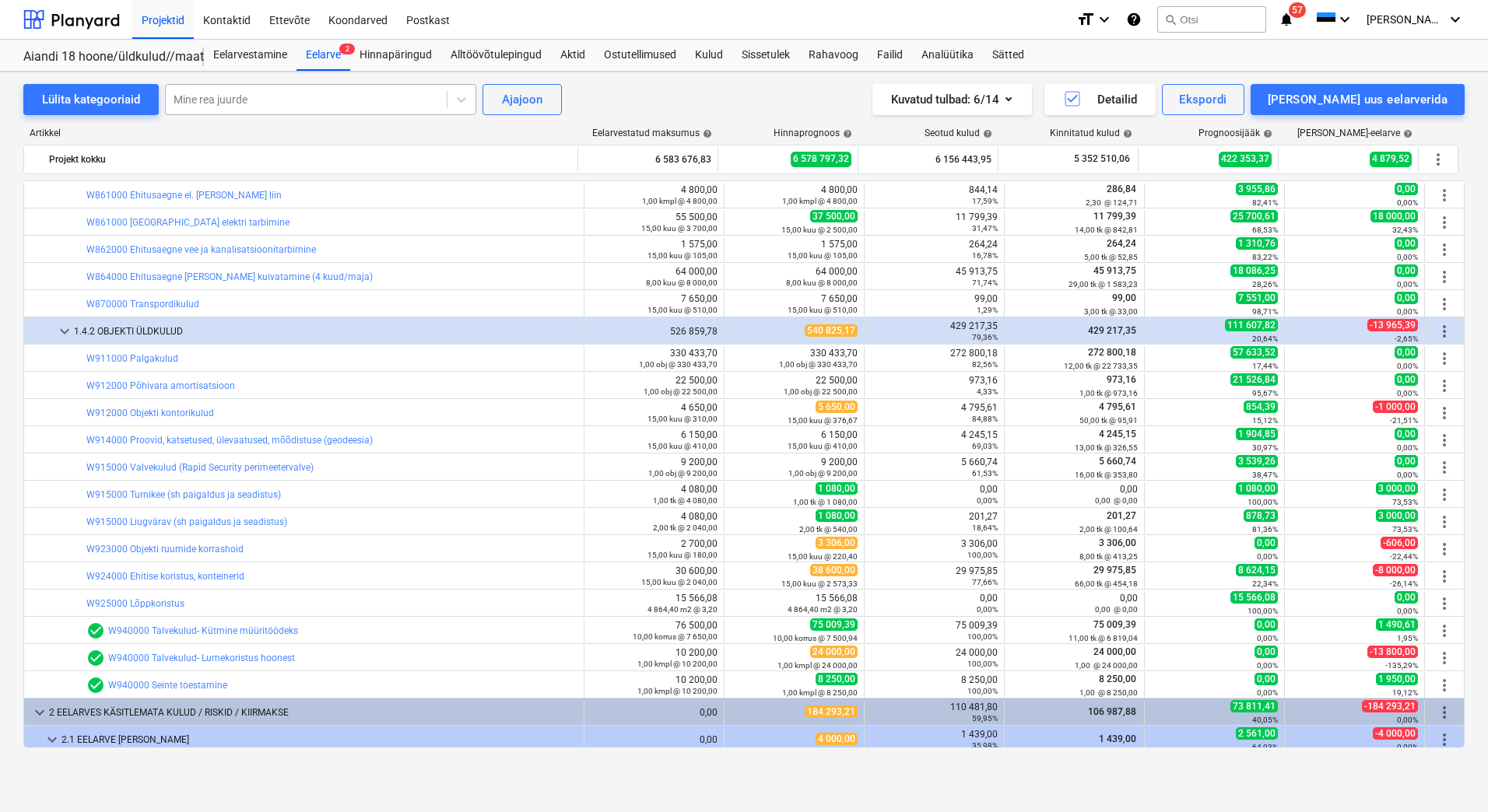
click at [242, 106] on div at bounding box center [306, 100] width 265 height 16
type input "[PERSON_NAME]"
click at [300, 132] on div "-- -- -- -- -- W303700 Parkla seinte fassaadilamell [PERSON_NAME] (paigaldusega)" at bounding box center [320, 136] width 312 height 25
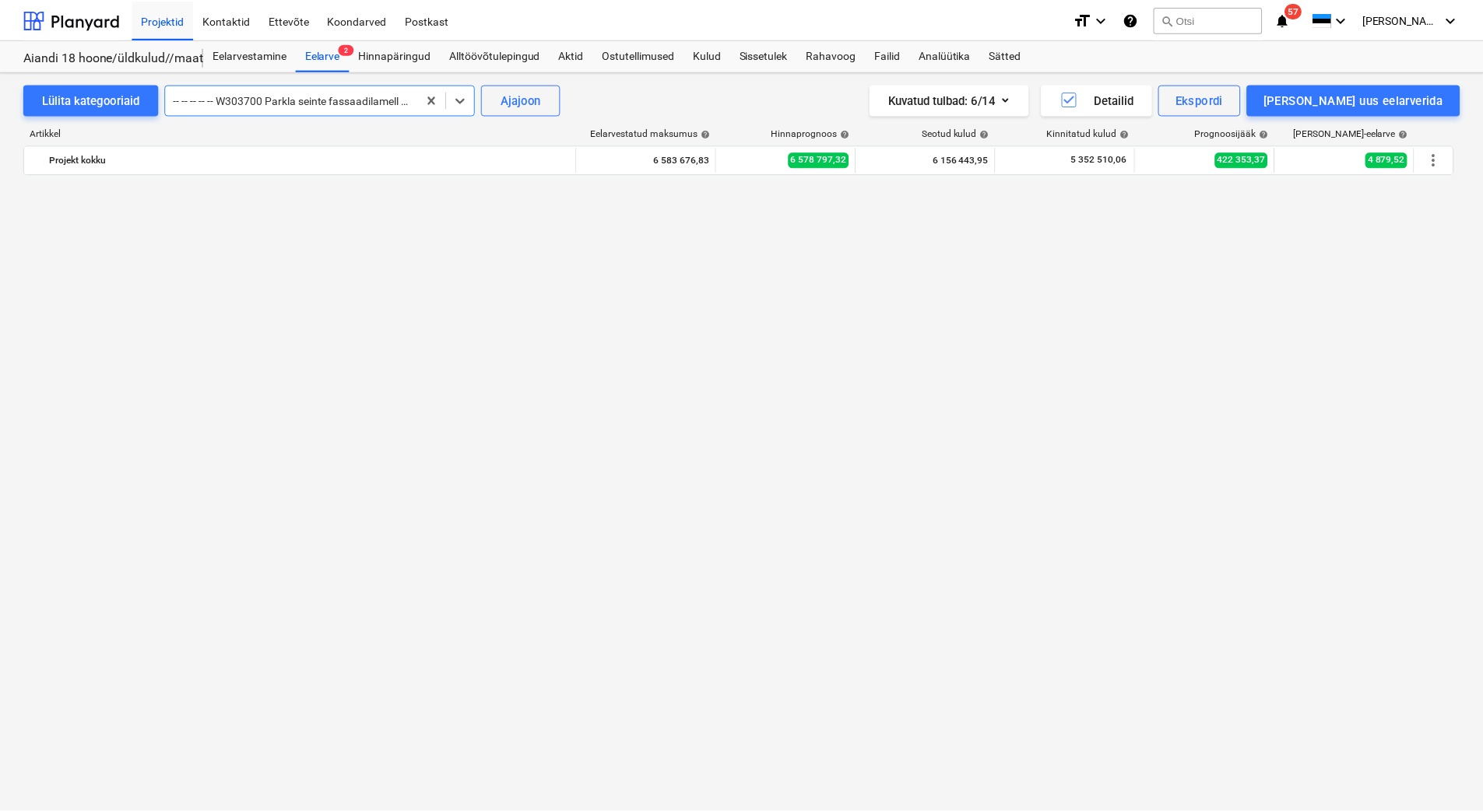
scroll to position [1280, 0]
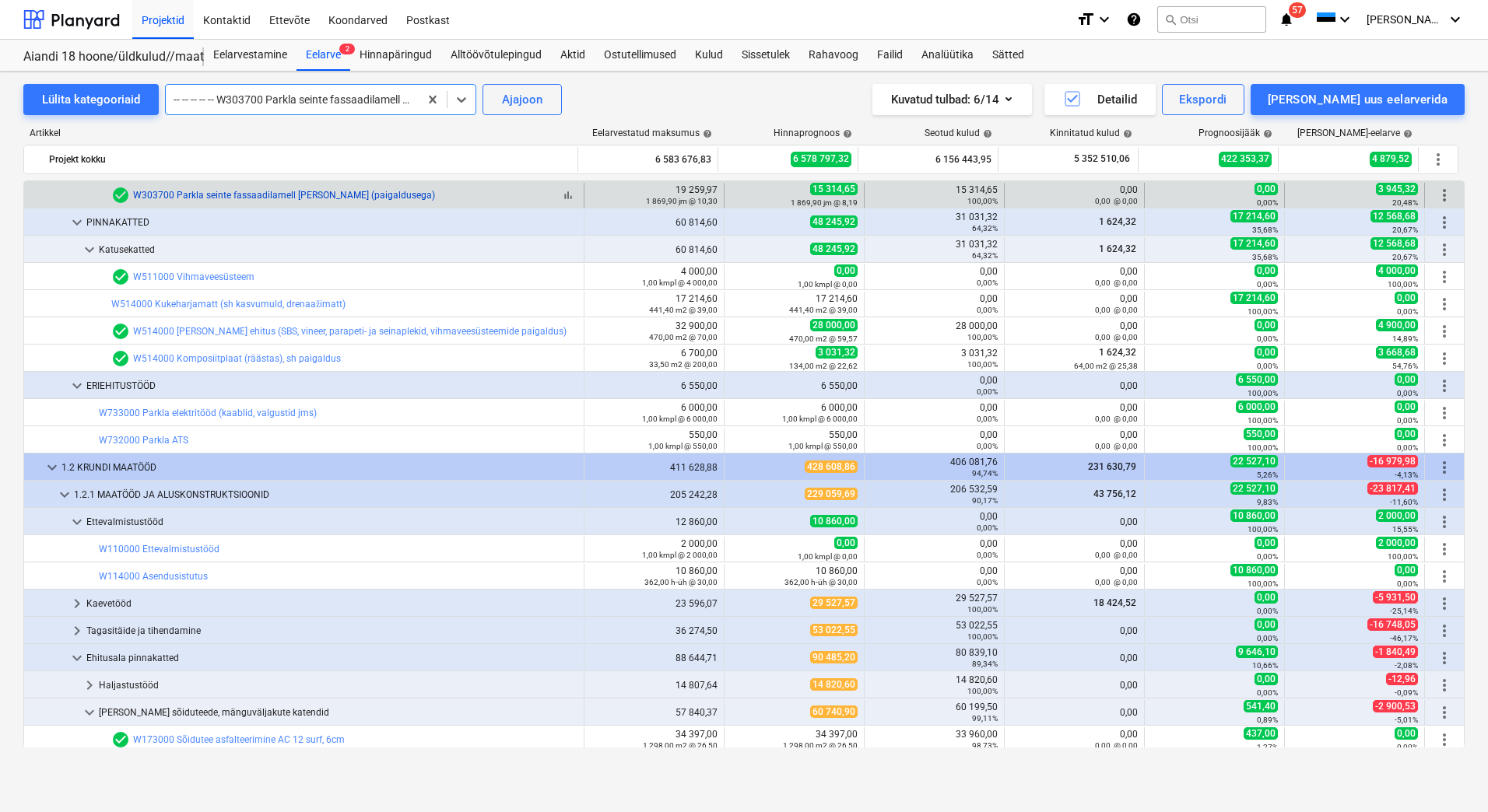
click at [223, 191] on link "W303700 Parkla seinte fassaadilamell [PERSON_NAME] (paigaldusega)" at bounding box center [284, 195] width 302 height 11
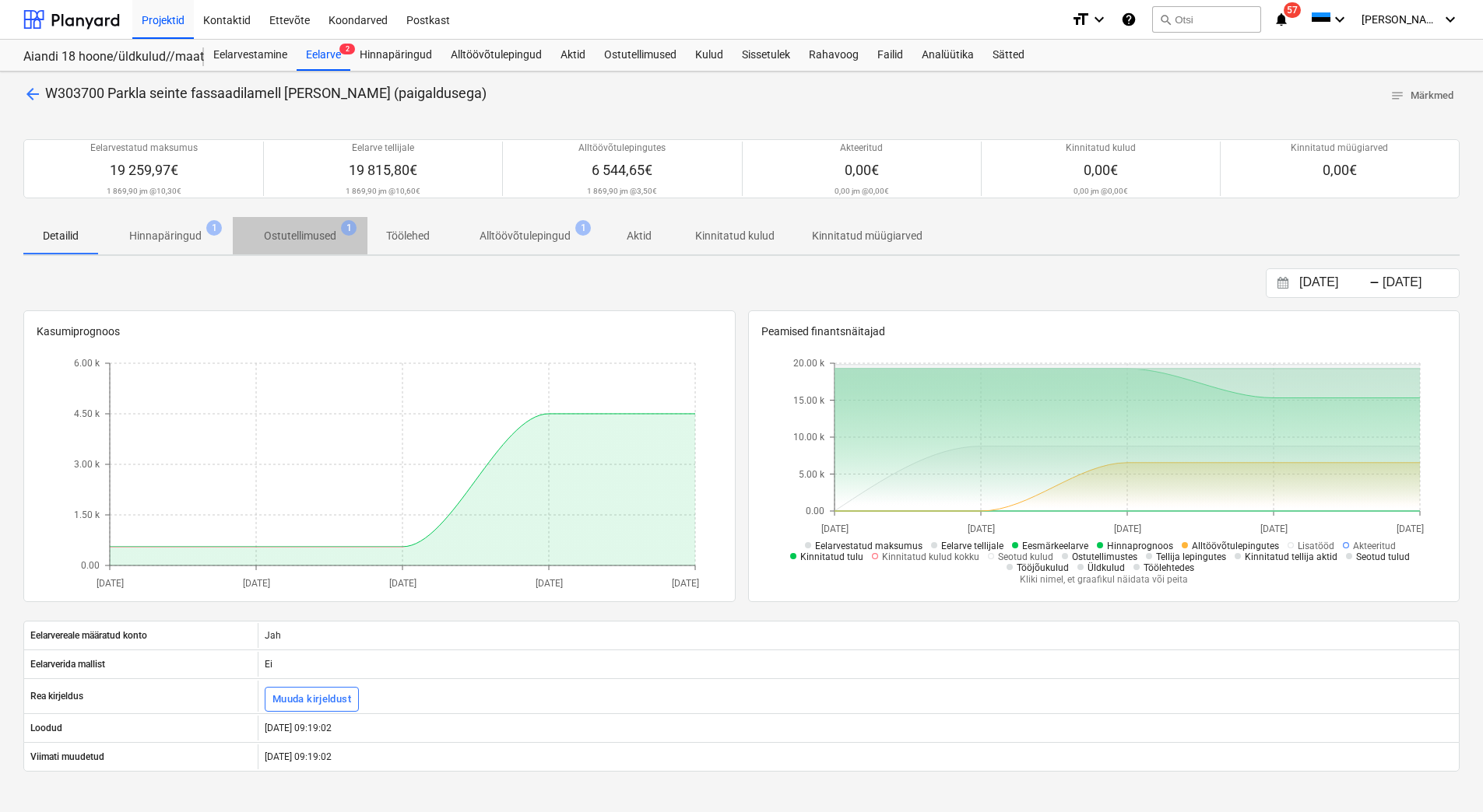
click at [292, 236] on p "Ostutellimused" at bounding box center [300, 236] width 72 height 17
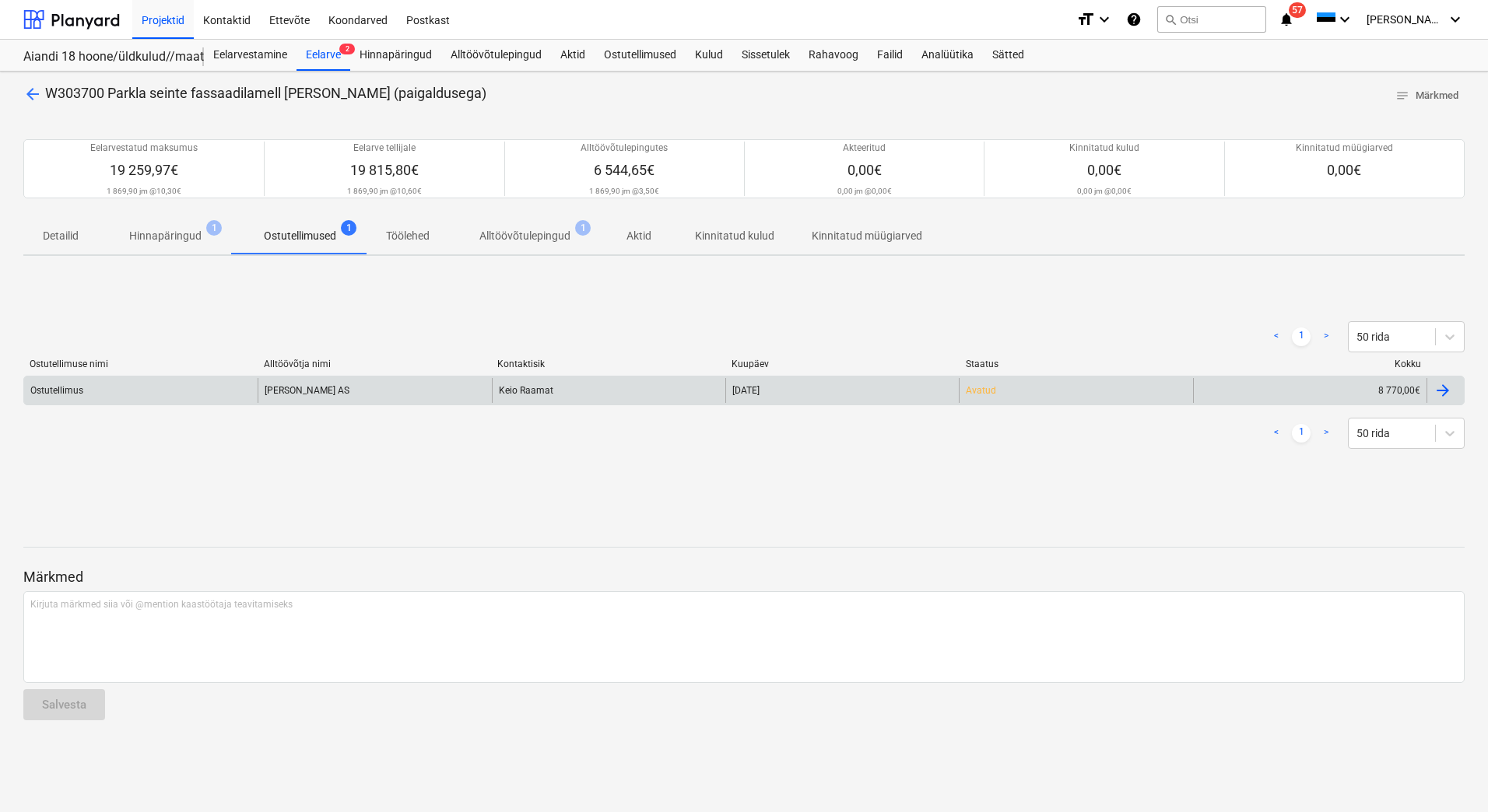
click at [144, 392] on div "Ostutellimus" at bounding box center [140, 390] width 233 height 25
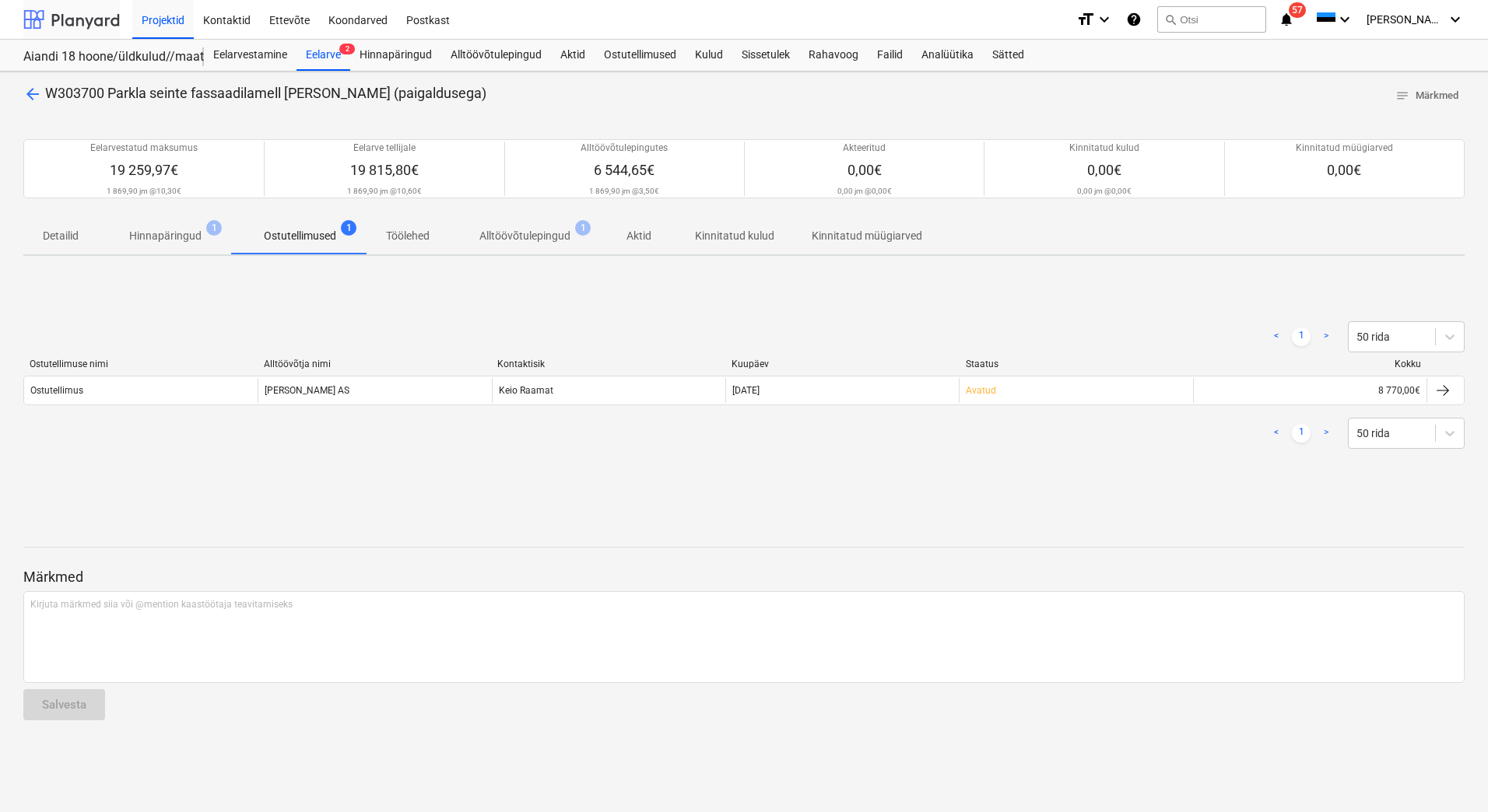
click at [89, 31] on div at bounding box center [72, 19] width 97 height 39
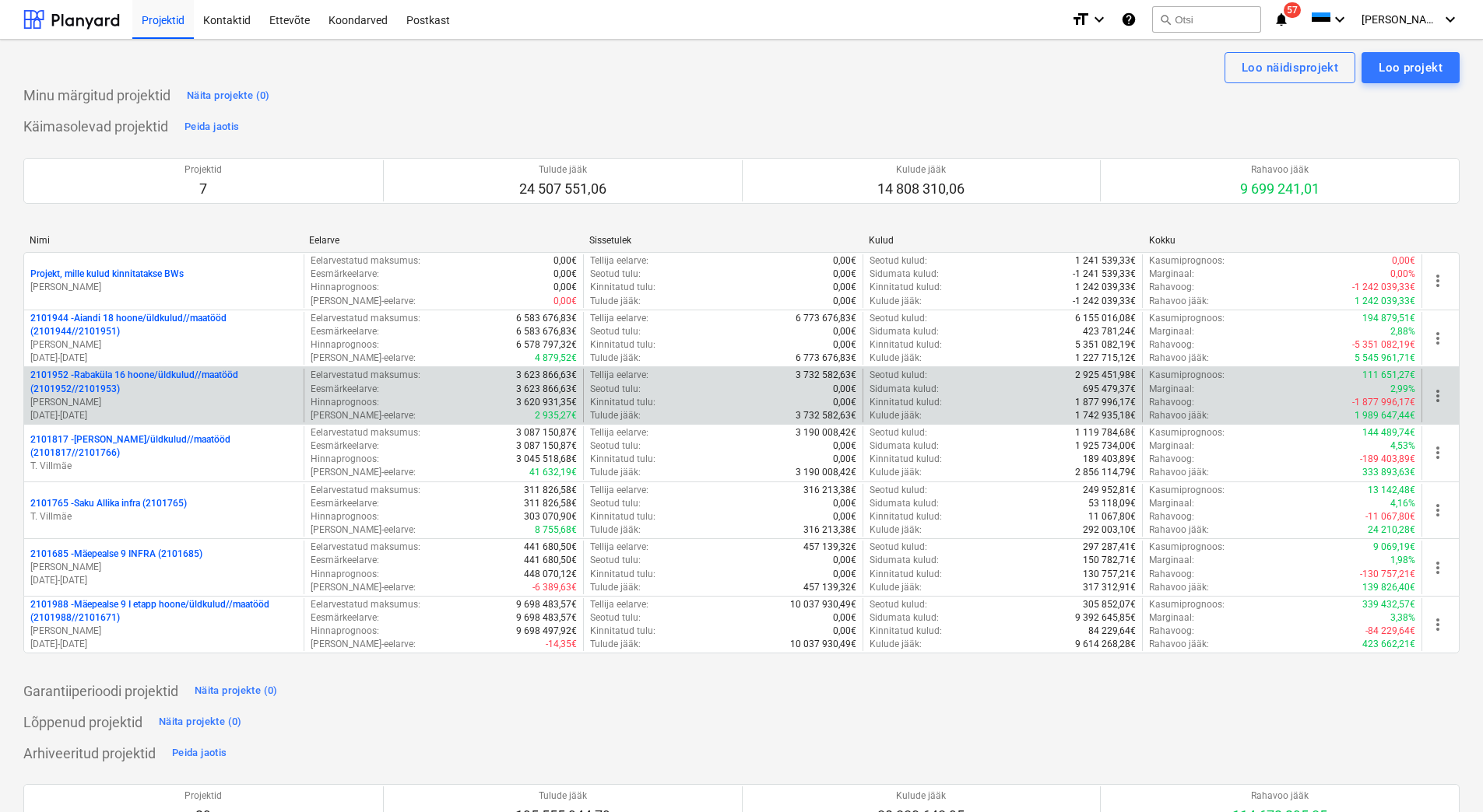
click at [159, 400] on p "[PERSON_NAME]" at bounding box center [164, 402] width 267 height 13
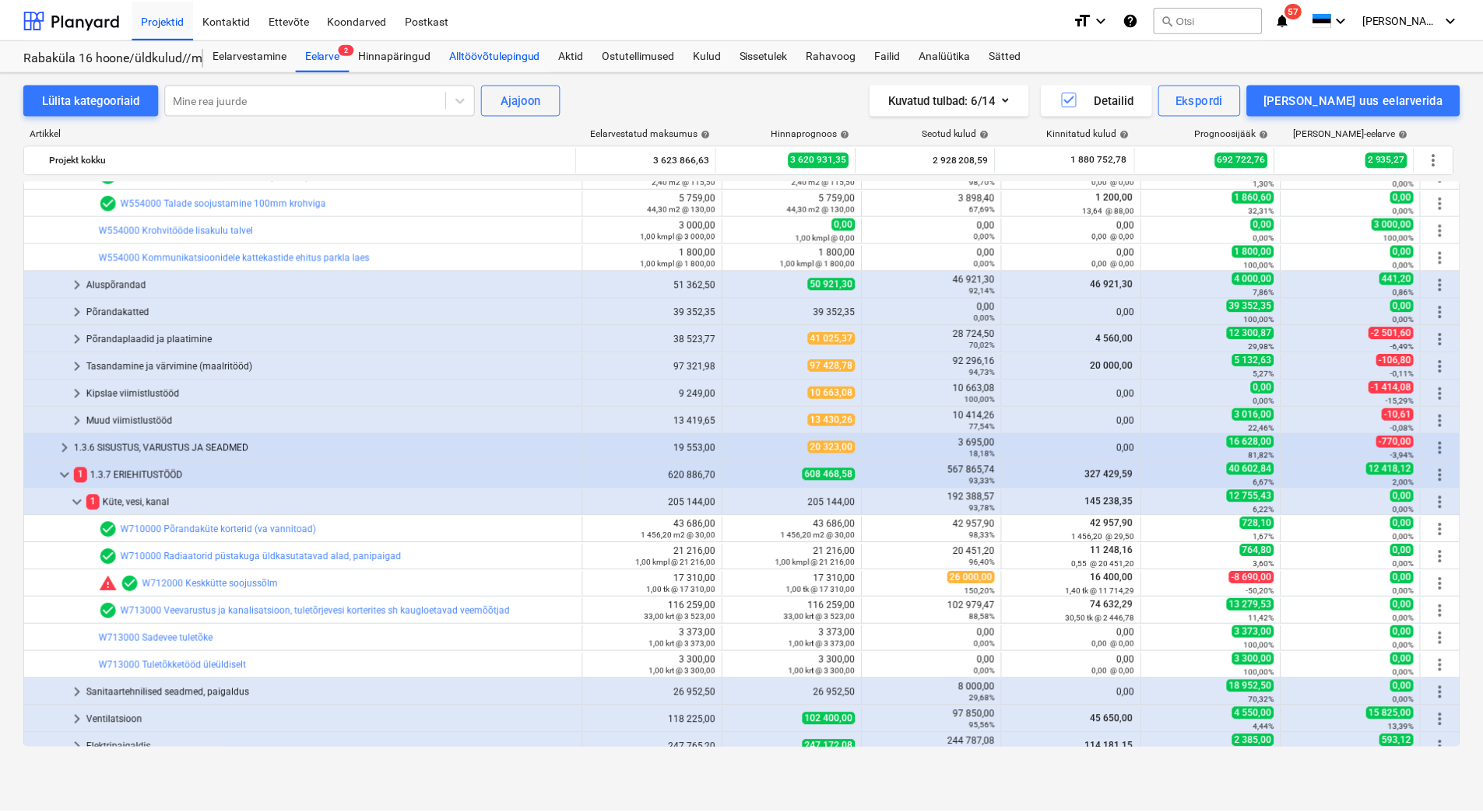
scroll to position [938, 0]
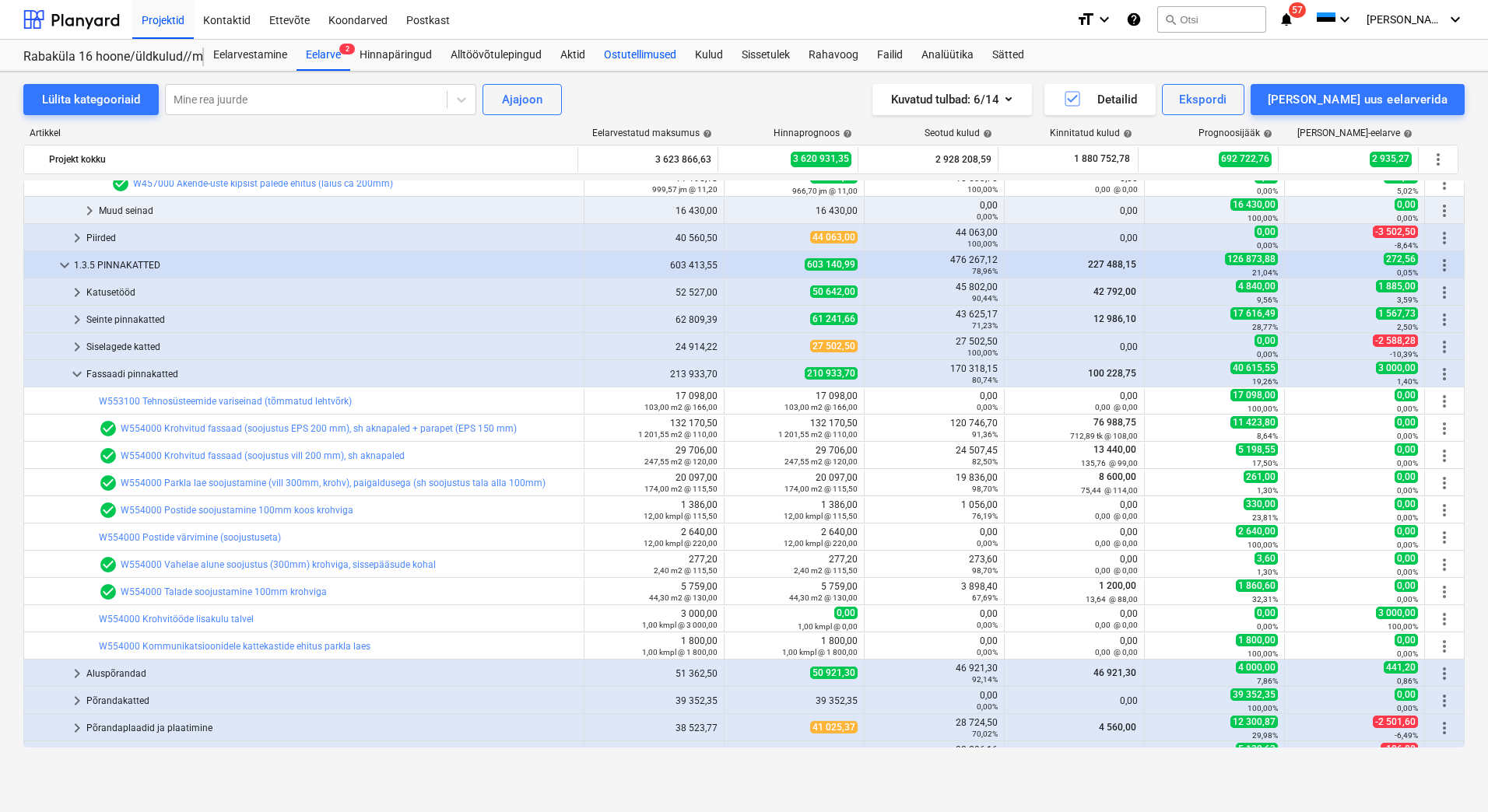
click at [640, 46] on div "Ostutellimused" at bounding box center [640, 54] width 91 height 31
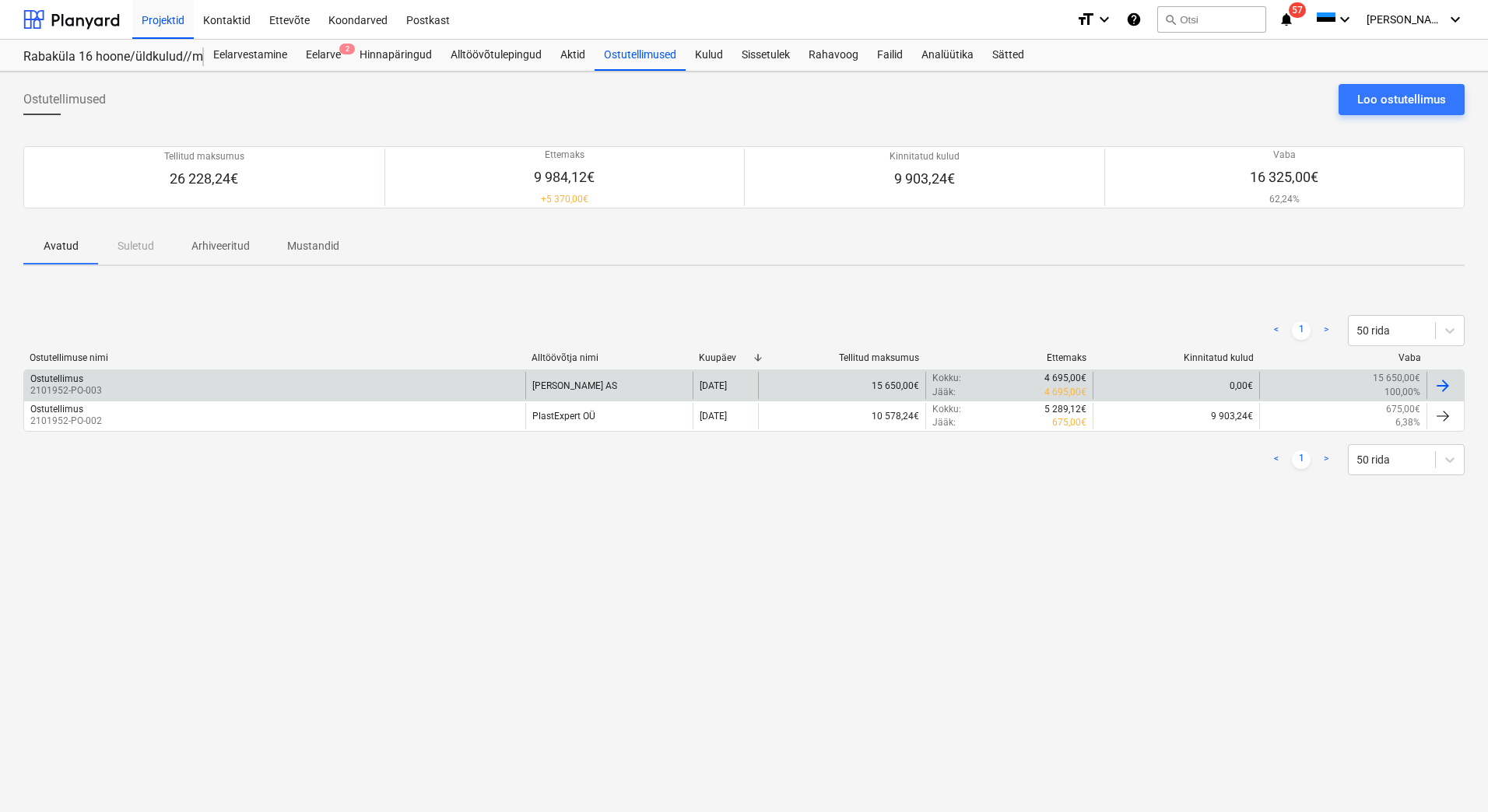
click at [153, 389] on div "Ostutellimus 2101952-PO-003" at bounding box center [274, 385] width 502 height 27
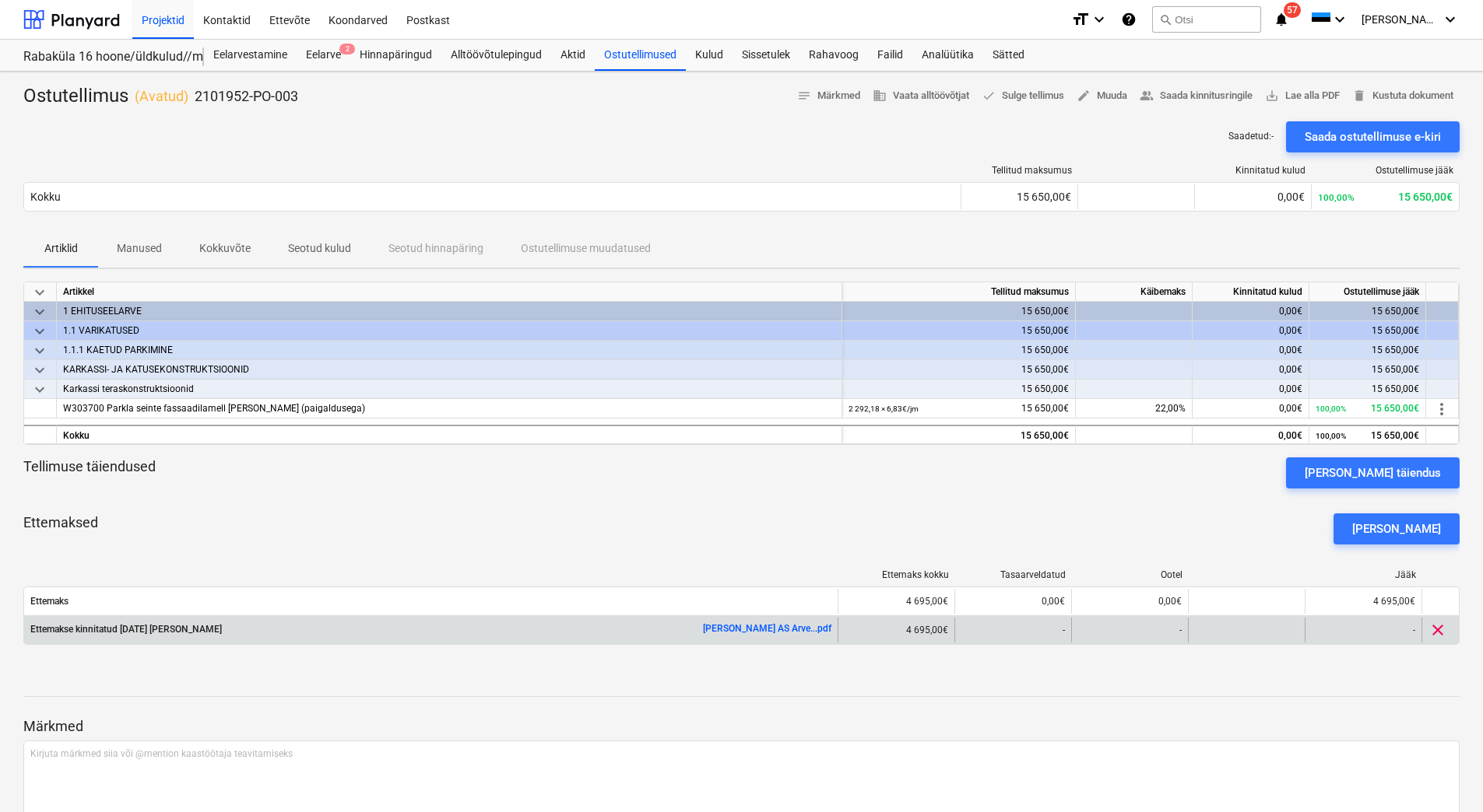
click at [753, 628] on link "[PERSON_NAME] AS Arve...pdf" at bounding box center [767, 628] width 129 height 11
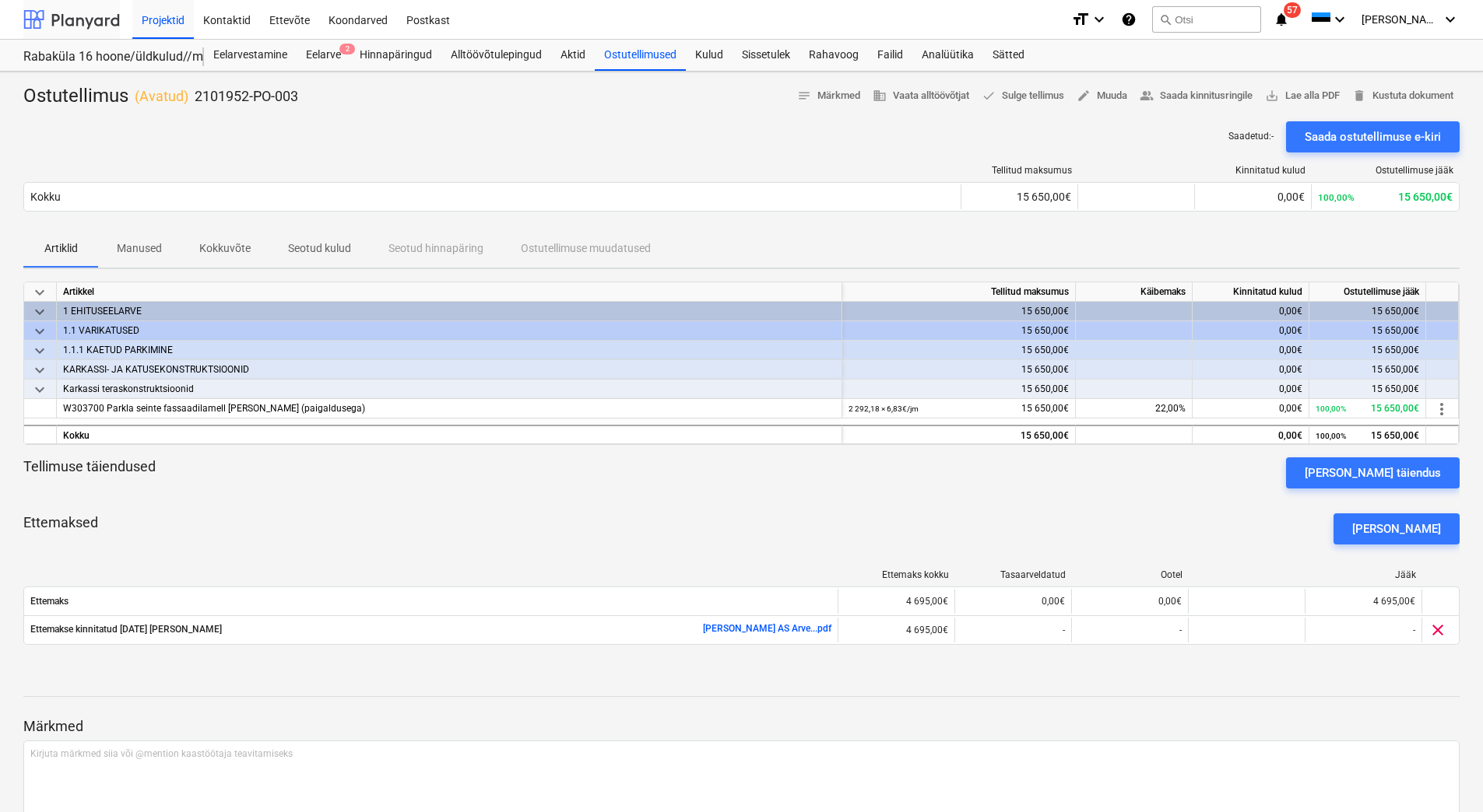
click at [81, 24] on div at bounding box center [72, 19] width 97 height 39
